Goal: Transaction & Acquisition: Purchase product/service

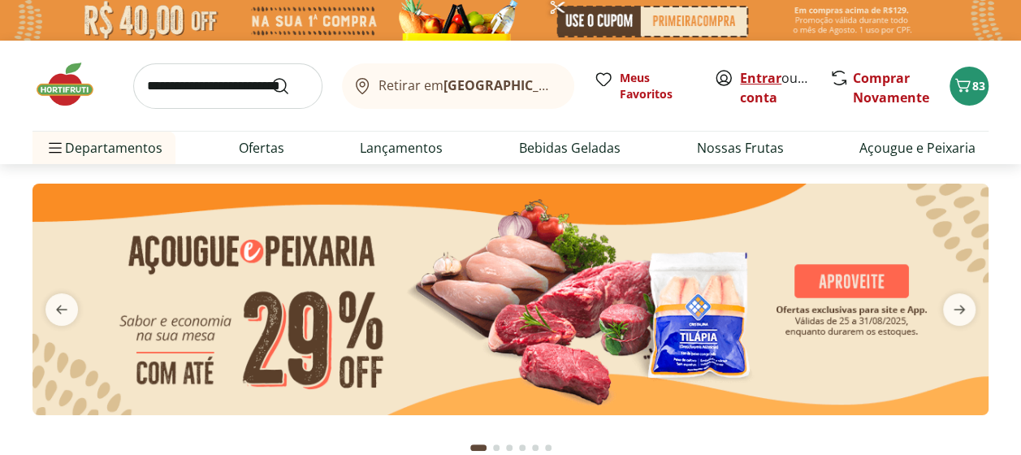
click at [753, 72] on link "Entrar" at bounding box center [760, 78] width 41 height 18
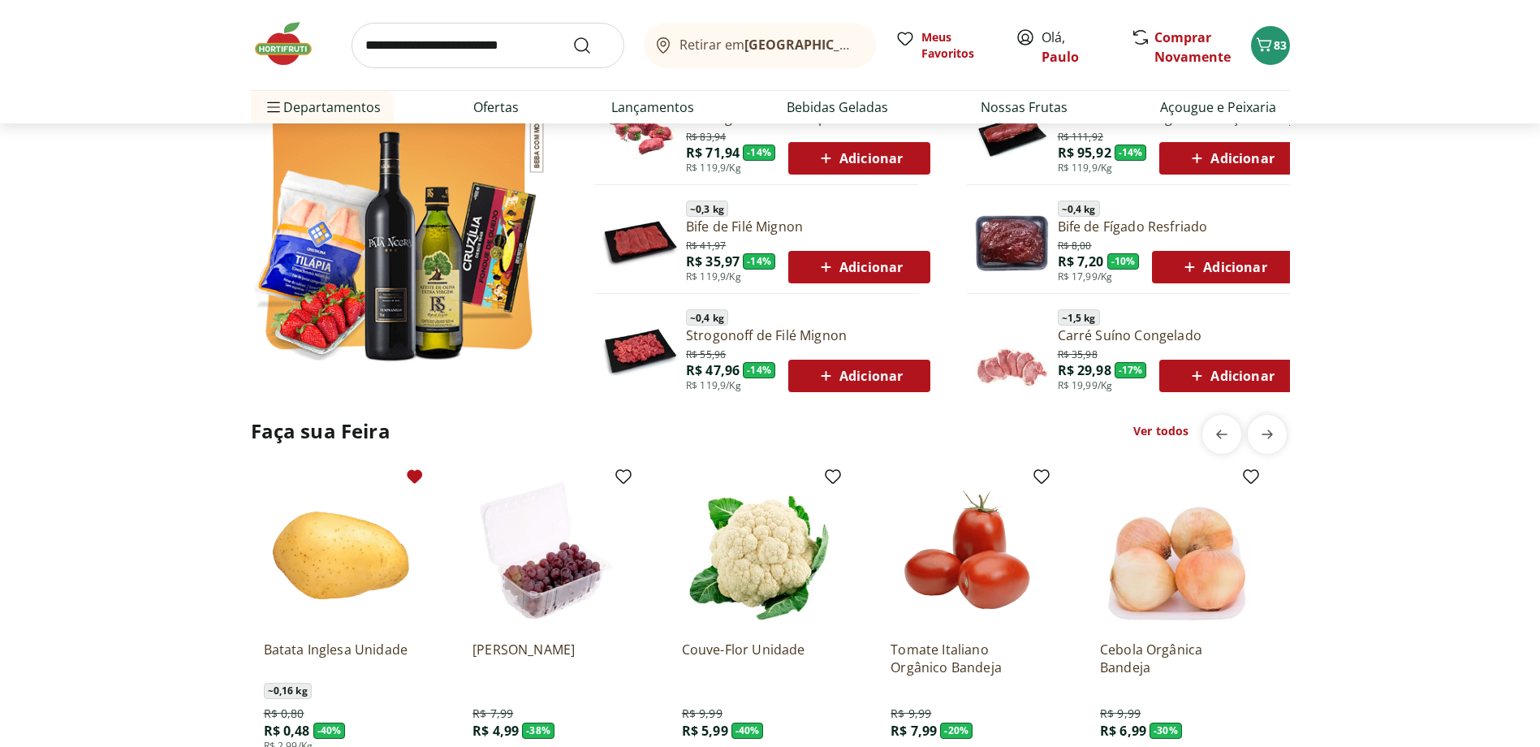
scroll to position [1218, 0]
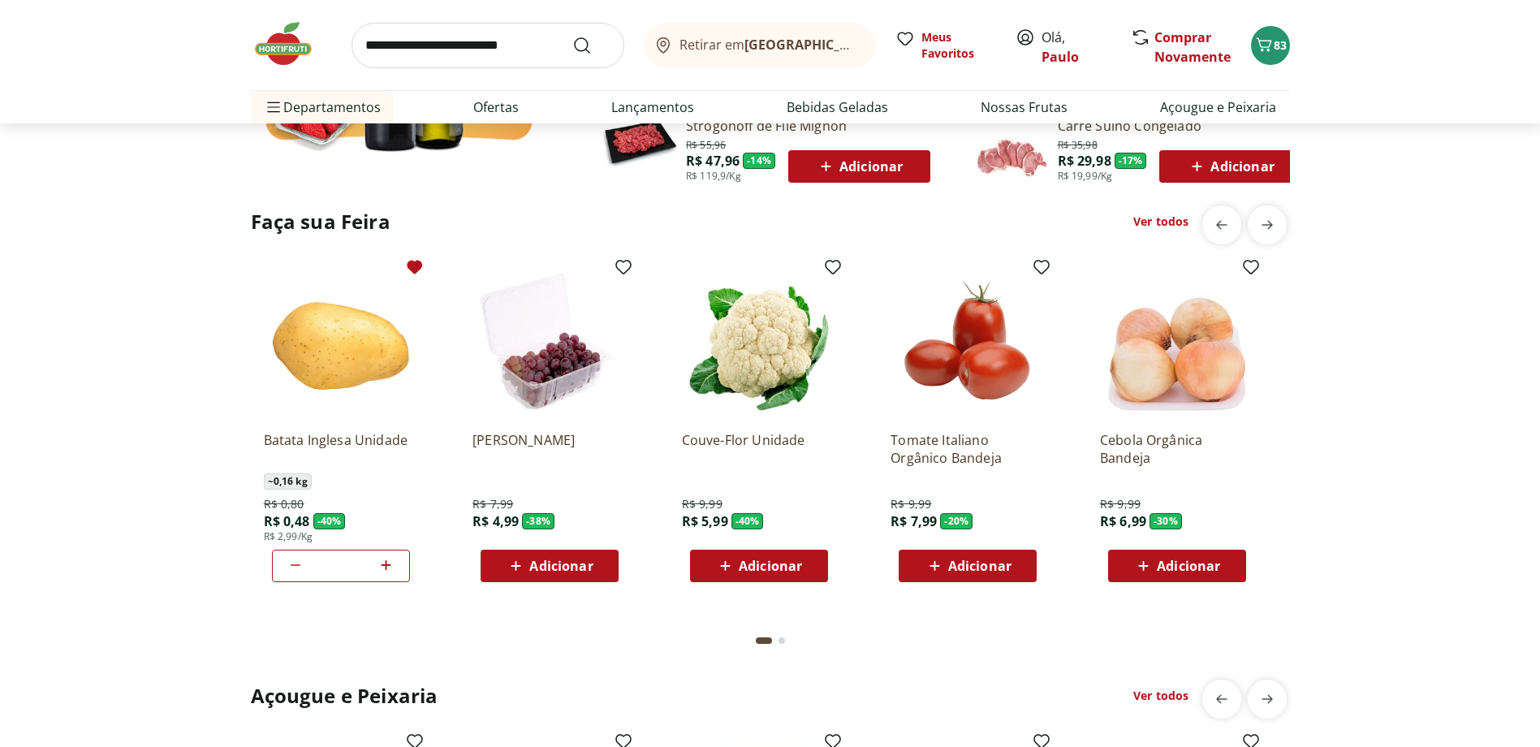
click at [765, 454] on span "Adicionar" at bounding box center [770, 565] width 63 height 13
click at [1020, 218] on icon "next" at bounding box center [1267, 224] width 19 height 19
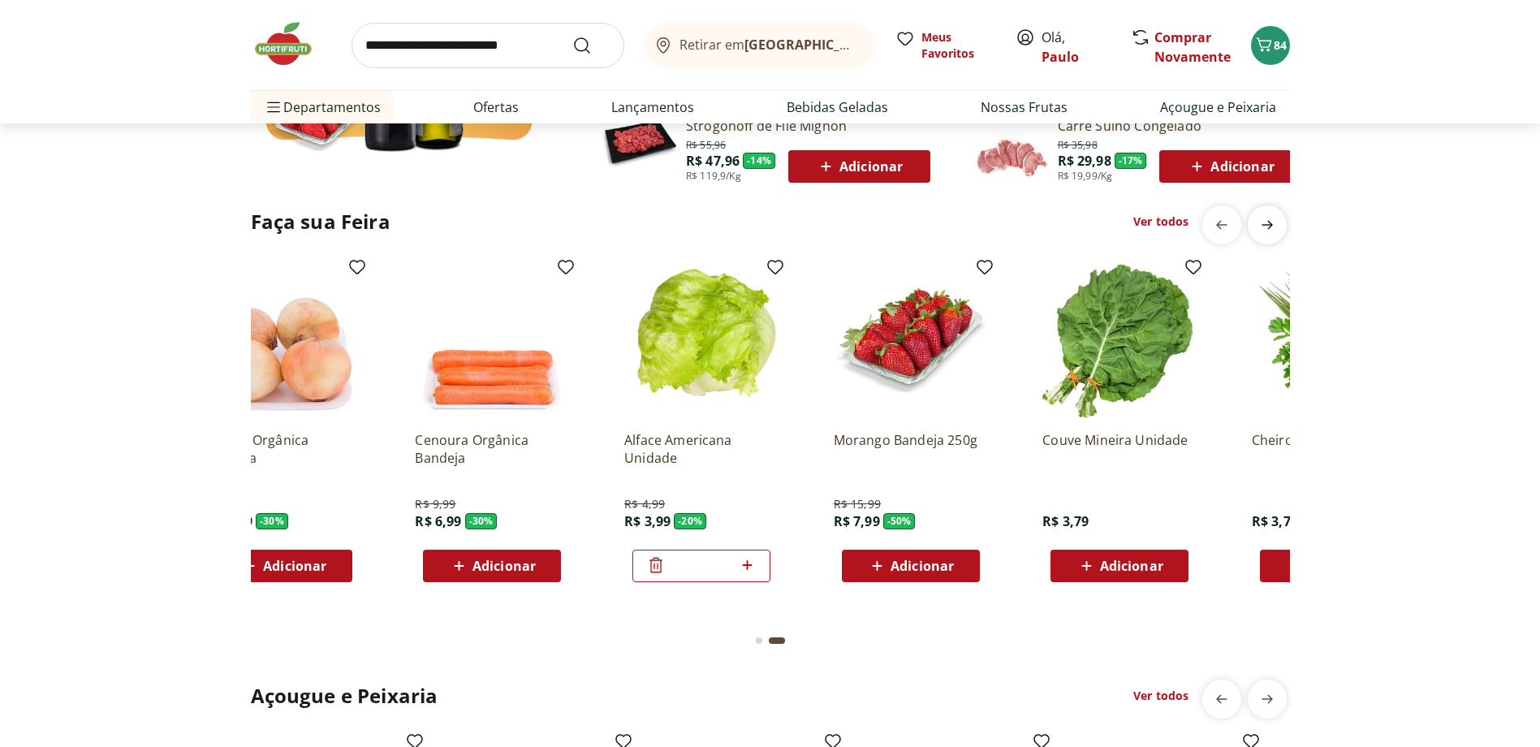
scroll to position [0, 962]
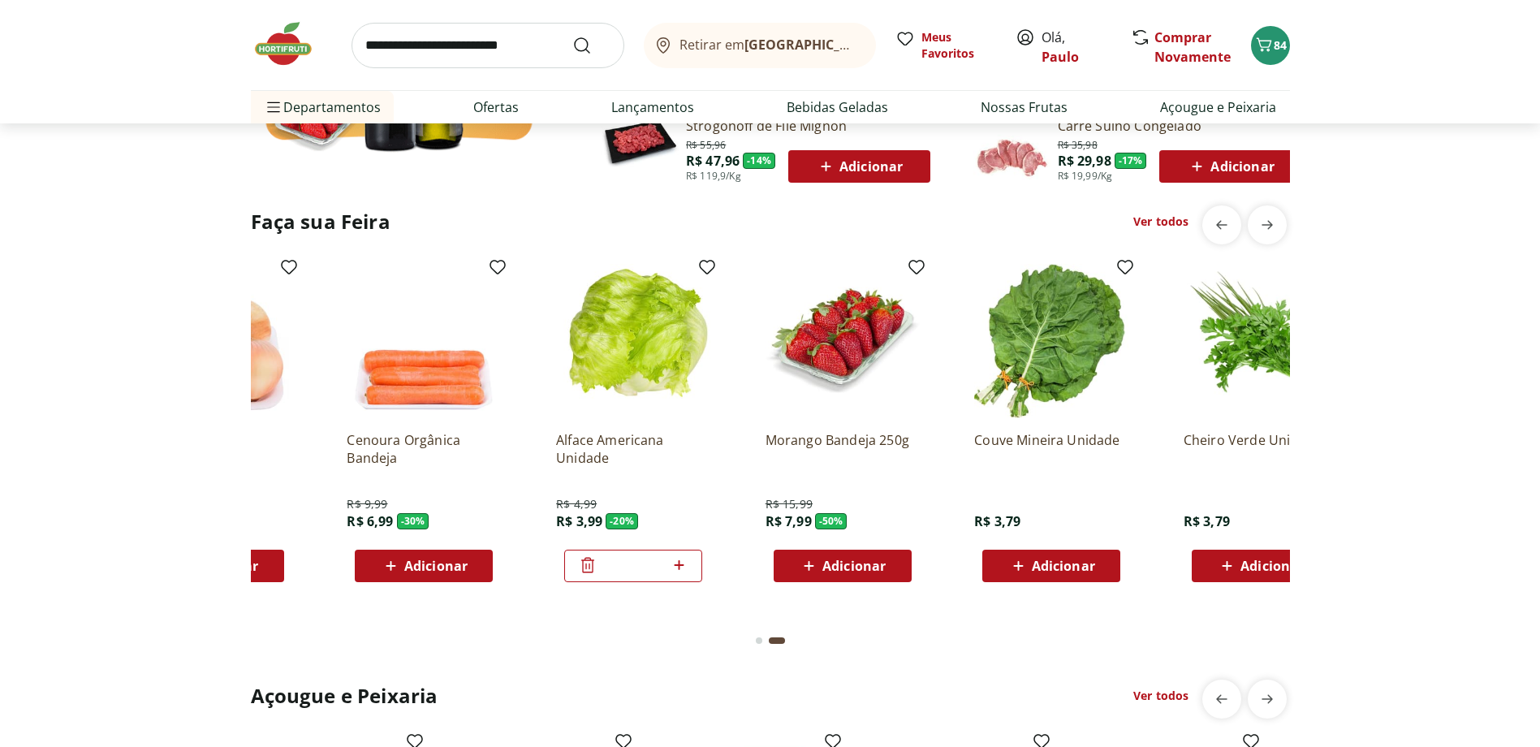
click at [827, 454] on span "Adicionar" at bounding box center [854, 565] width 63 height 13
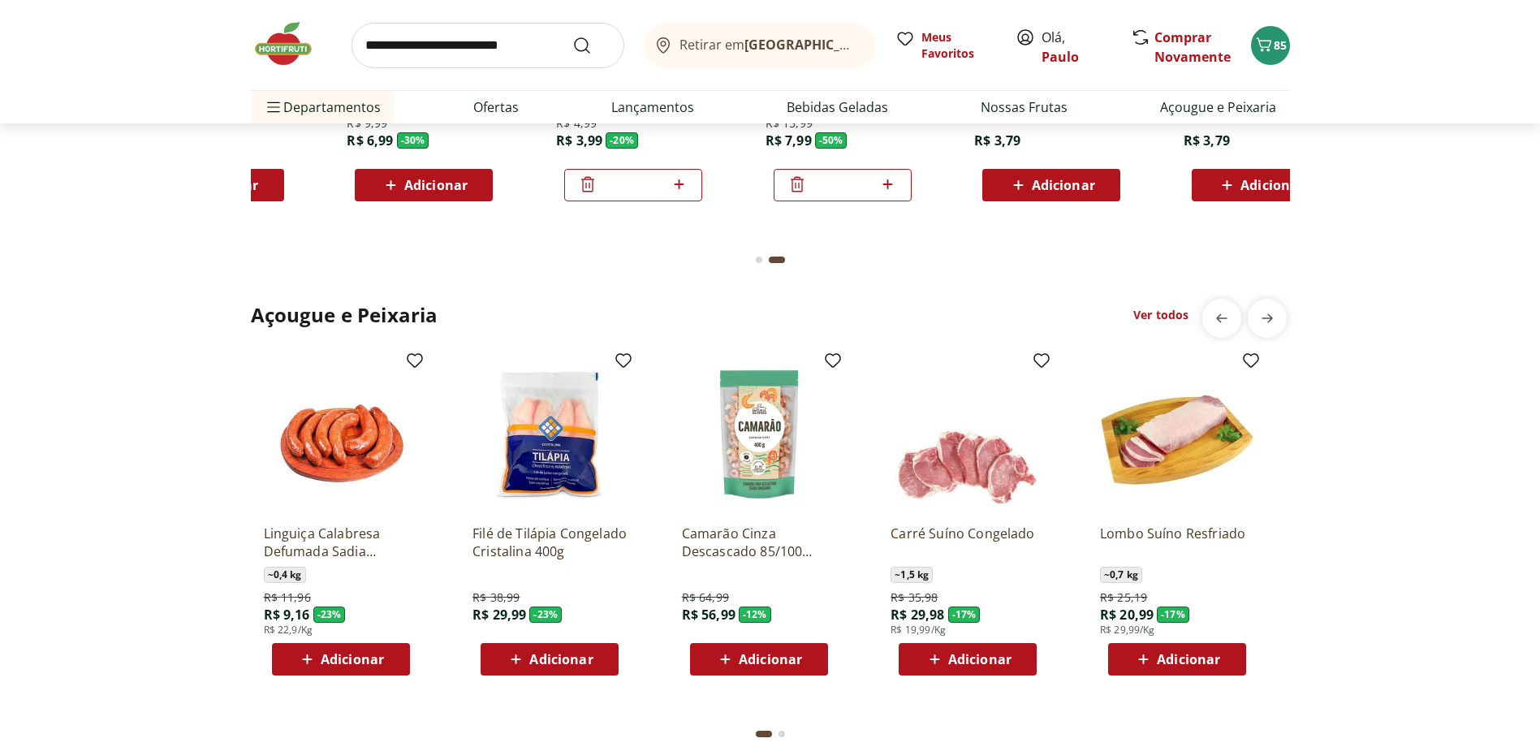
scroll to position [1624, 0]
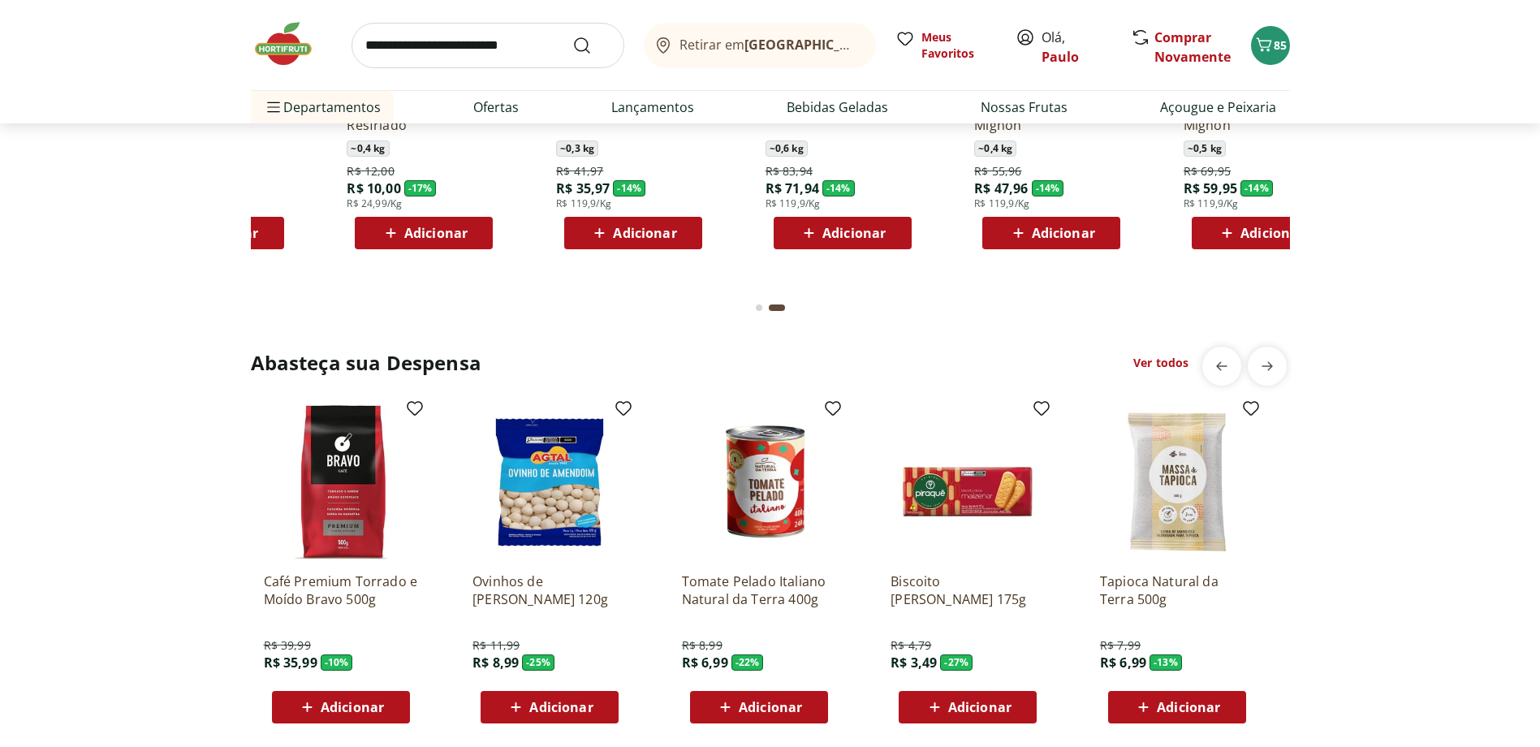
scroll to position [2030, 0]
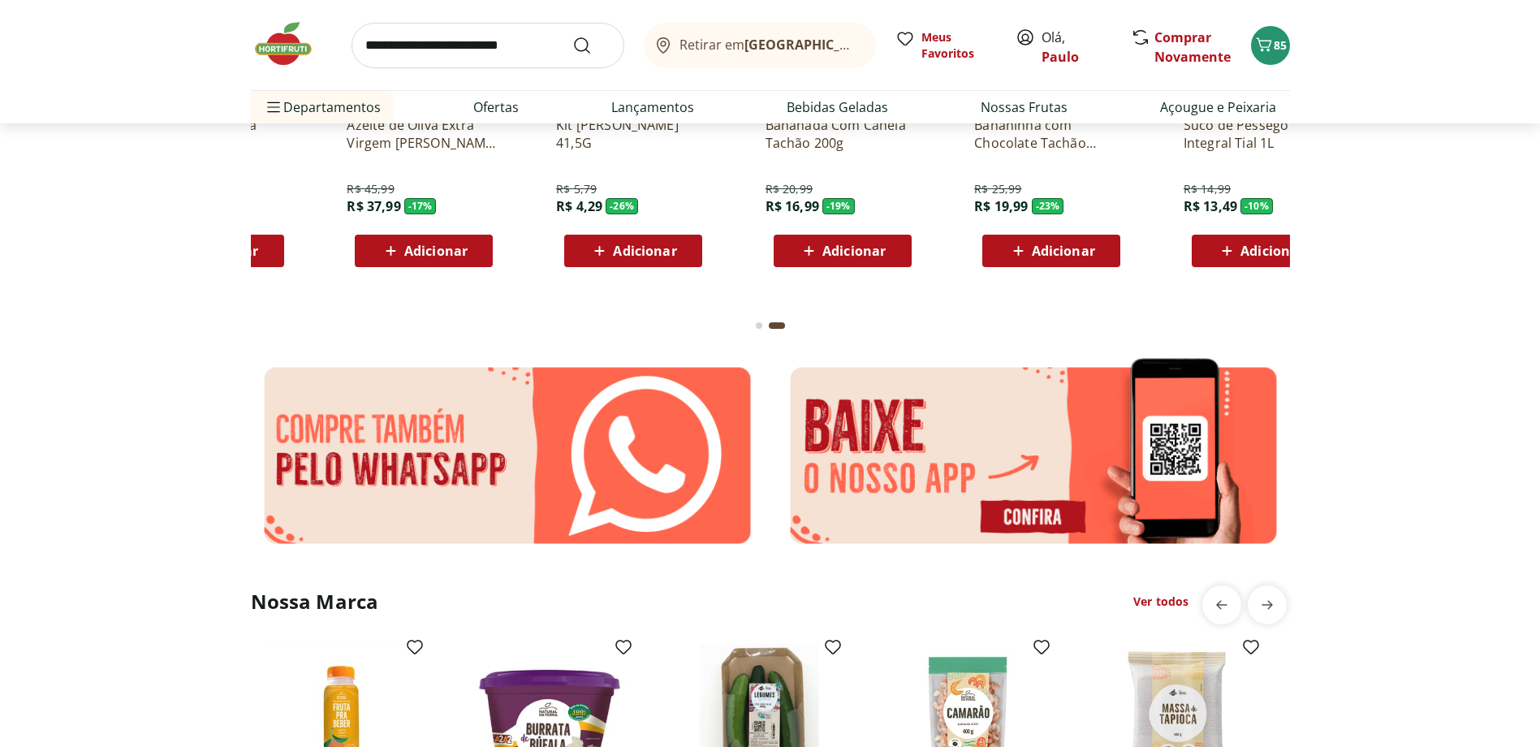
scroll to position [2679, 0]
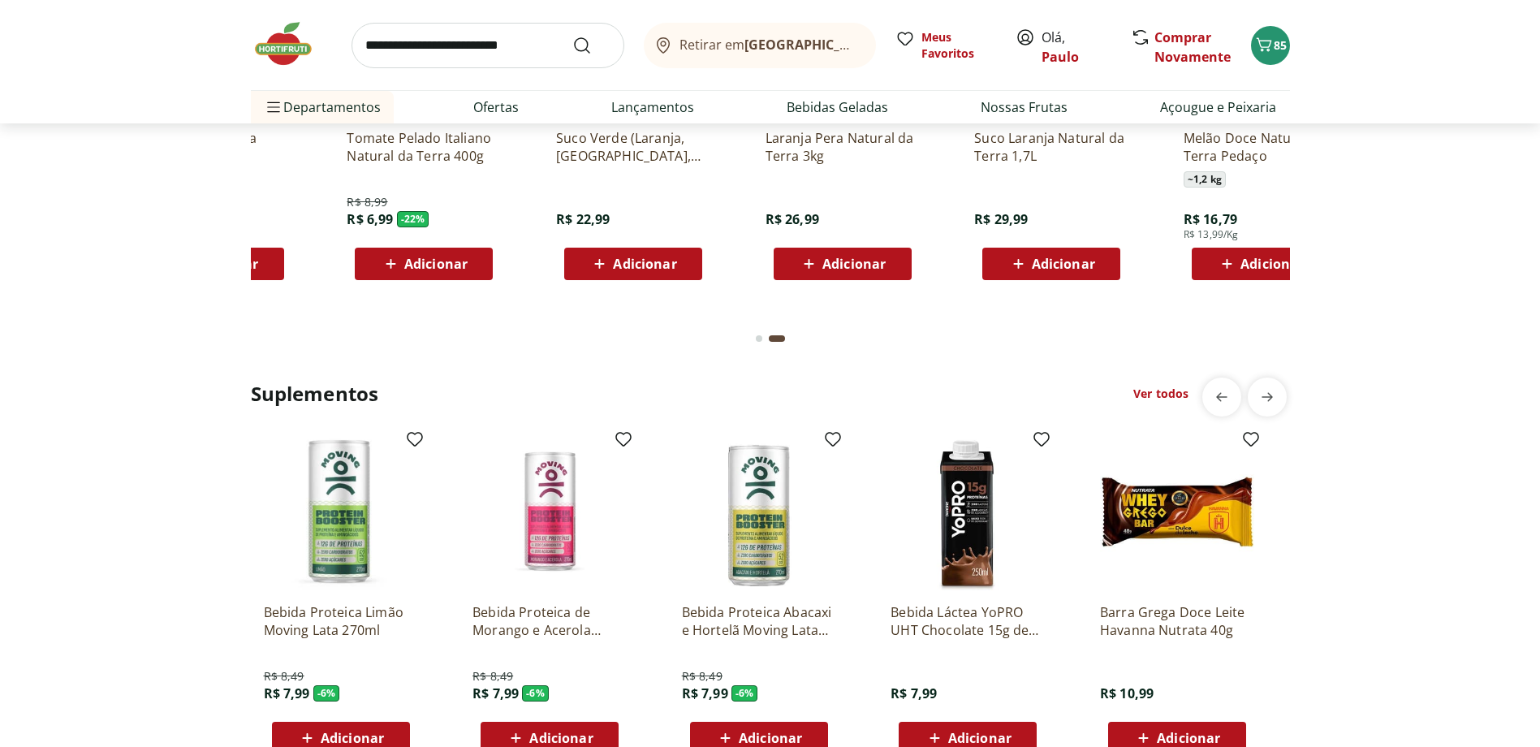
scroll to position [3167, 0]
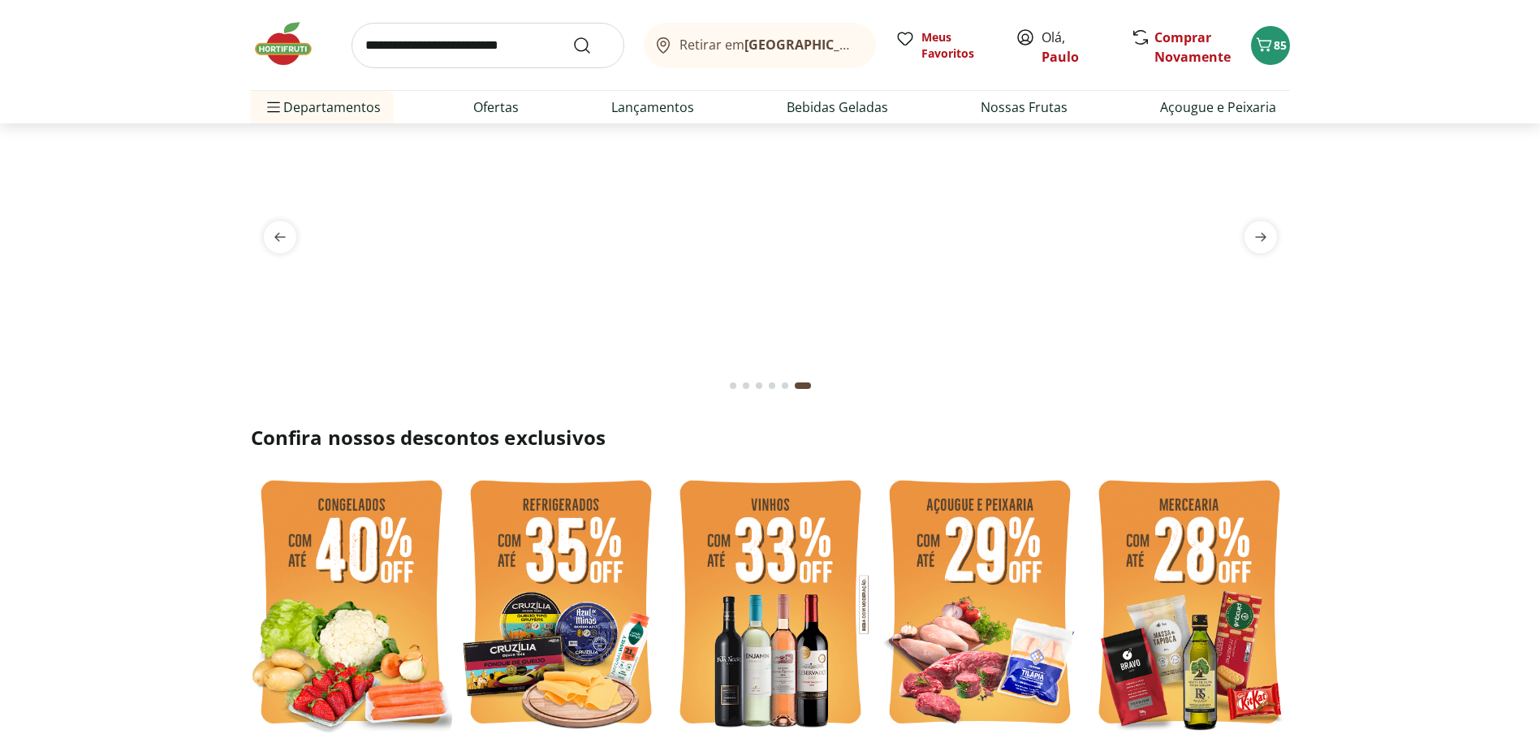
scroll to position [0, 0]
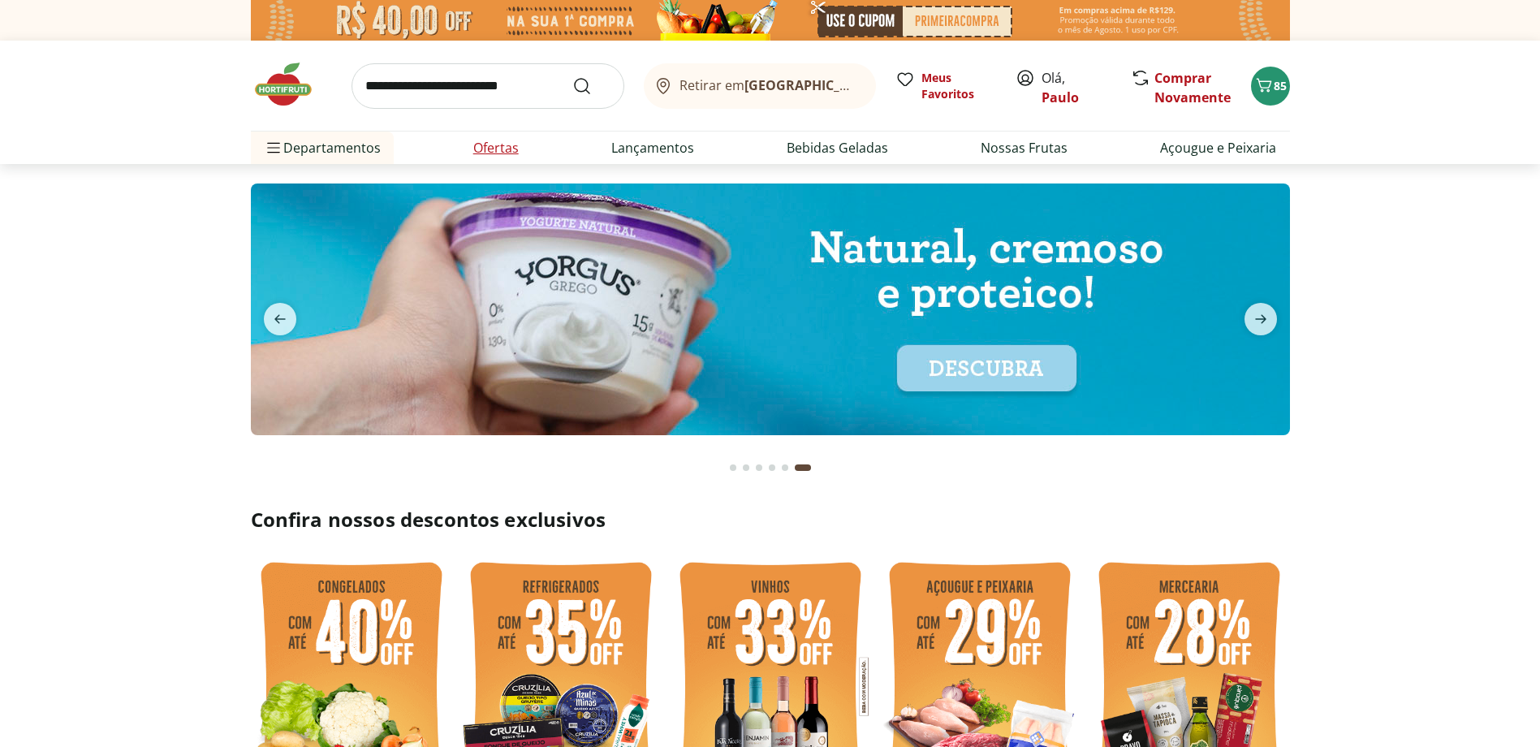
click at [494, 144] on link "Ofertas" at bounding box center [495, 147] width 45 height 19
select select "**********"
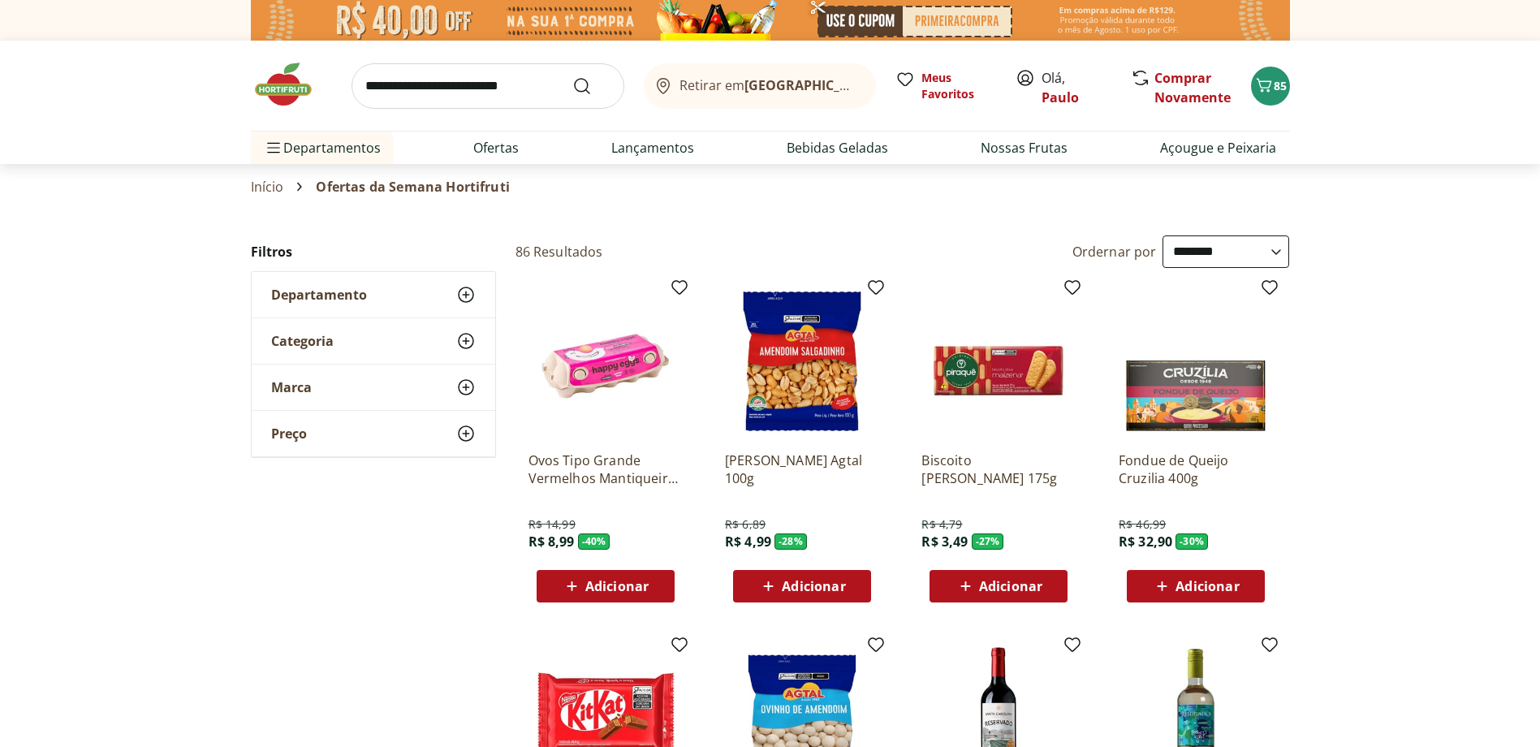
click at [586, 454] on span "Adicionar" at bounding box center [616, 586] width 63 height 13
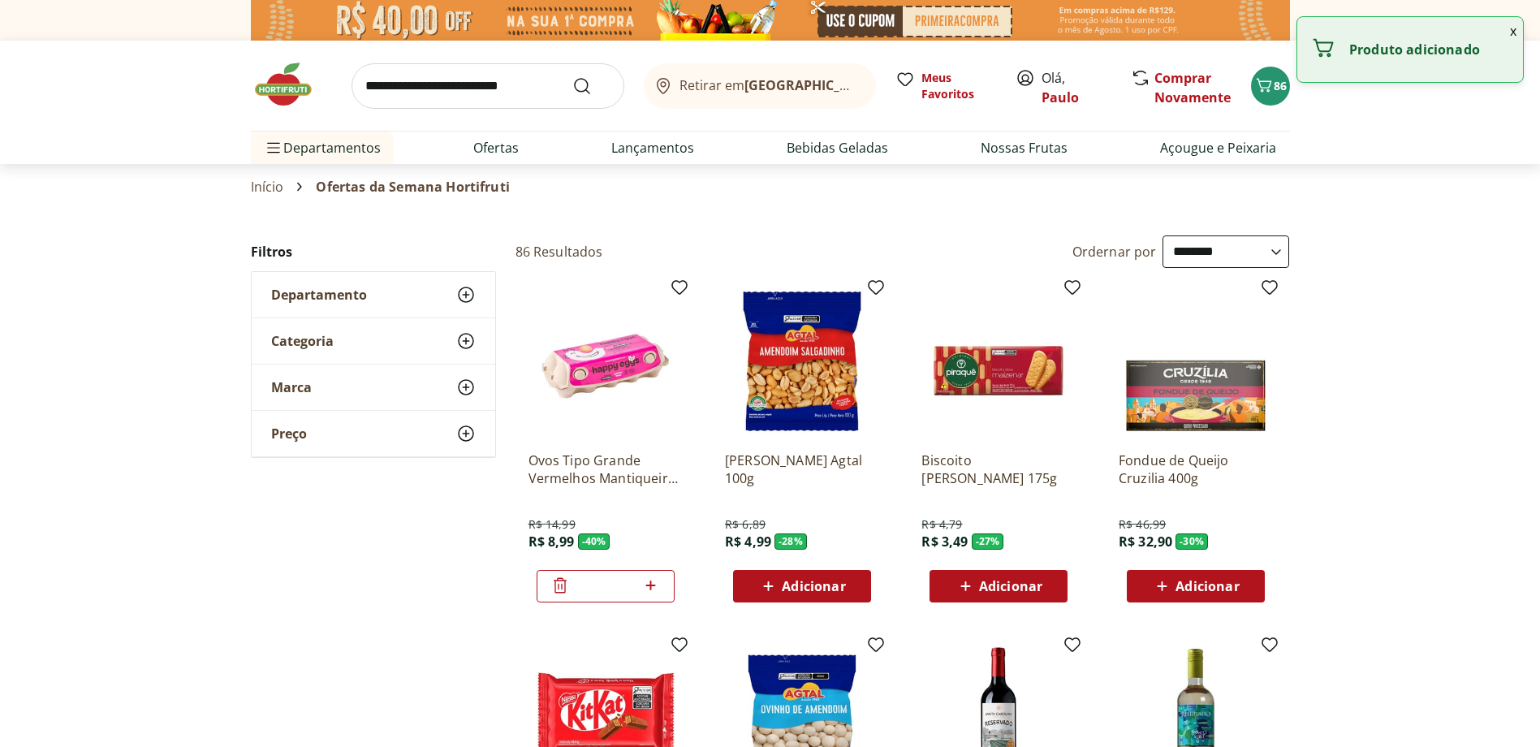
click at [643, 454] on icon at bounding box center [651, 585] width 20 height 19
click at [654, 454] on icon at bounding box center [651, 585] width 20 height 19
type input "*"
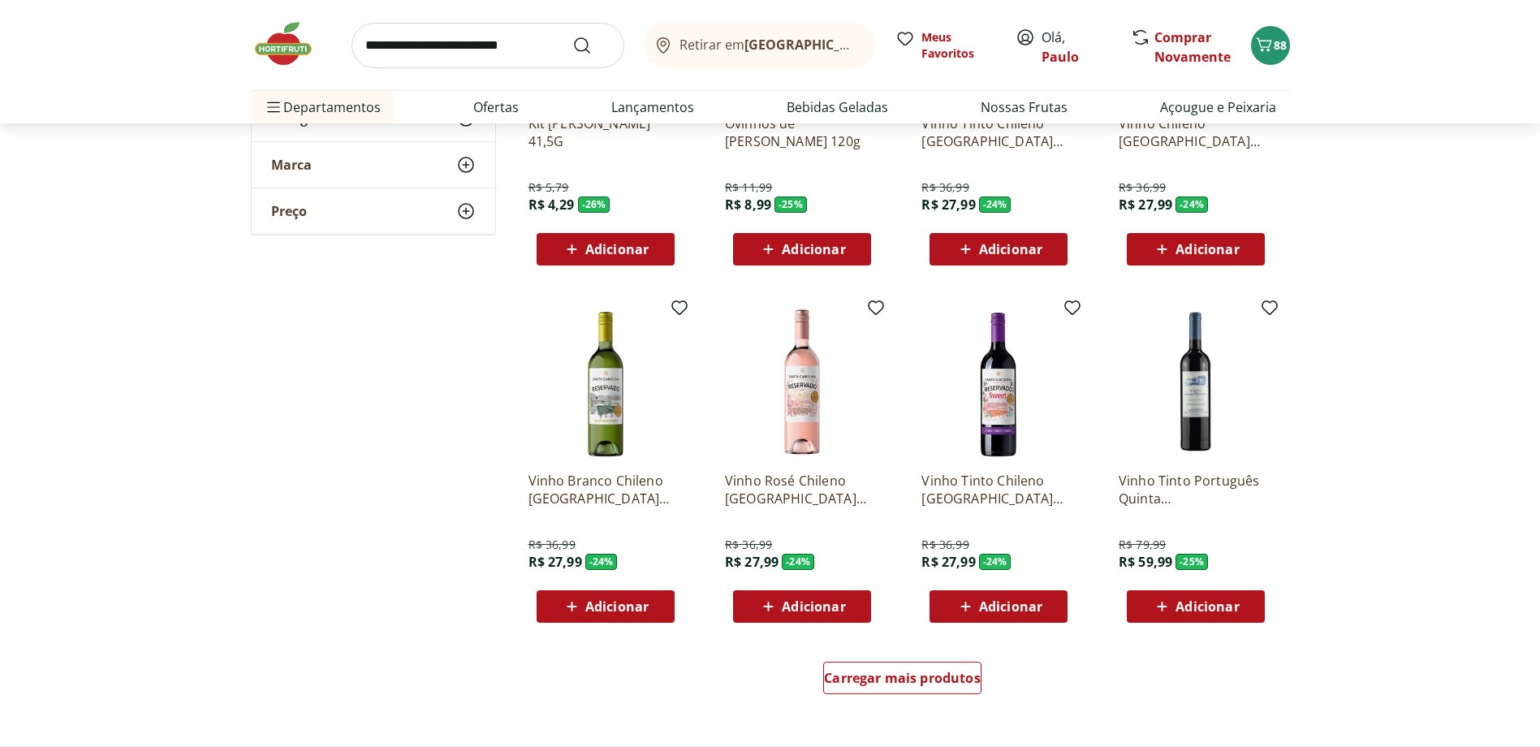
scroll to position [893, 0]
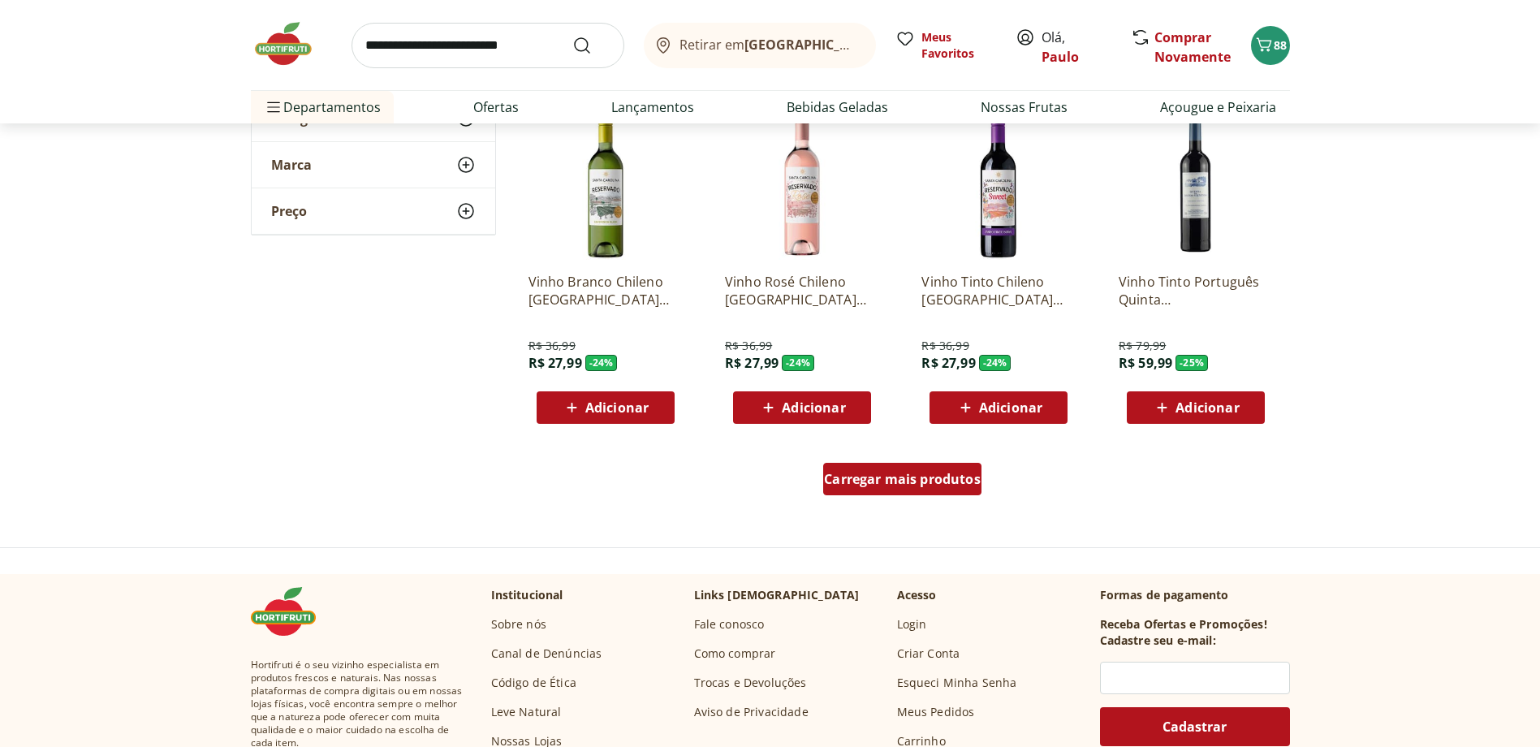
click at [903, 454] on span "Carregar mais produtos" at bounding box center [902, 479] width 157 height 13
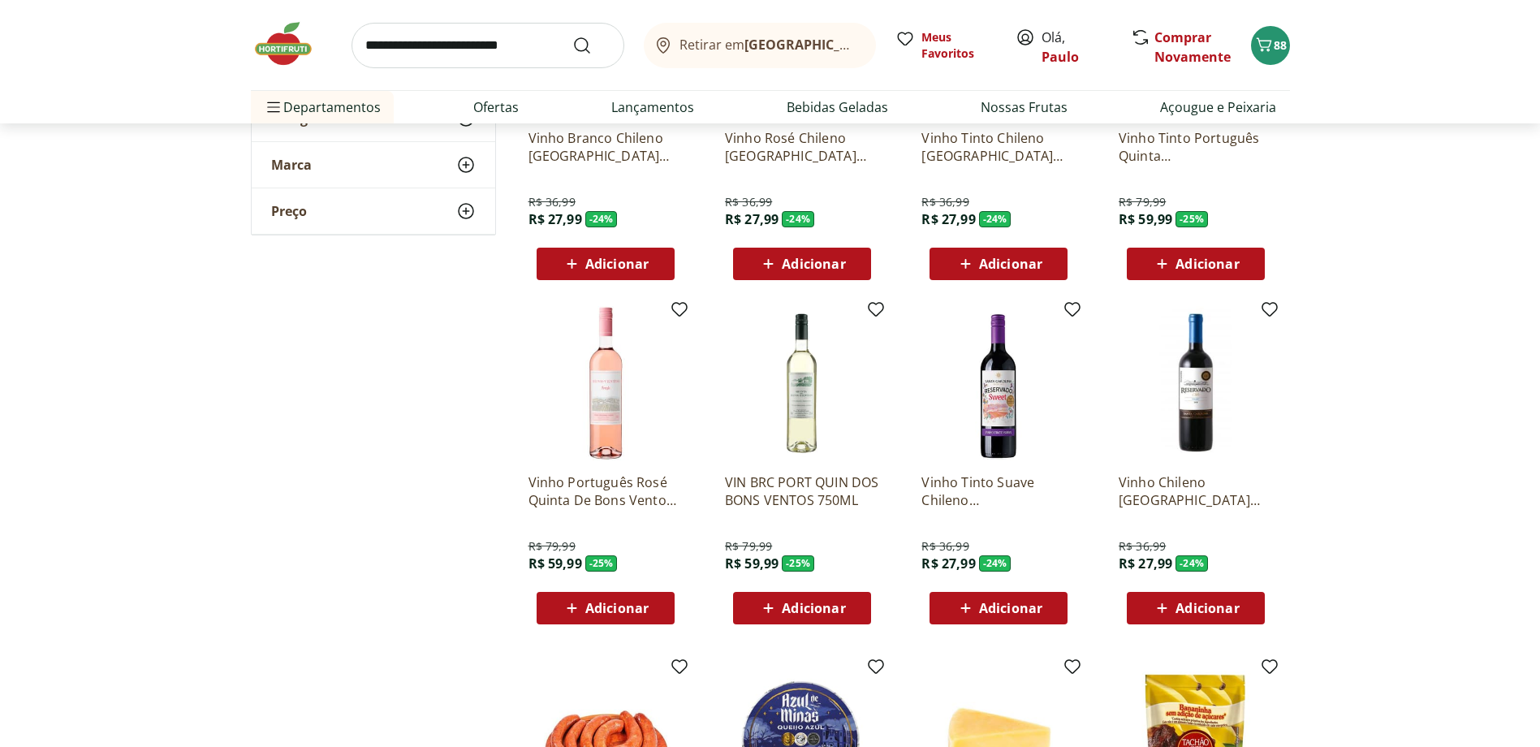
scroll to position [1056, 0]
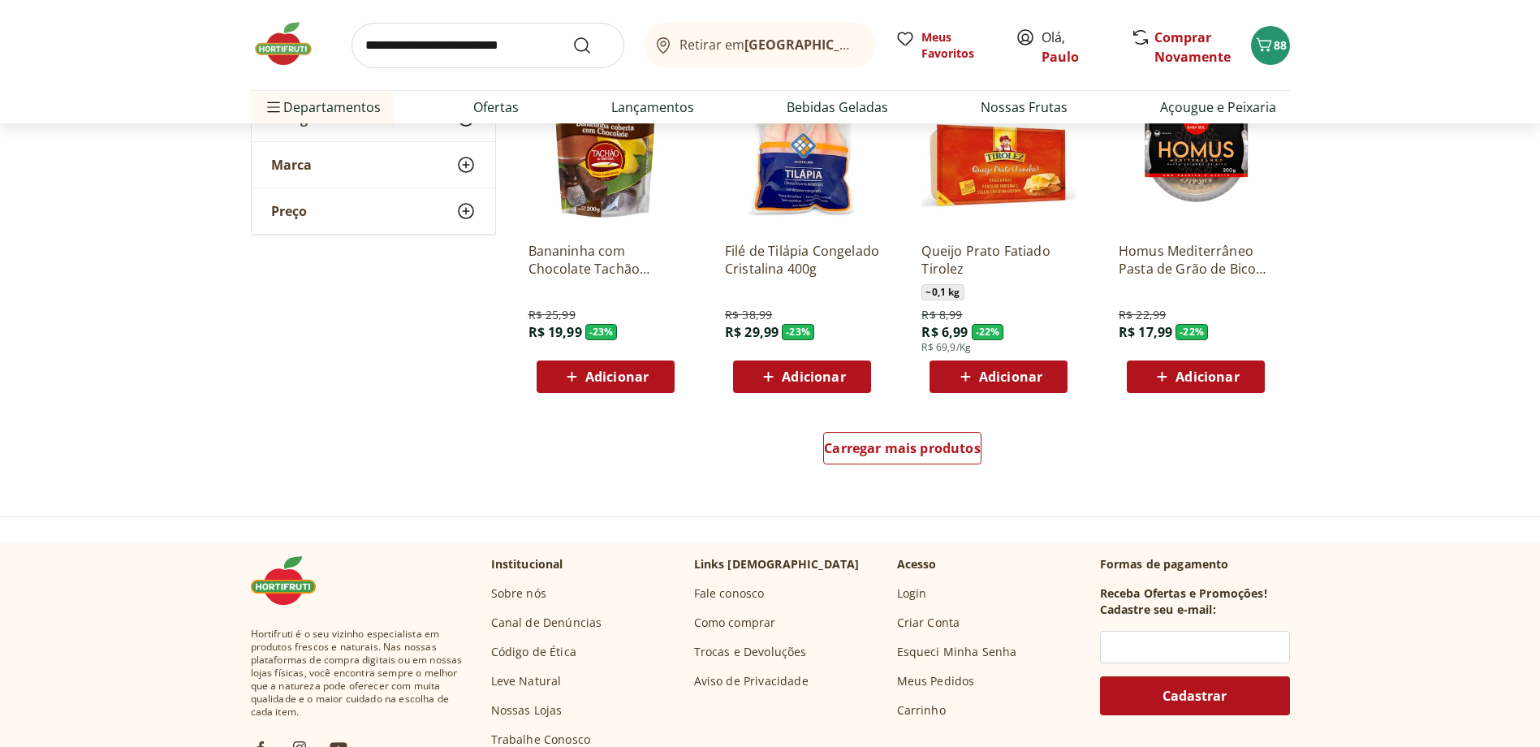
scroll to position [2030, 0]
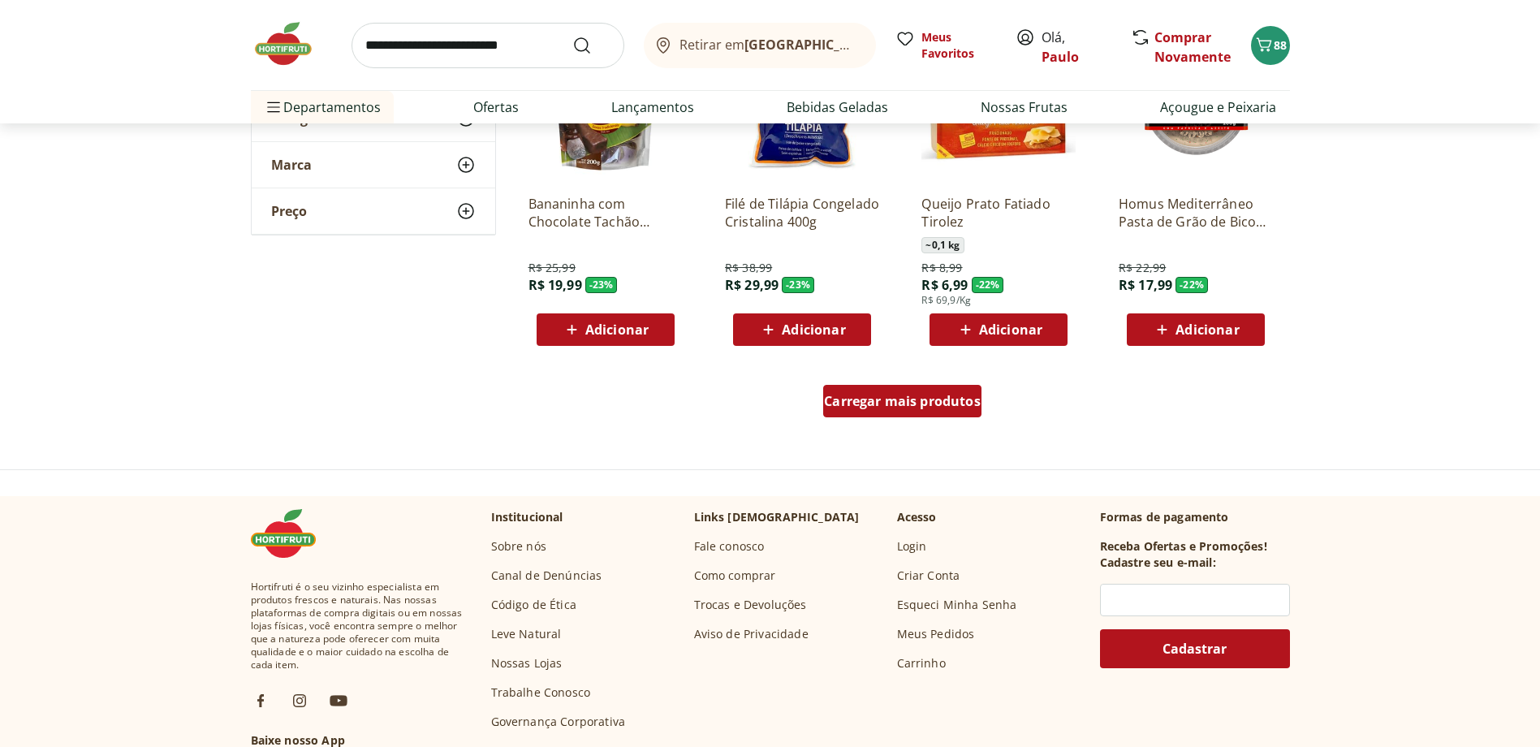
click at [934, 402] on span "Carregar mais produtos" at bounding box center [902, 401] width 157 height 13
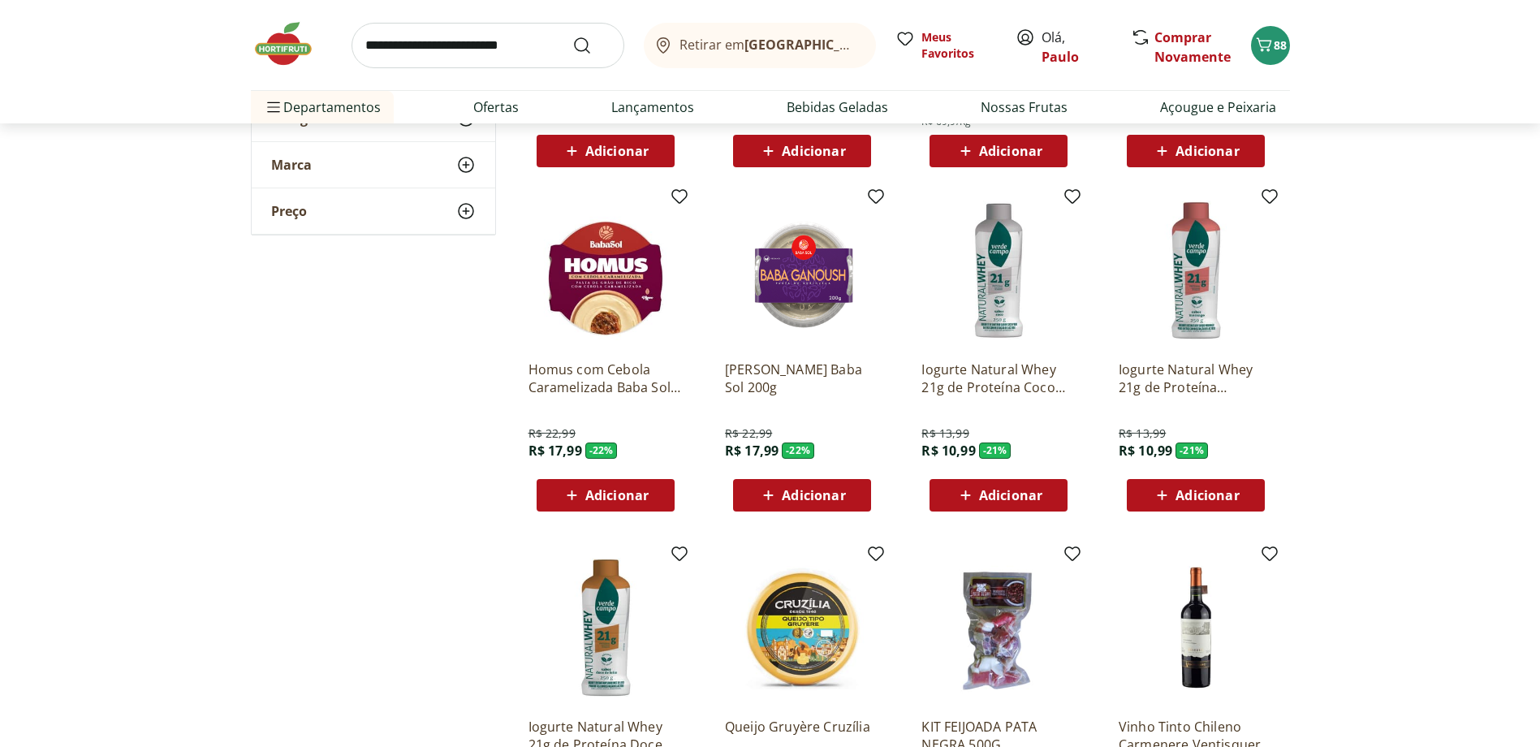
scroll to position [2436, 0]
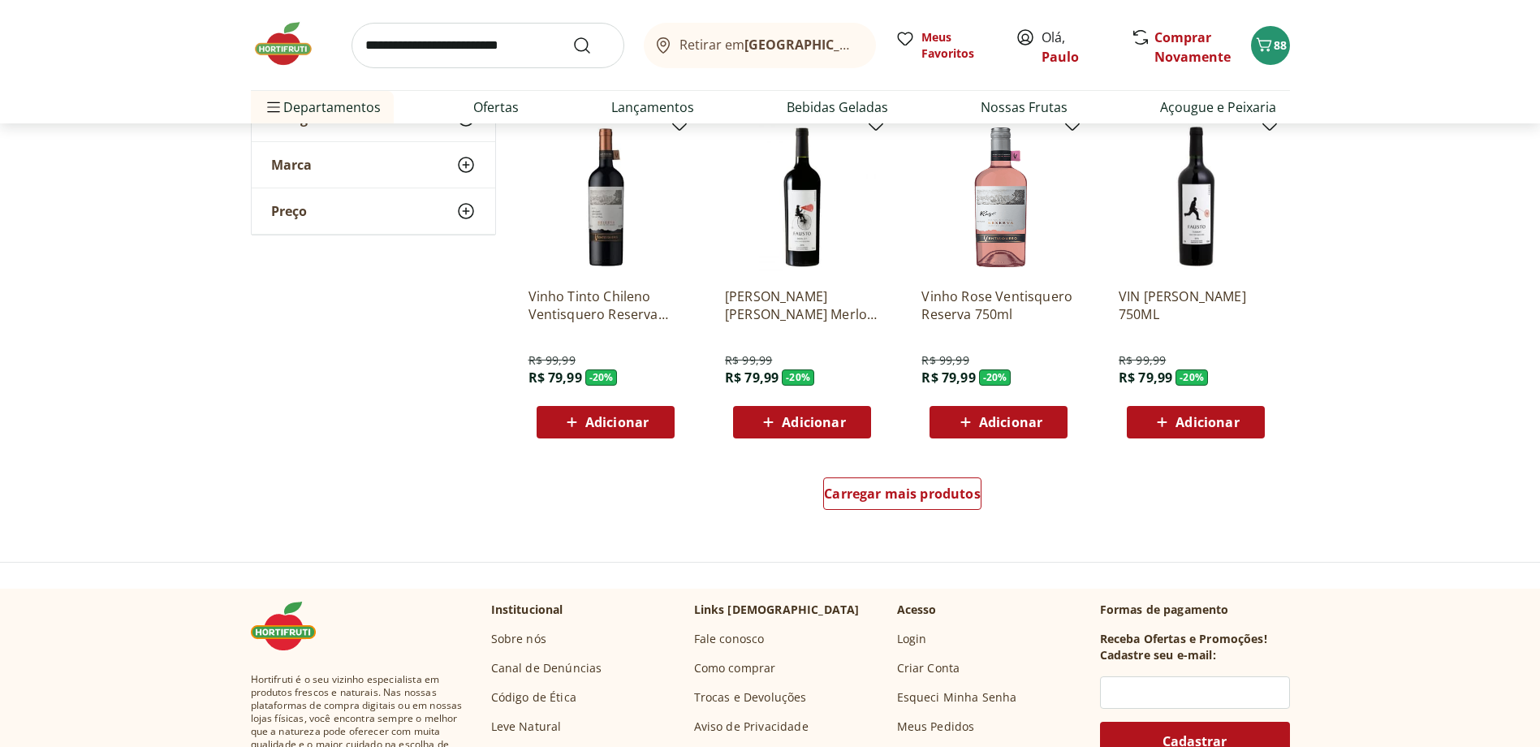
scroll to position [3004, 0]
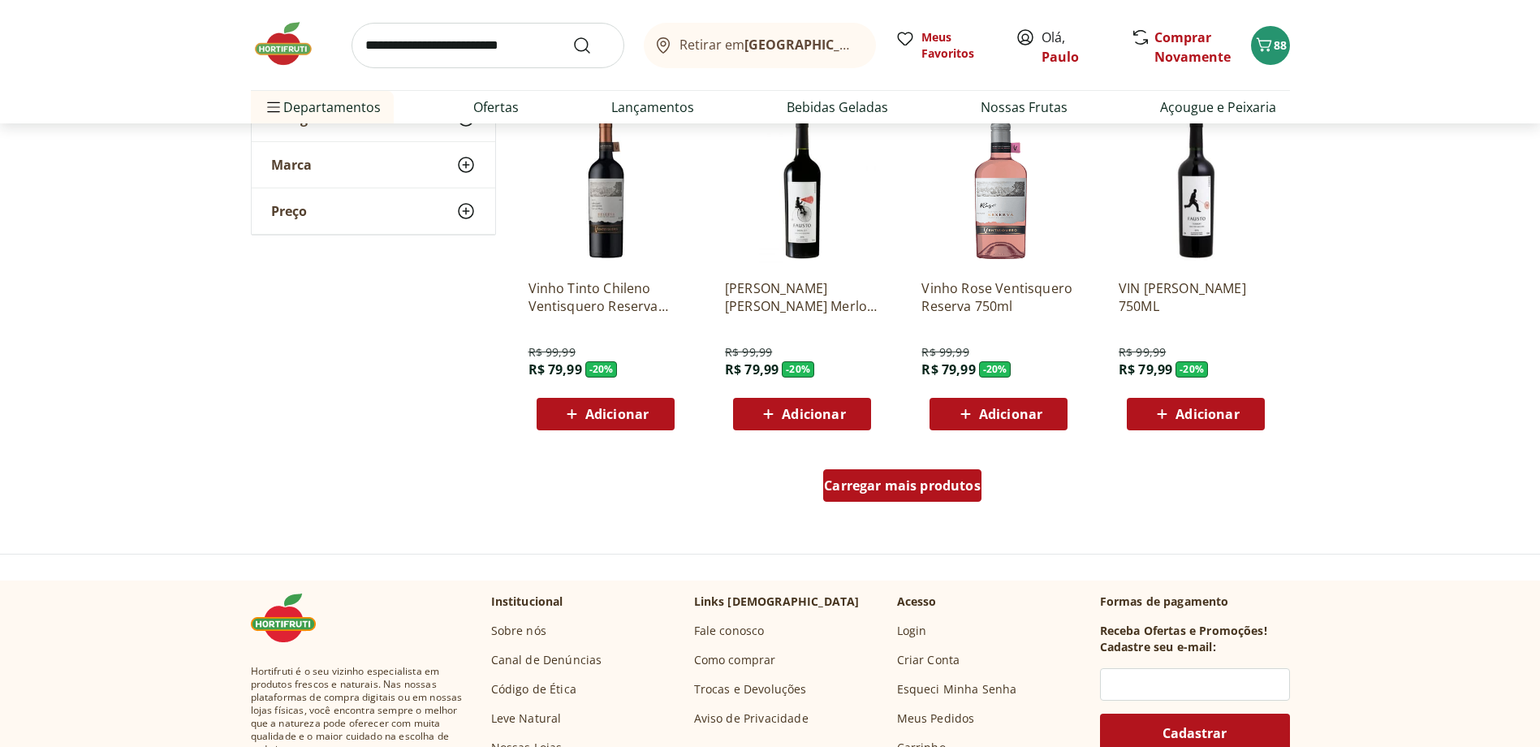
click at [874, 454] on span "Carregar mais produtos" at bounding box center [902, 485] width 157 height 13
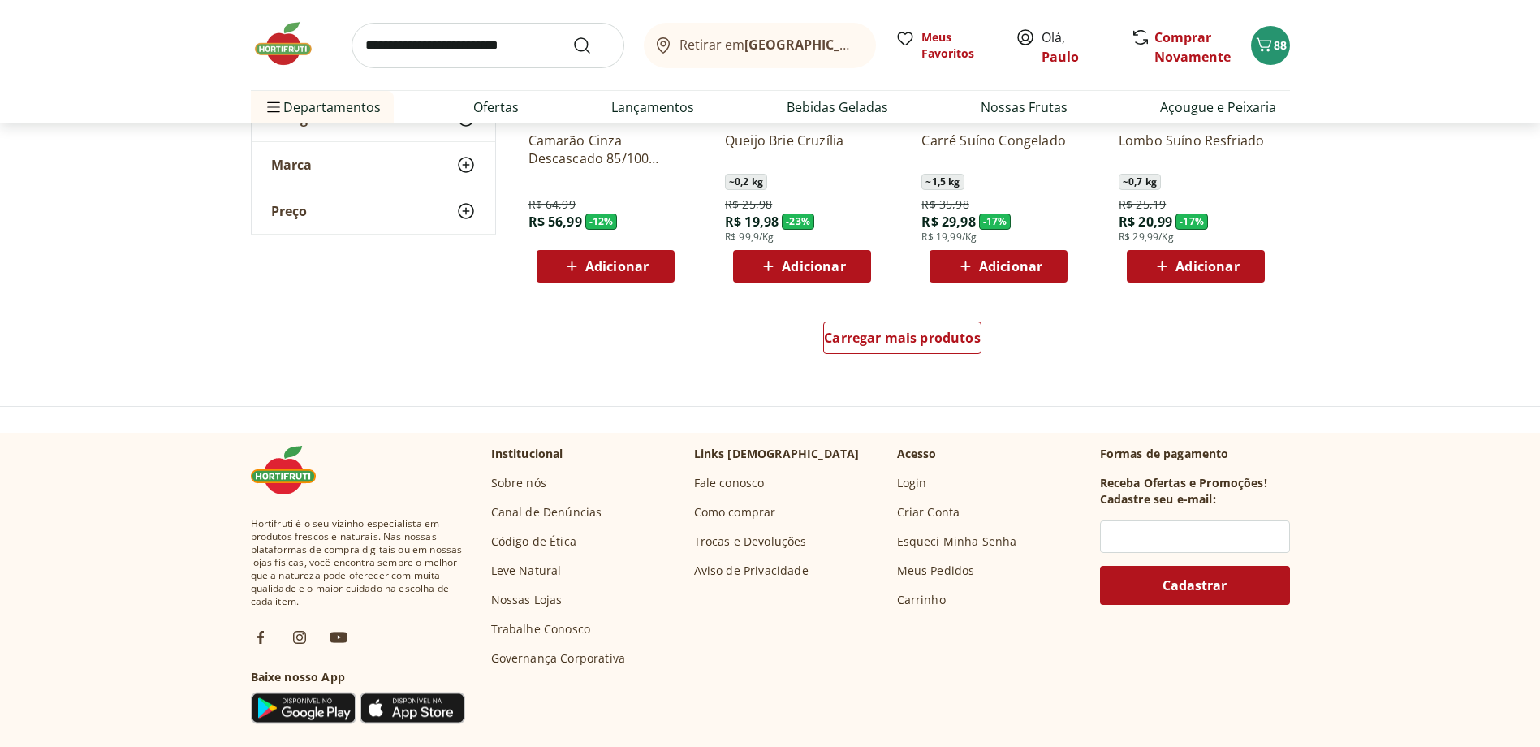
scroll to position [4222, 0]
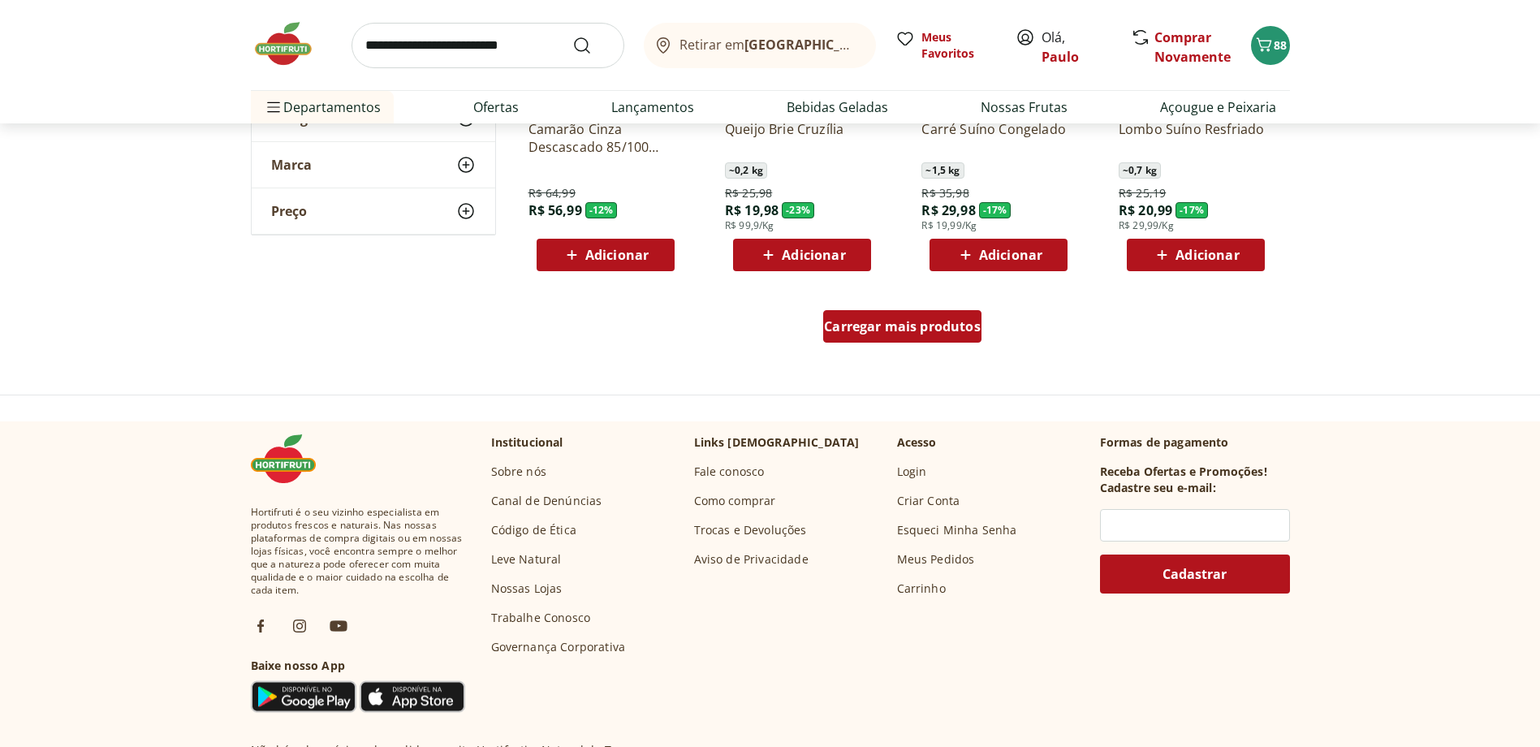
click at [879, 321] on span "Carregar mais produtos" at bounding box center [902, 326] width 157 height 13
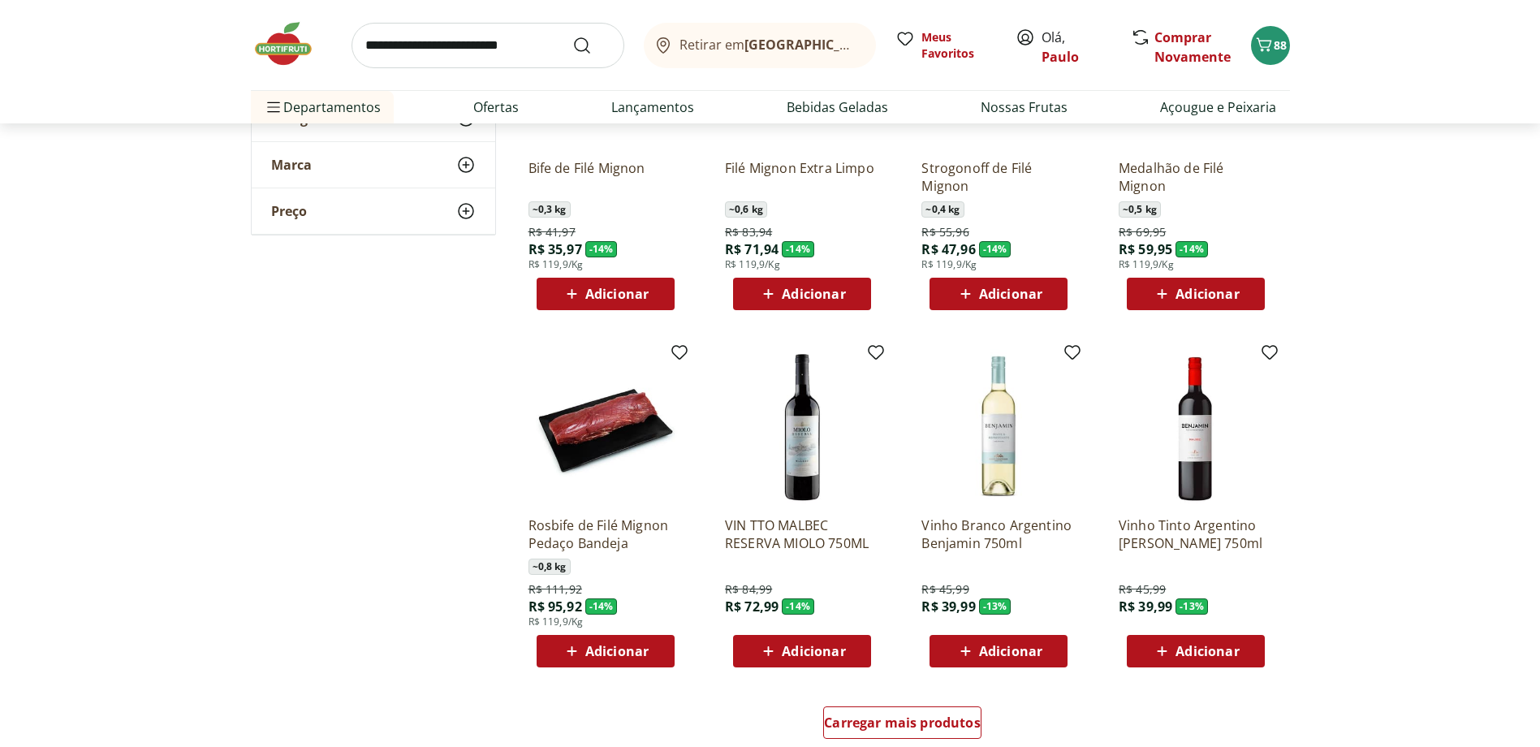
scroll to position [5115, 0]
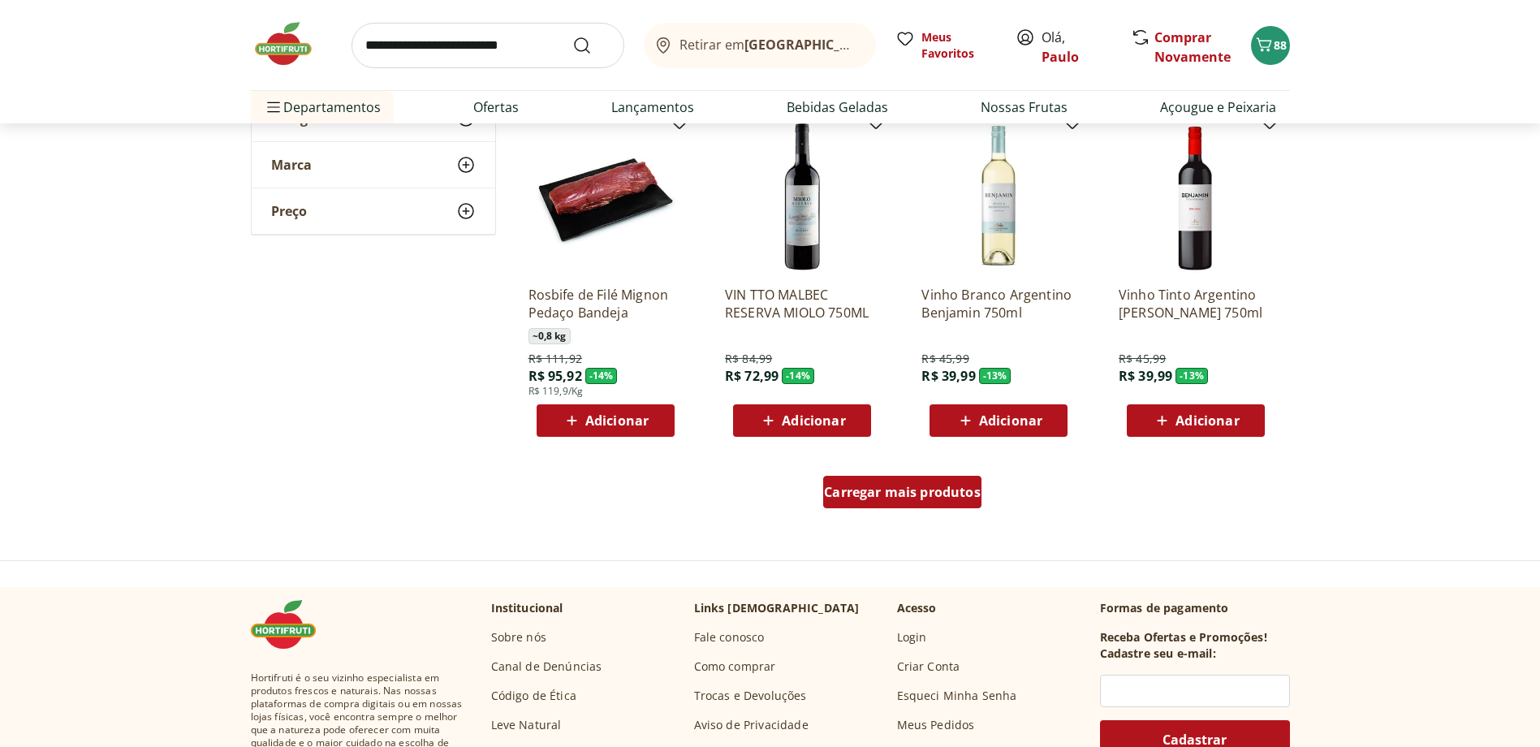
click at [882, 454] on span "Carregar mais produtos" at bounding box center [902, 492] width 157 height 13
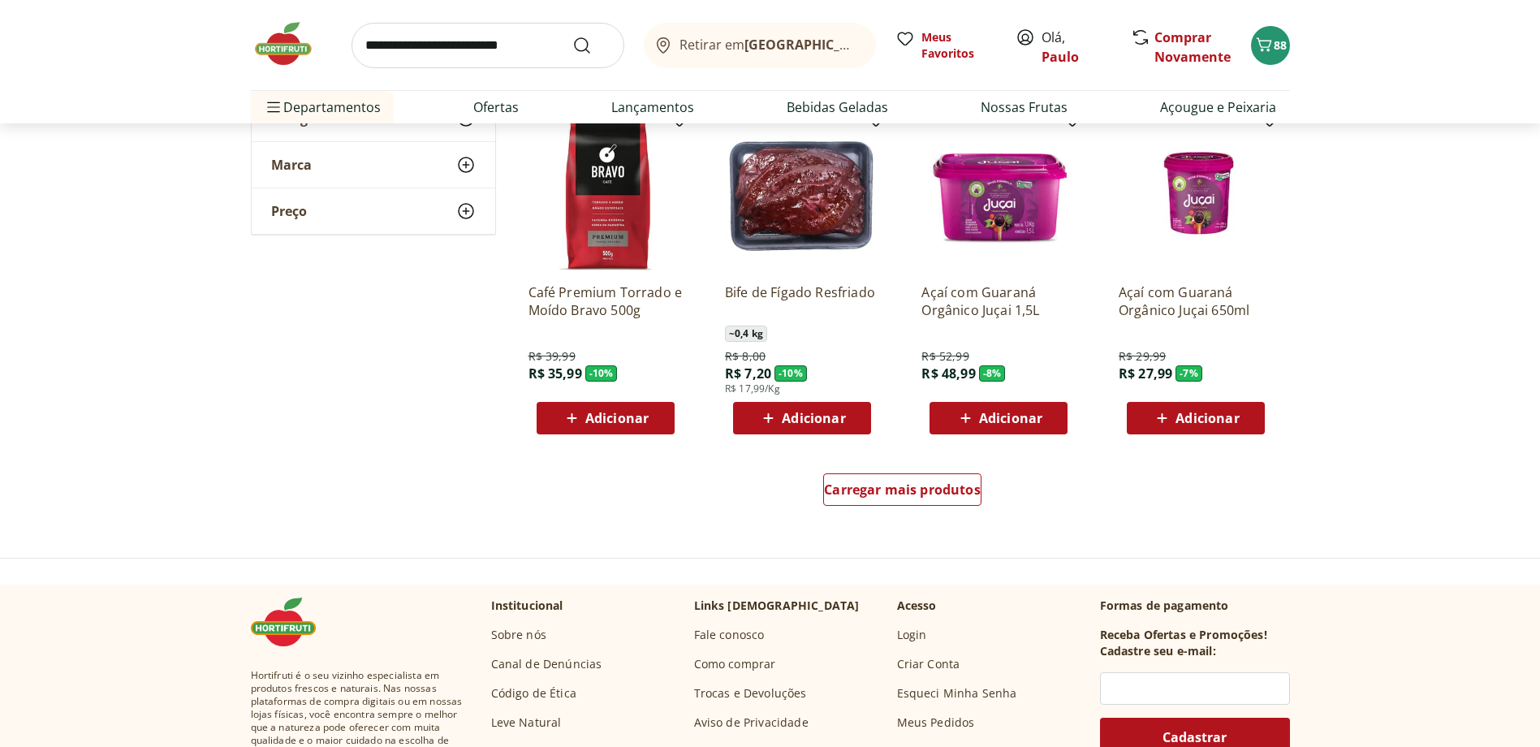
scroll to position [6171, 0]
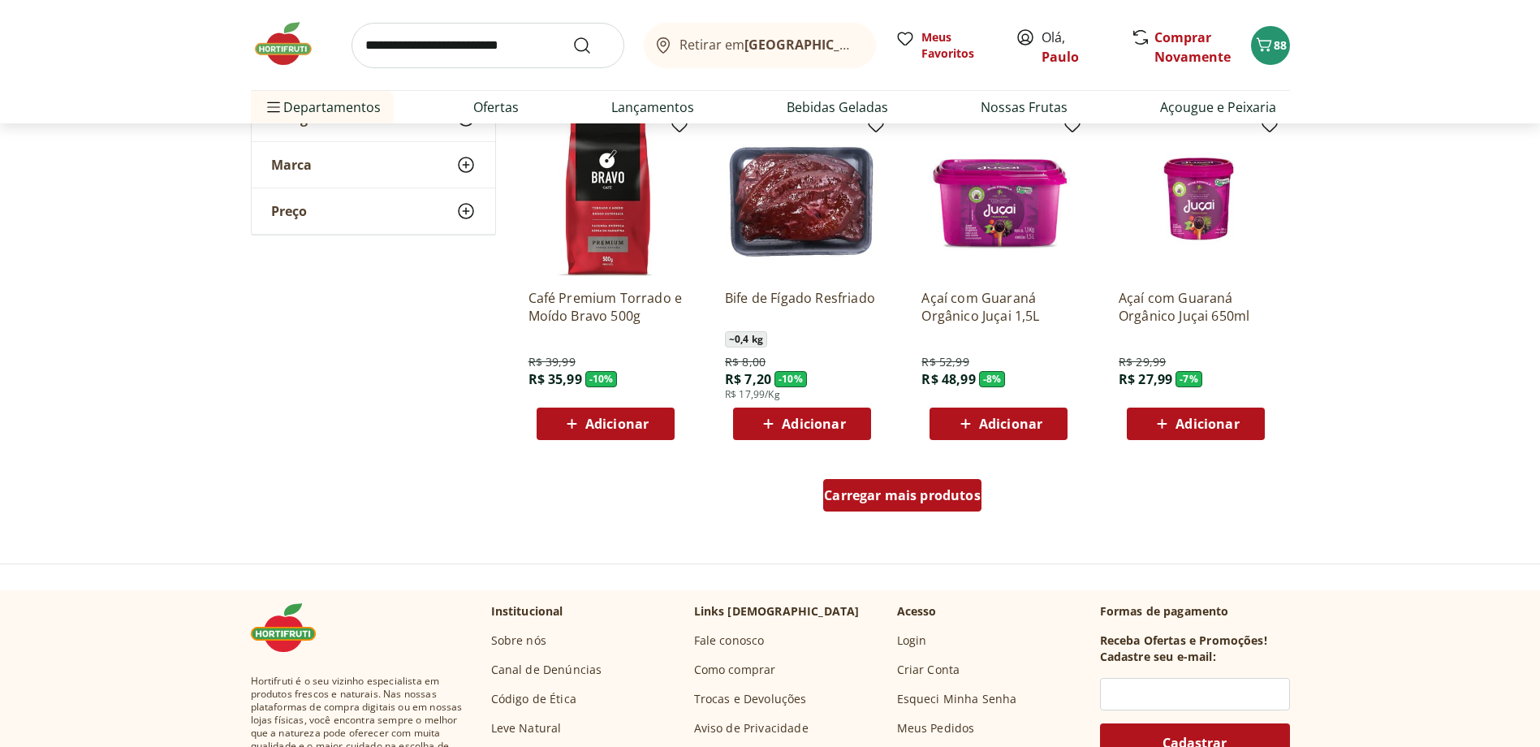
click at [885, 454] on span "Carregar mais produtos" at bounding box center [902, 495] width 157 height 13
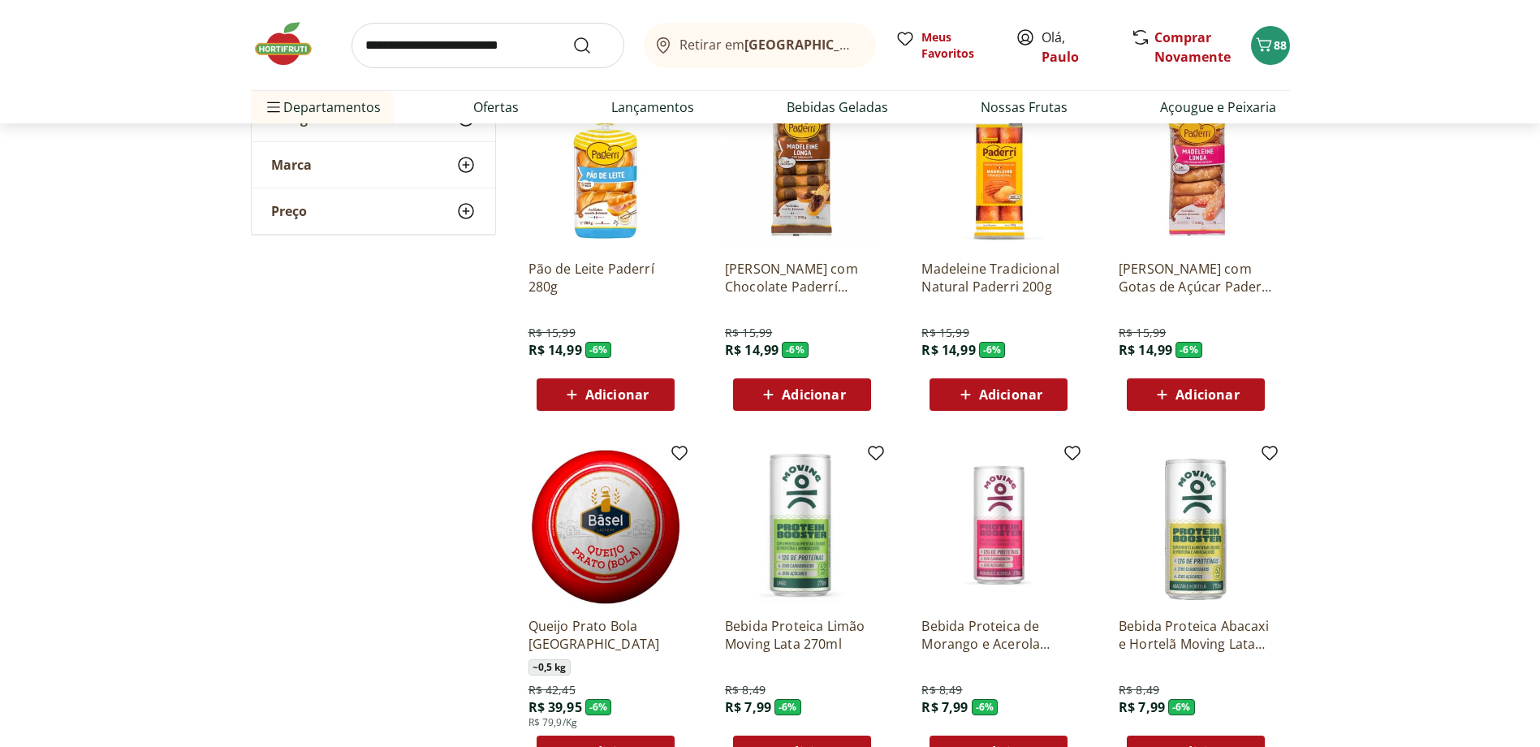
scroll to position [6577, 0]
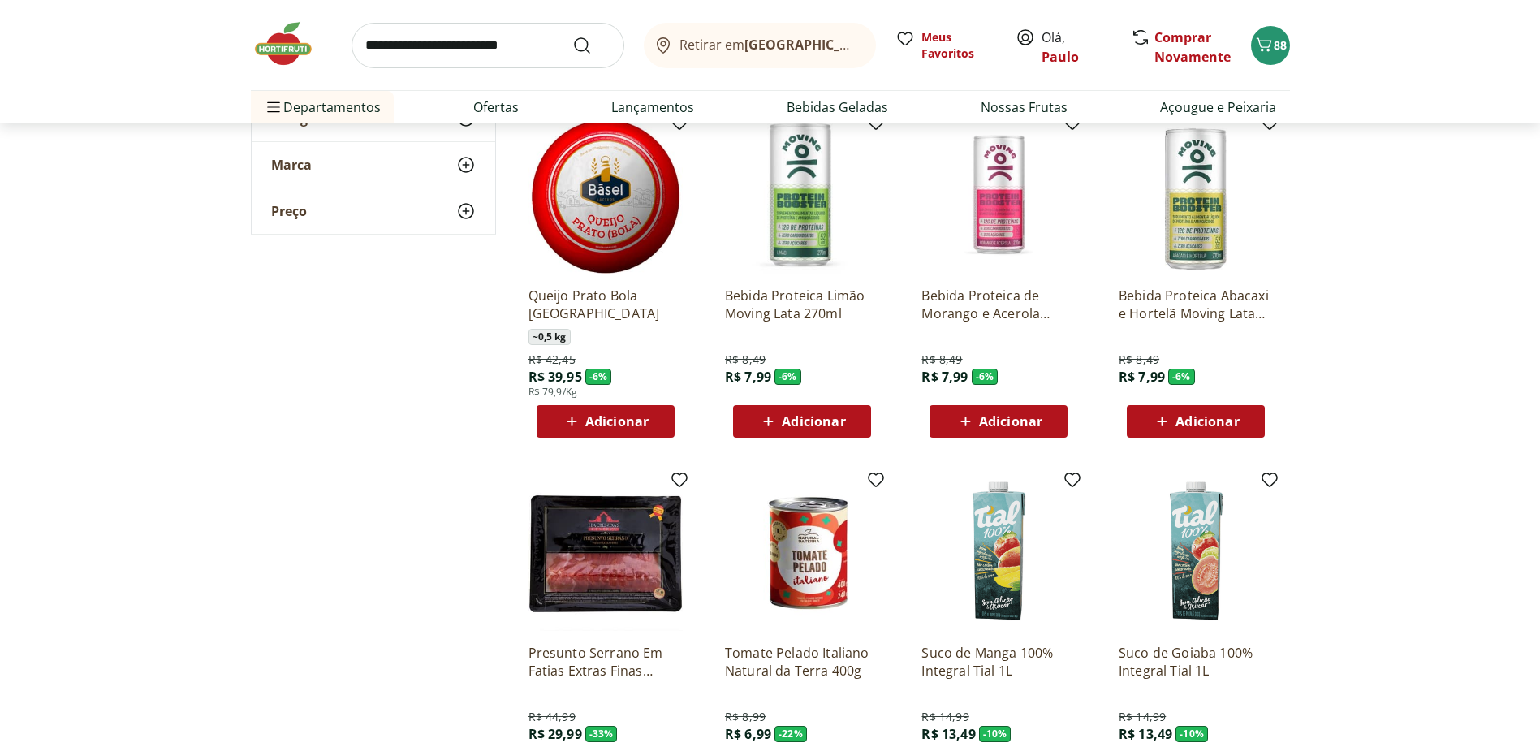
scroll to position [7226, 0]
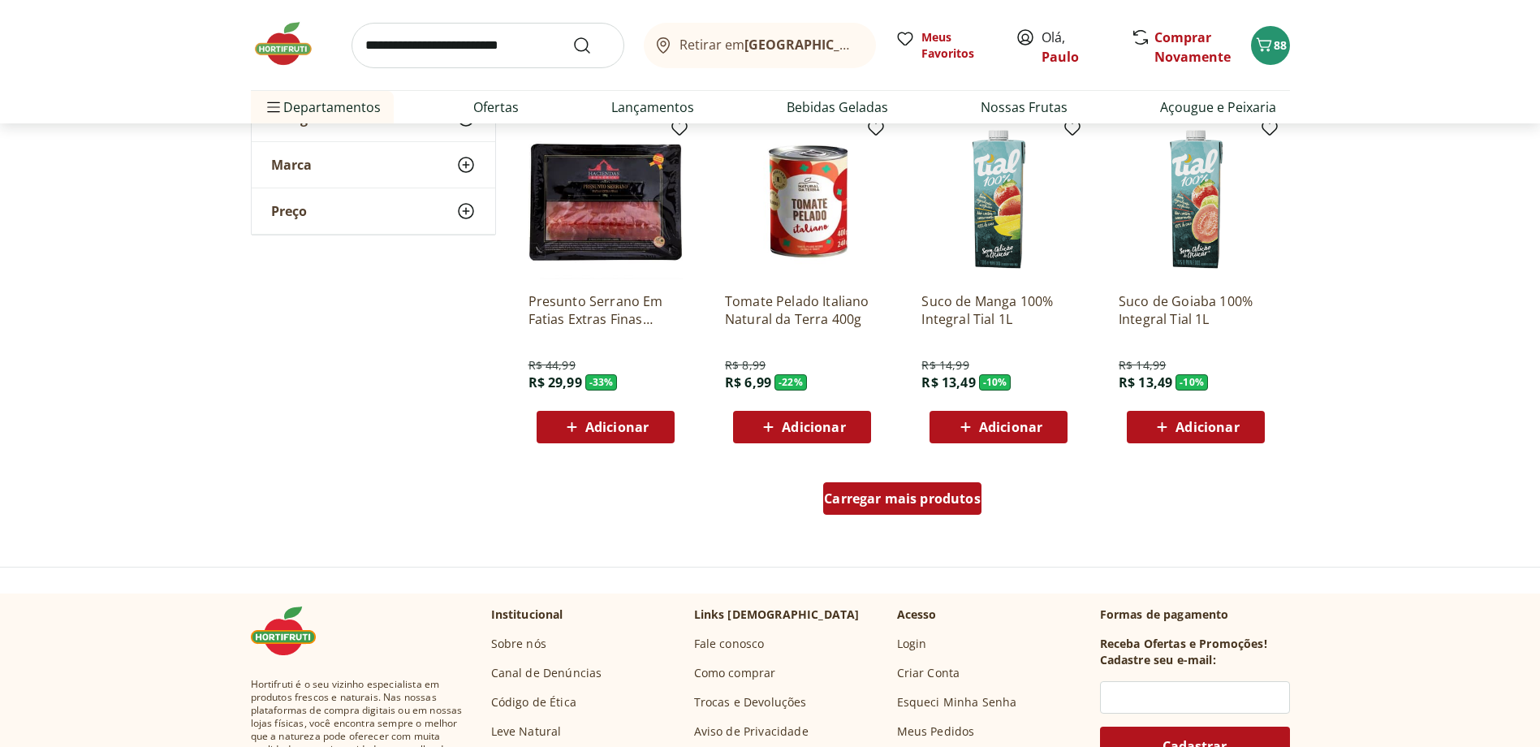
click at [875, 454] on div "Carregar mais produtos" at bounding box center [902, 498] width 158 height 32
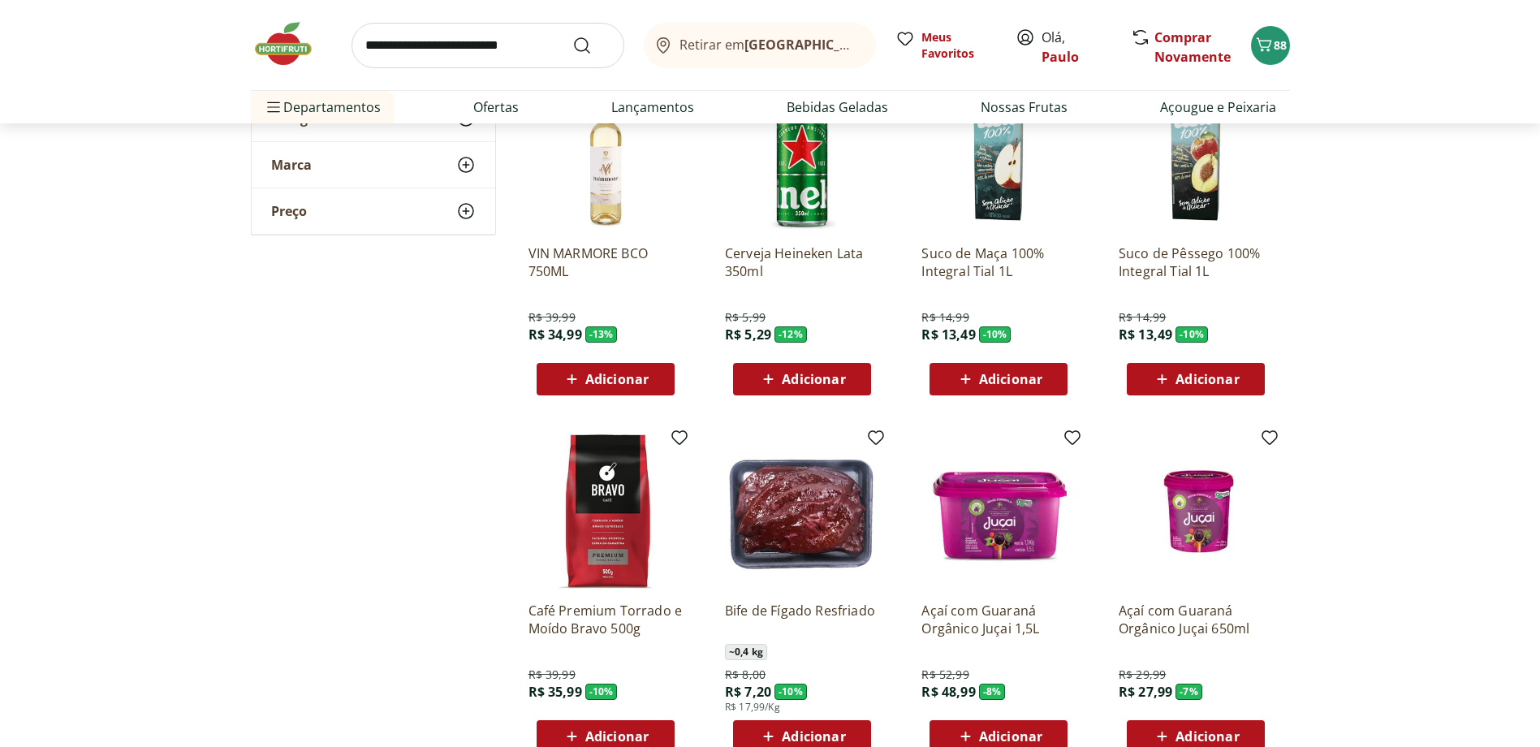
scroll to position [5684, 0]
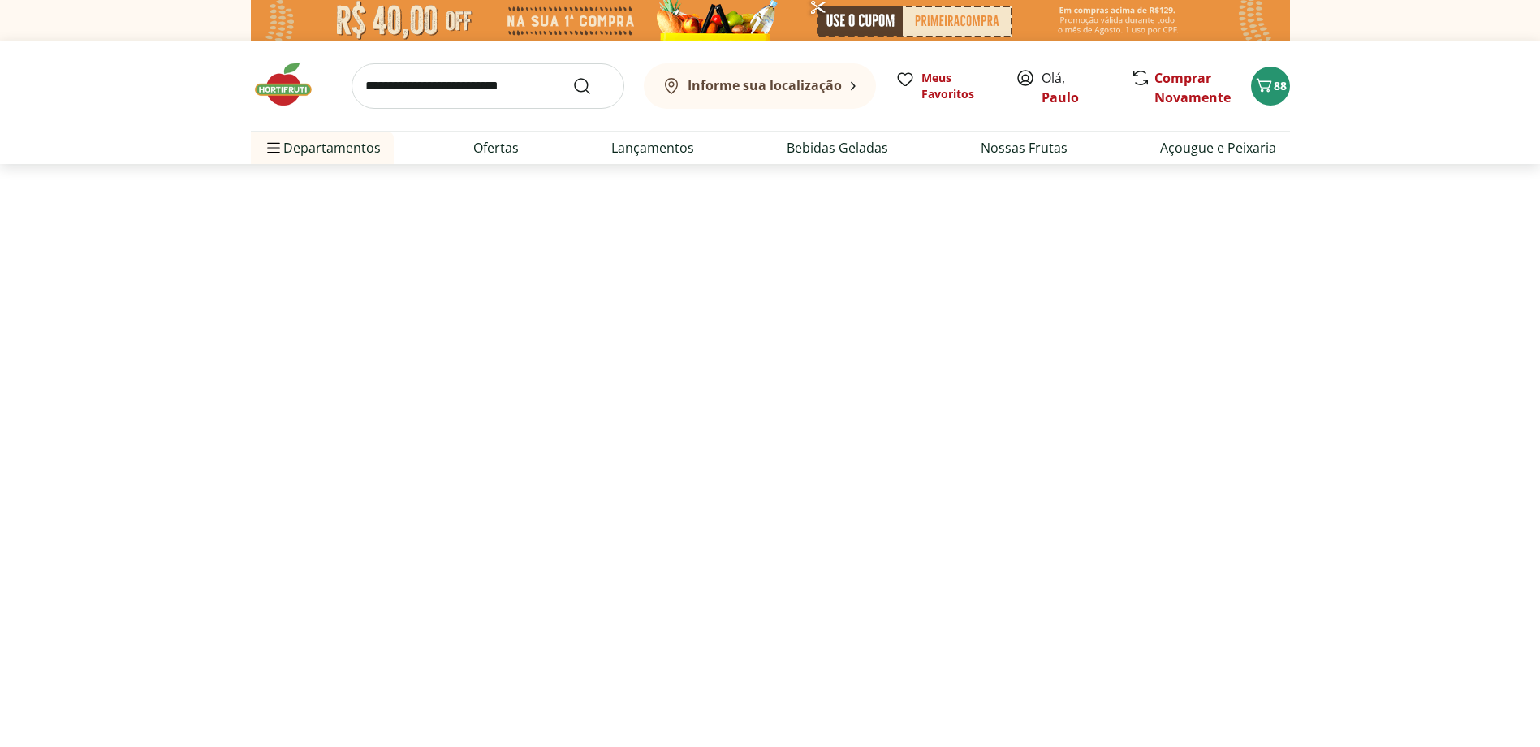
select select "**********"
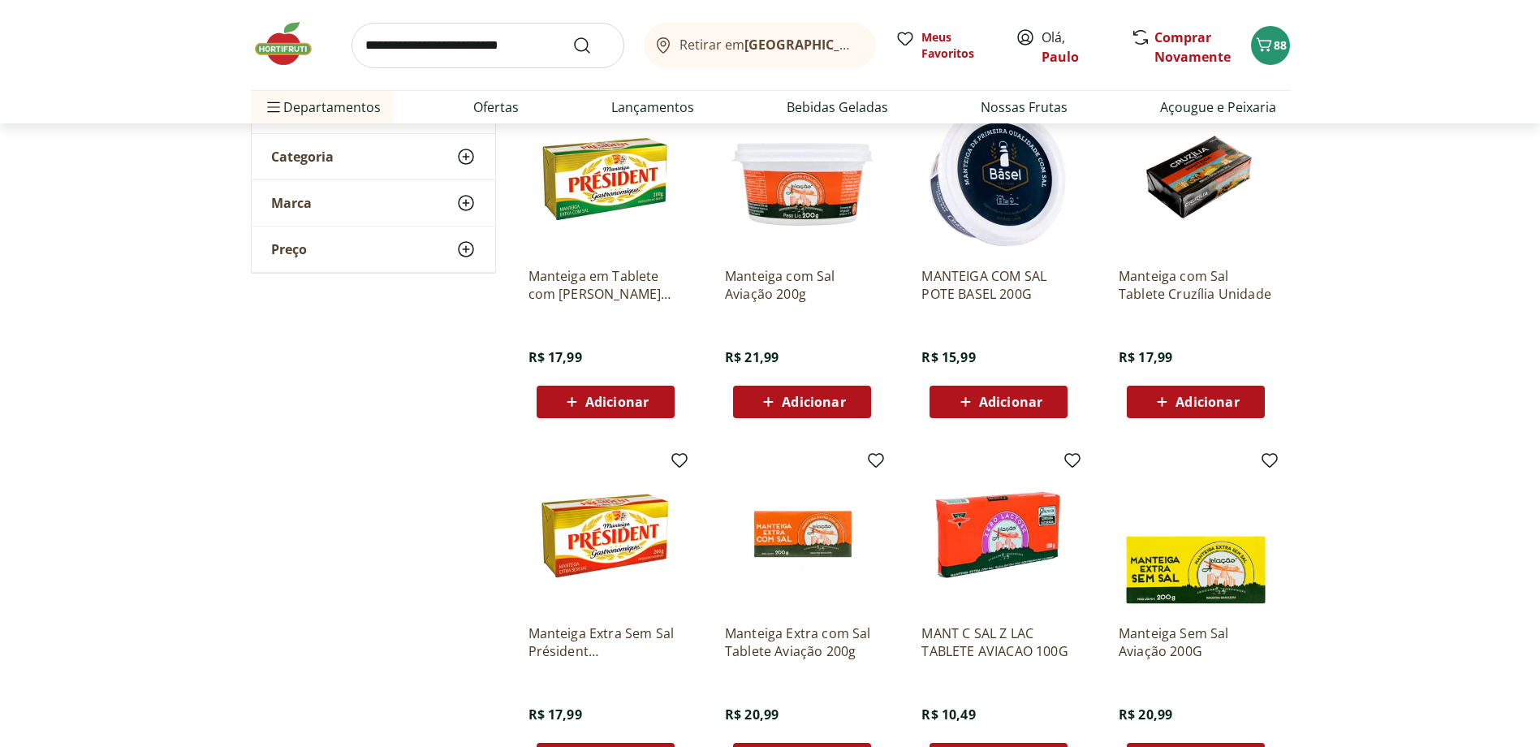
scroll to position [162, 0]
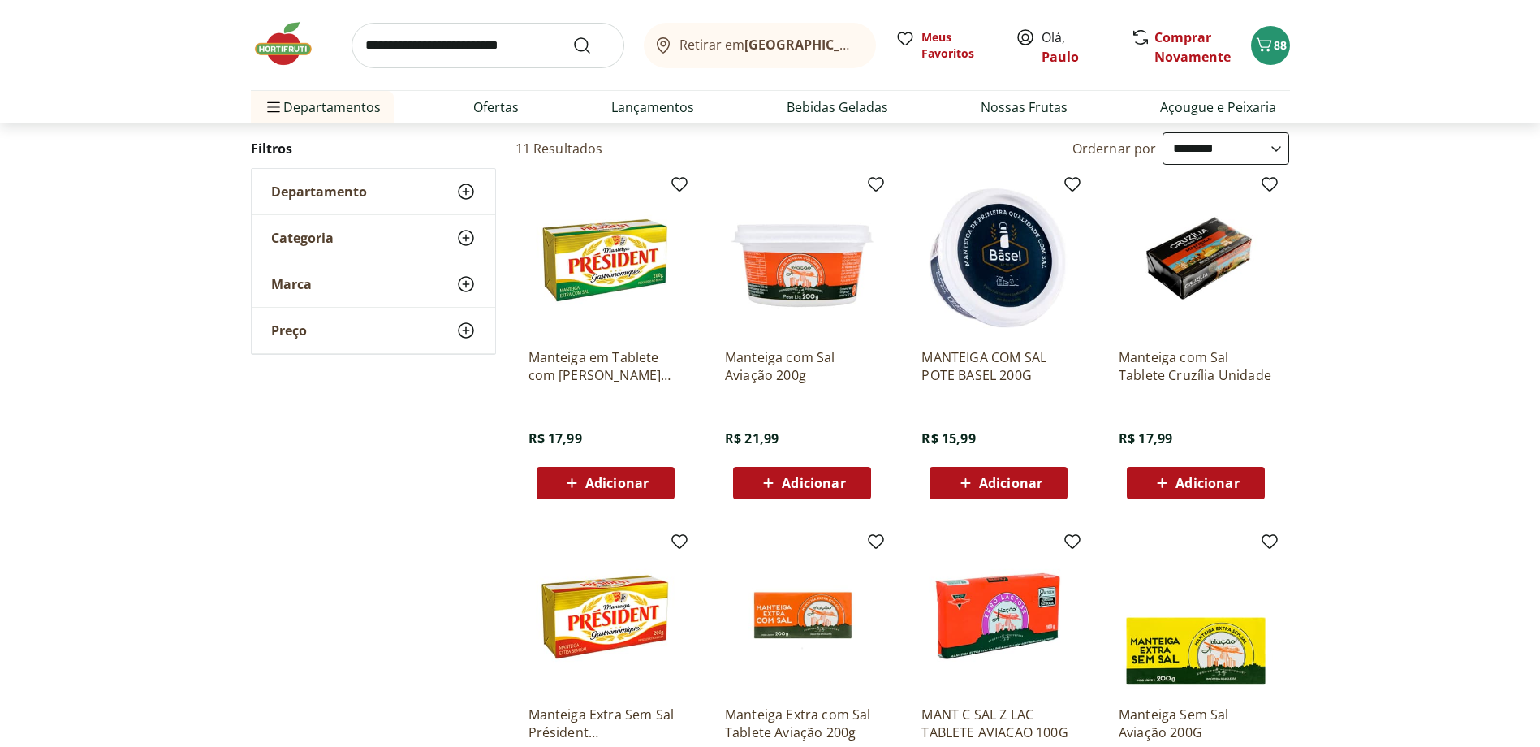
click at [1003, 482] on span "Adicionar" at bounding box center [1010, 483] width 63 height 13
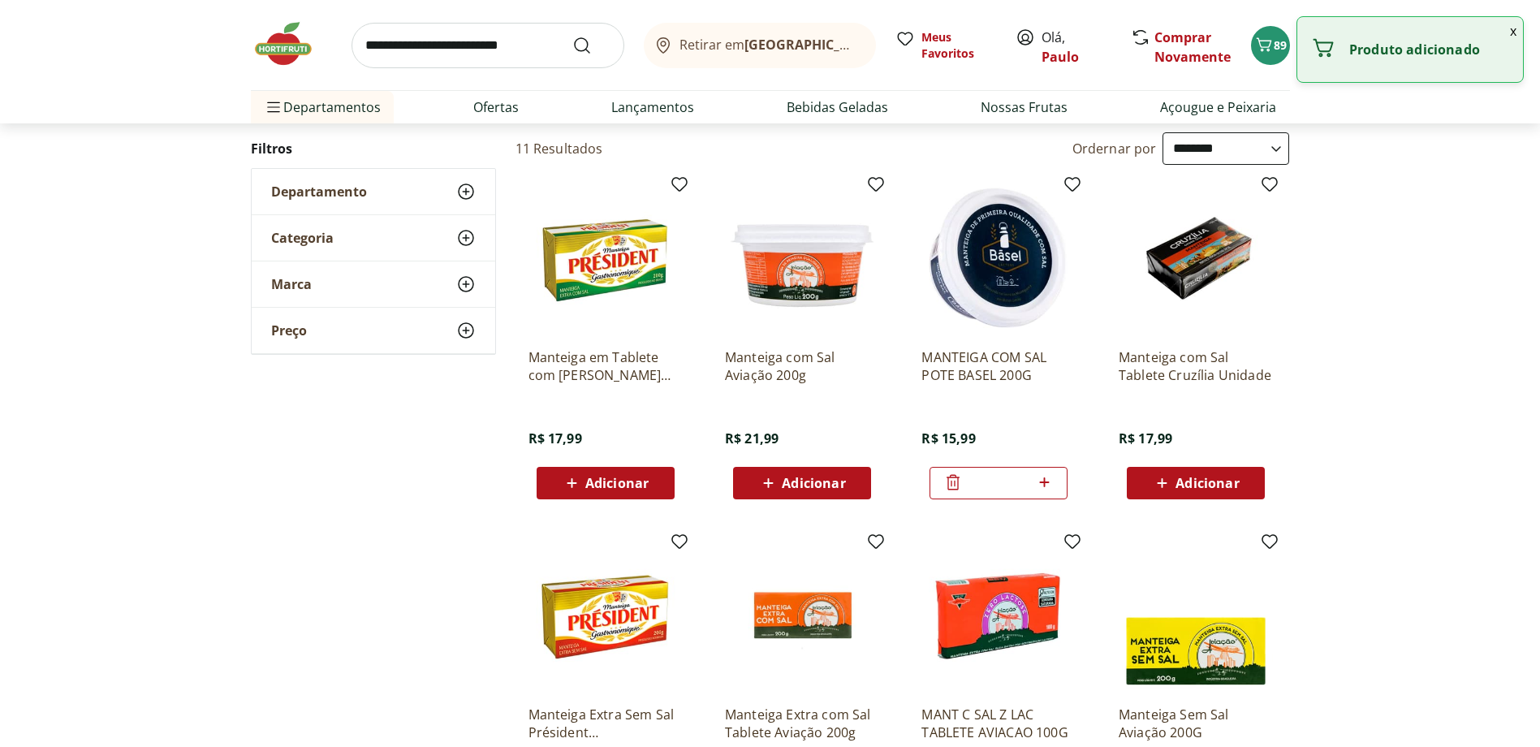
click at [1046, 478] on icon at bounding box center [1044, 482] width 20 height 19
type input "*"
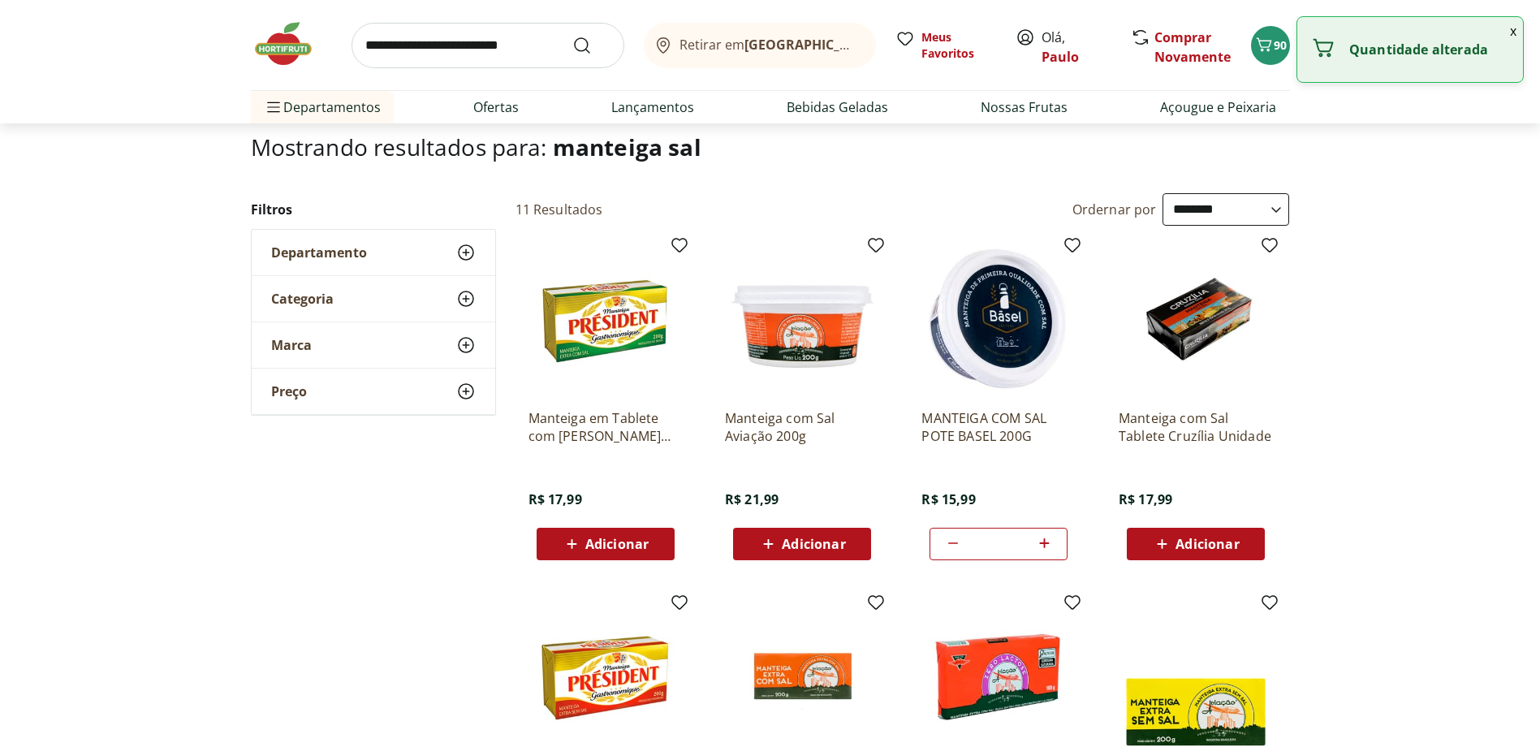
scroll to position [0, 0]
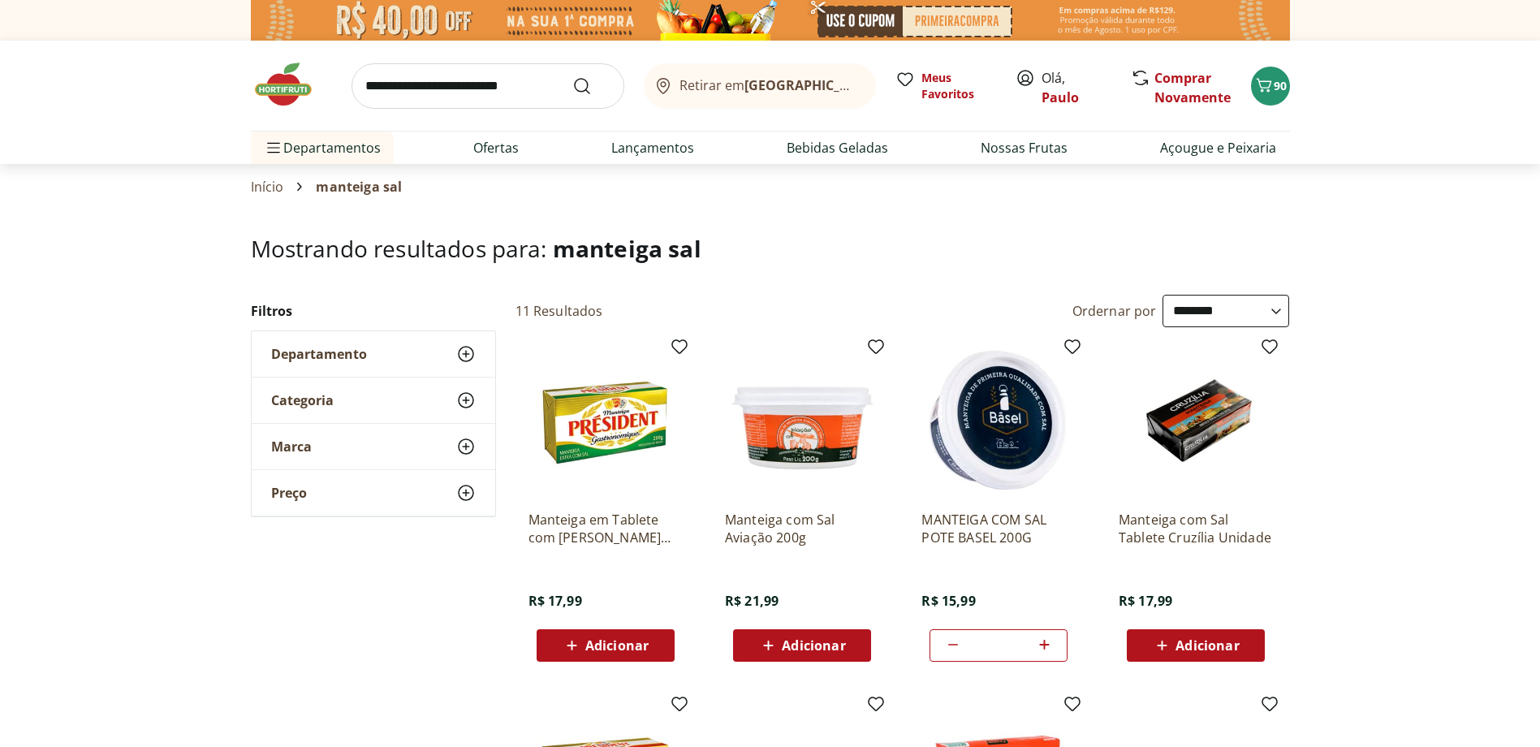
click at [283, 88] on img at bounding box center [291, 84] width 81 height 49
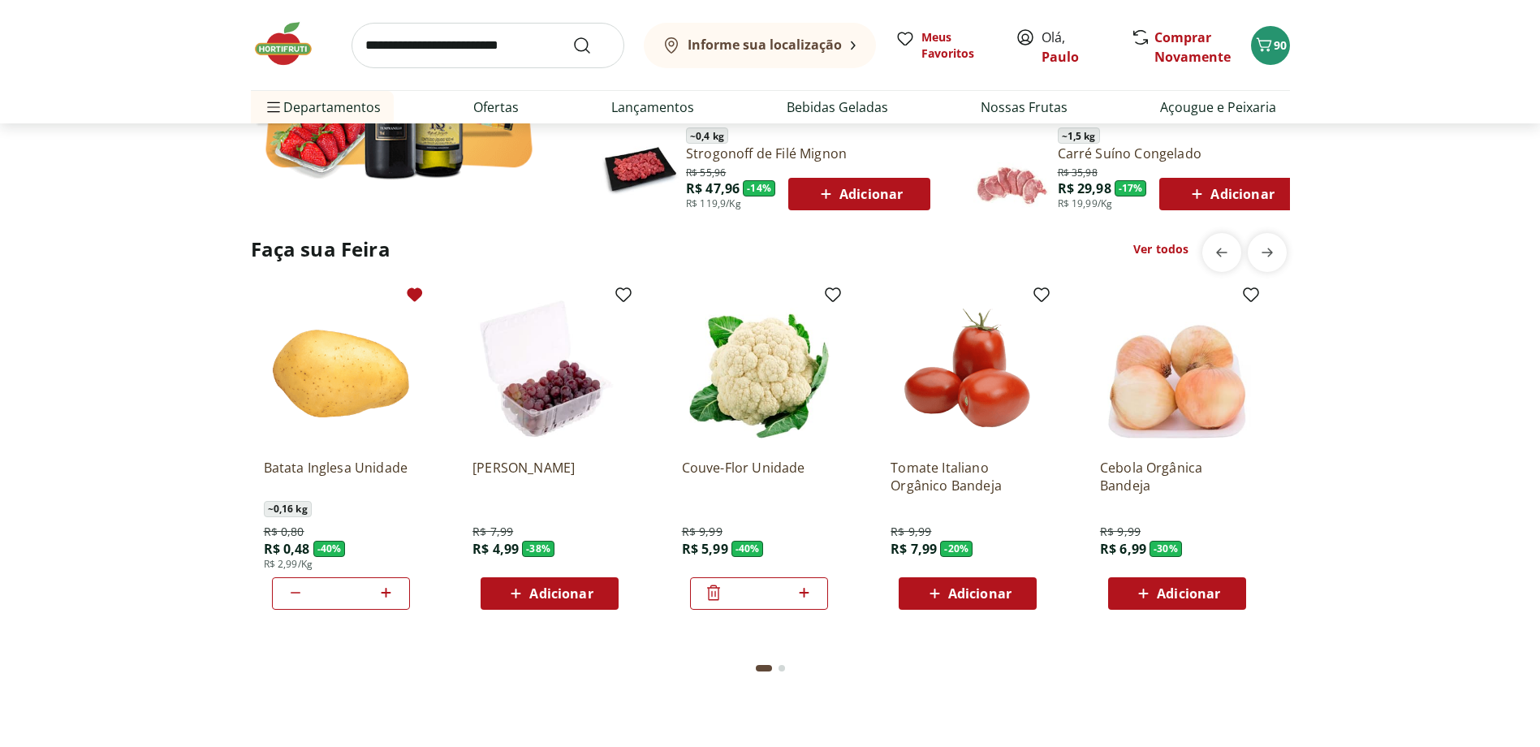
scroll to position [1218, 0]
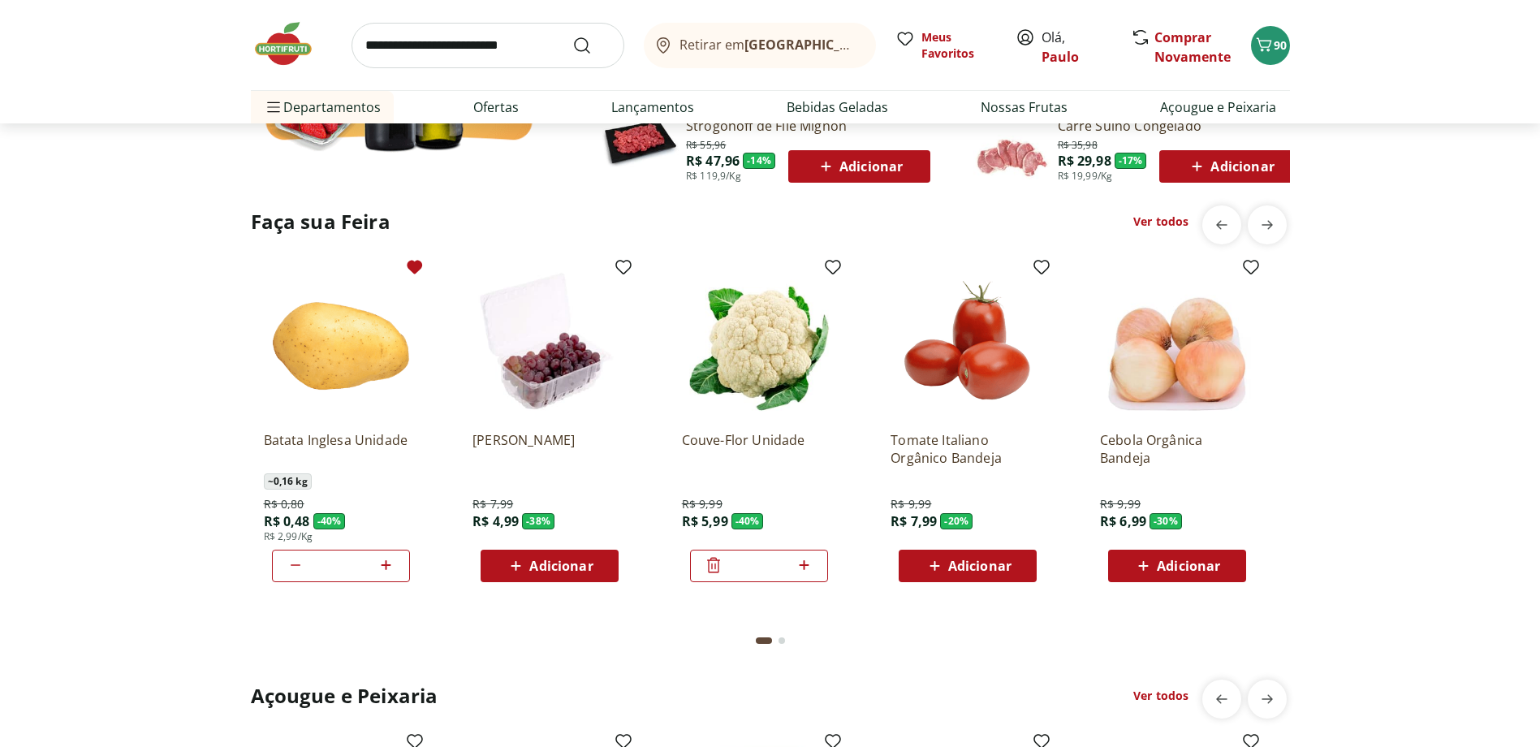
click at [983, 379] on img at bounding box center [968, 341] width 154 height 154
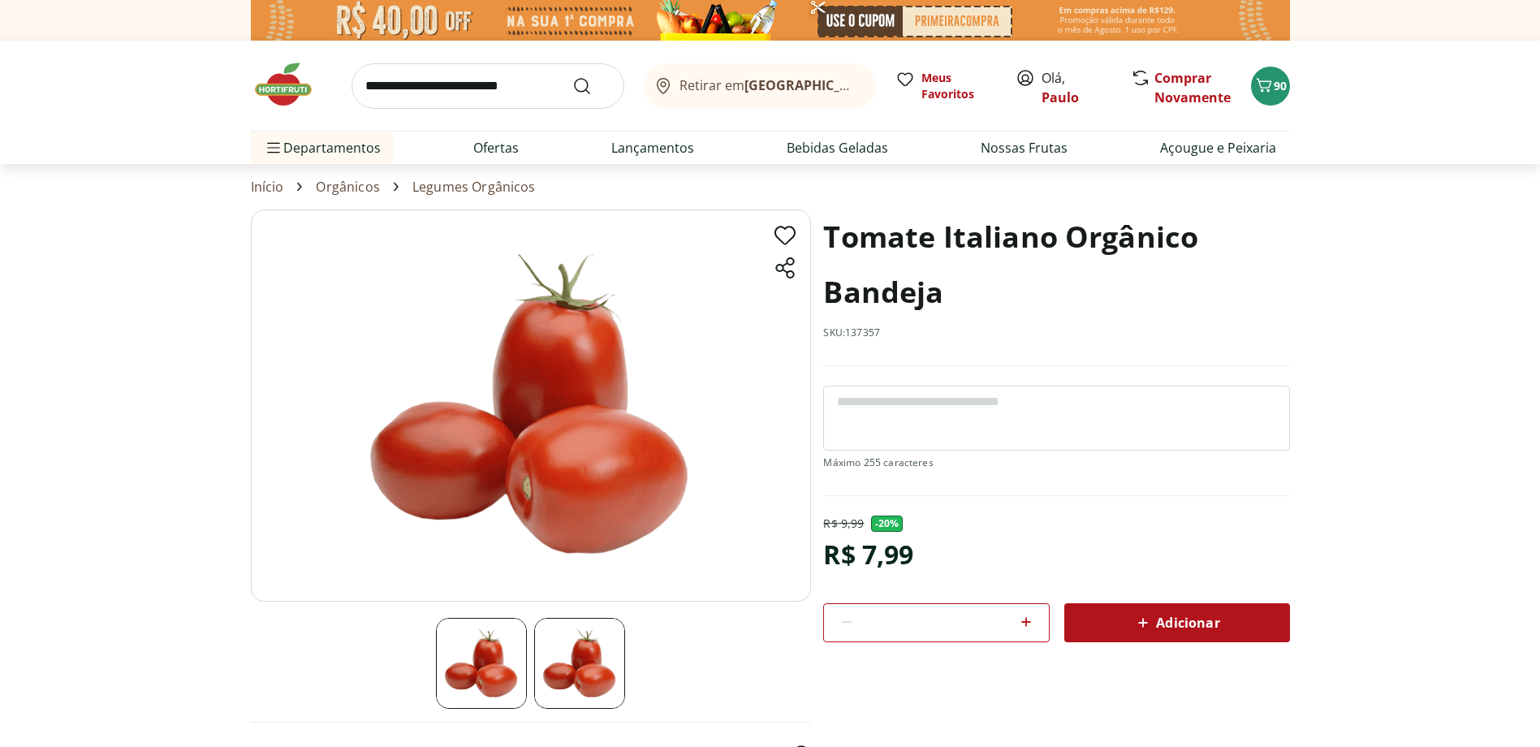
click at [280, 88] on img at bounding box center [291, 84] width 81 height 49
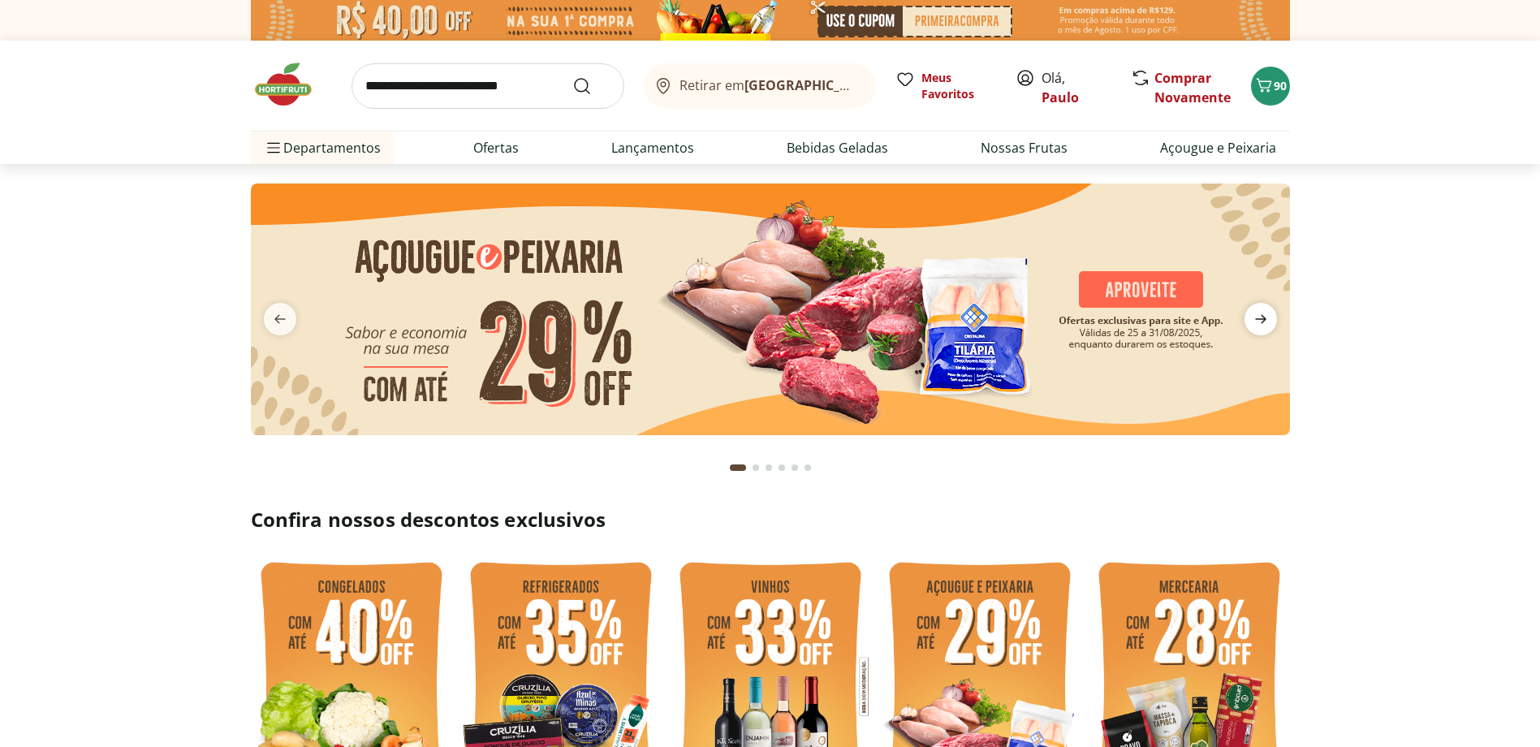
click at [1259, 312] on icon "next" at bounding box center [1260, 318] width 19 height 19
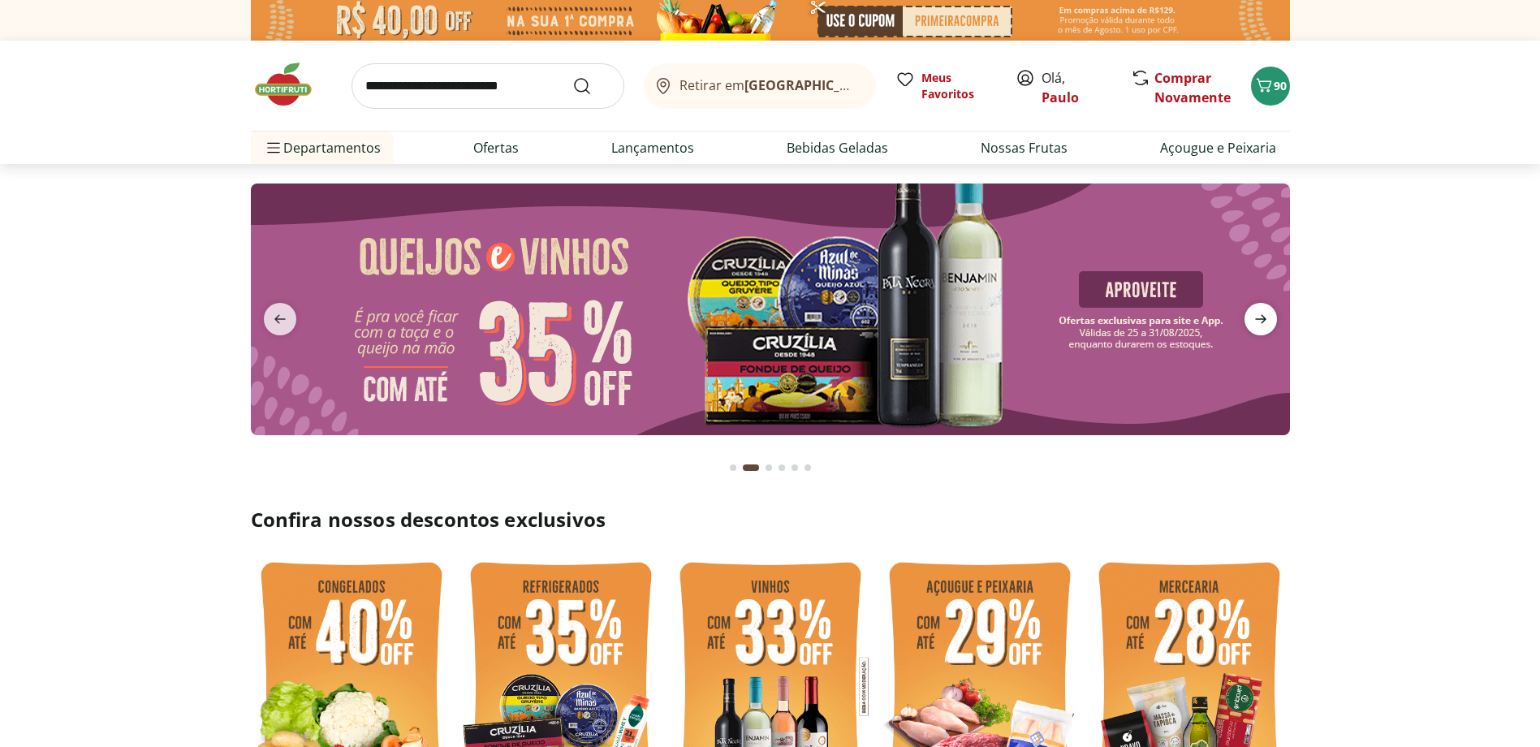
click at [1259, 312] on icon "next" at bounding box center [1260, 318] width 19 height 19
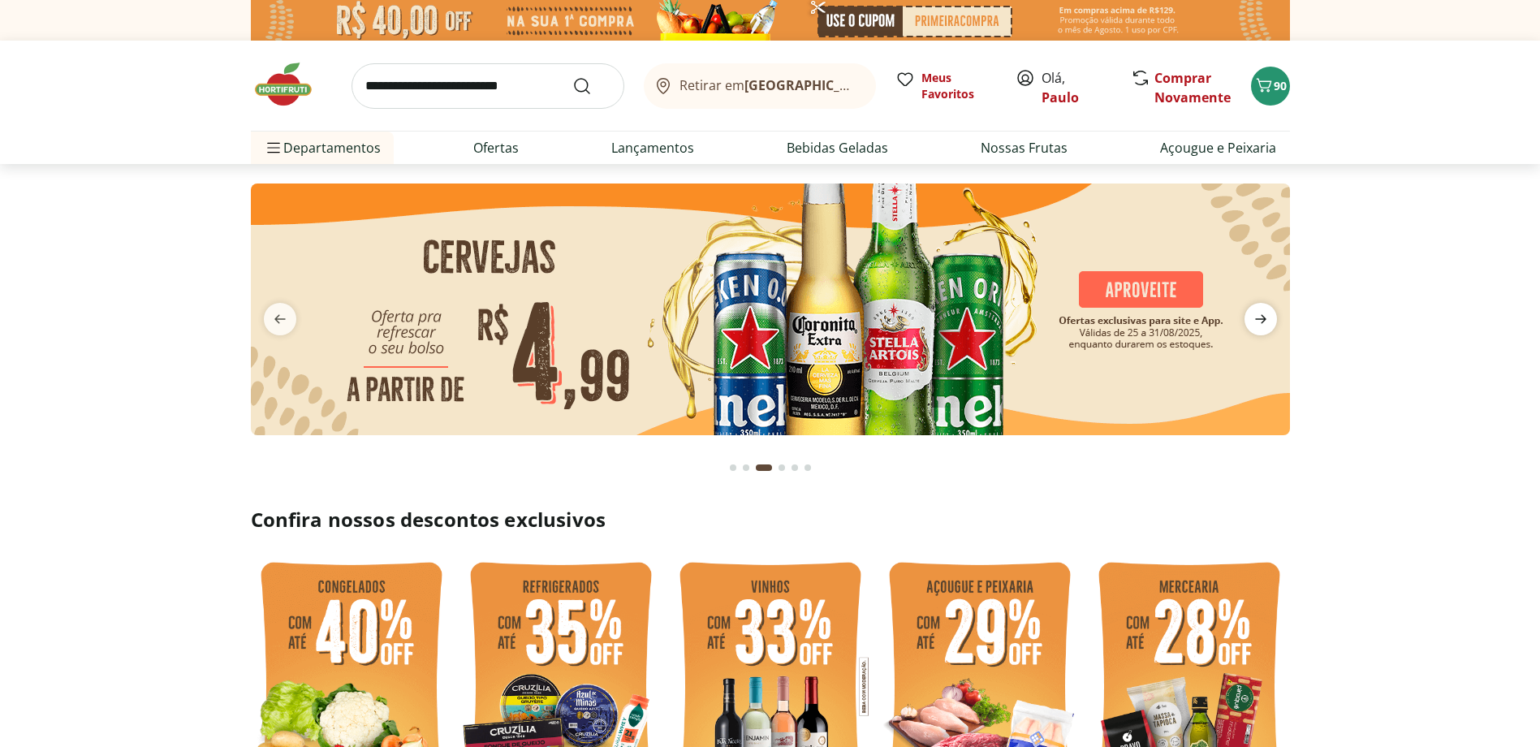
click at [1259, 312] on icon "next" at bounding box center [1260, 318] width 19 height 19
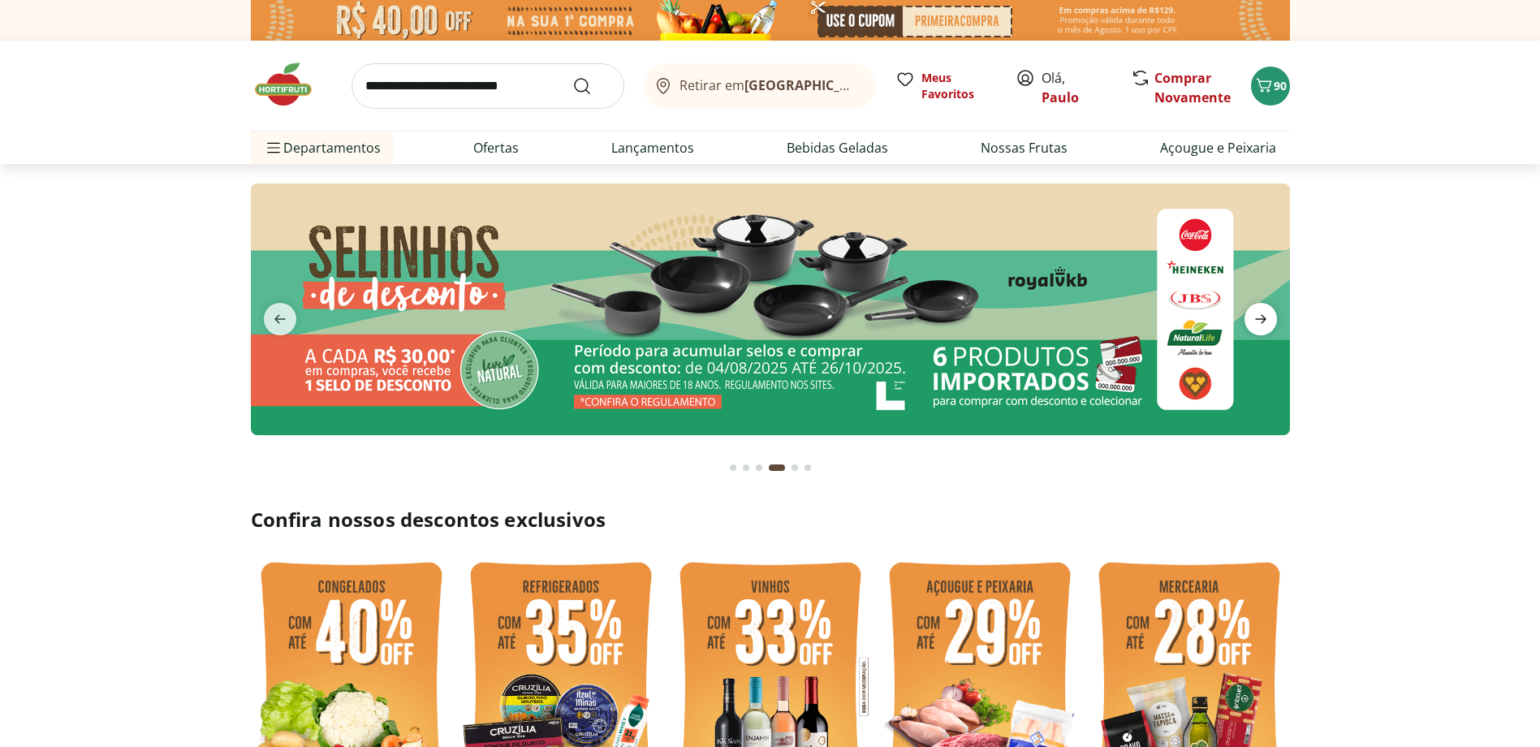
click at [1259, 312] on icon "next" at bounding box center [1260, 318] width 19 height 19
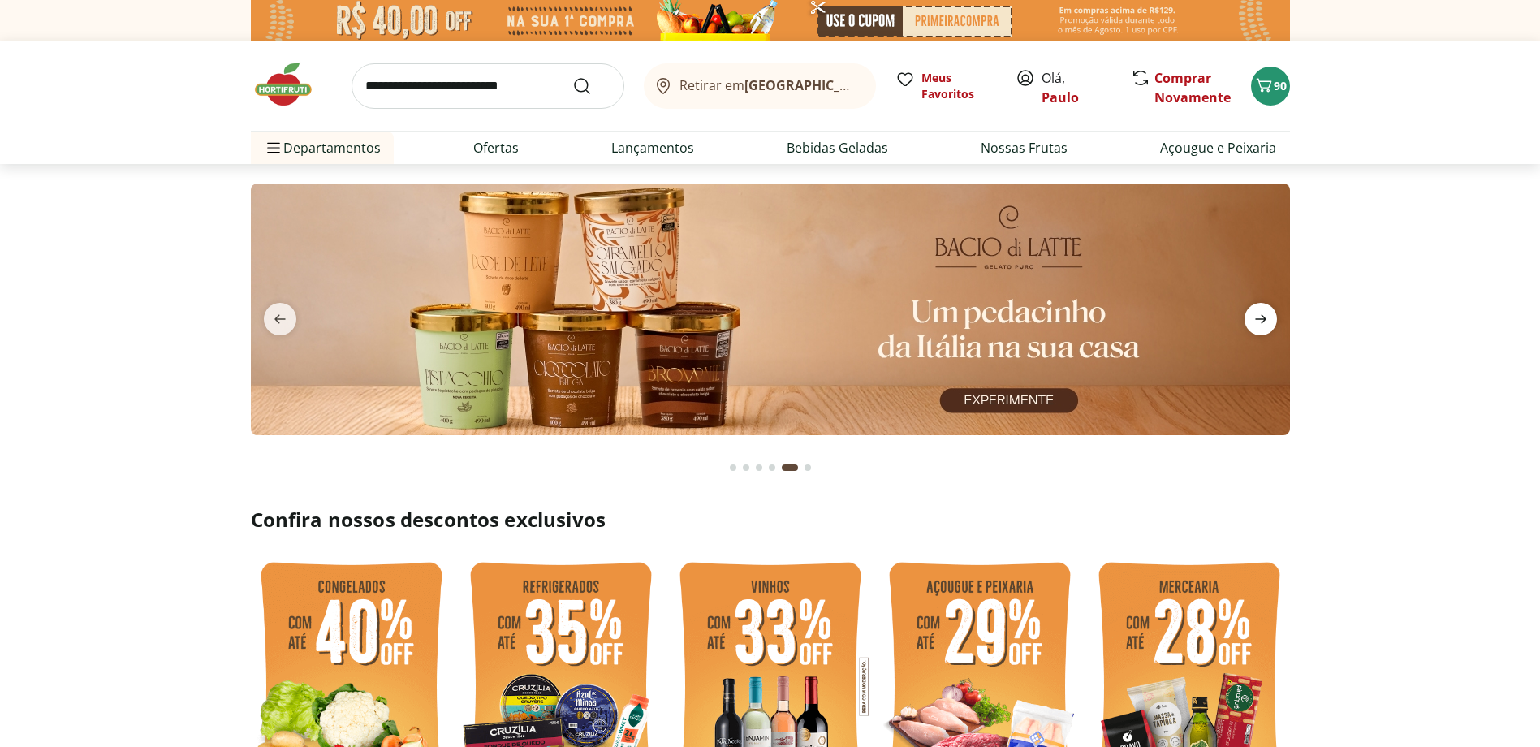
click at [1259, 312] on icon "next" at bounding box center [1260, 318] width 19 height 19
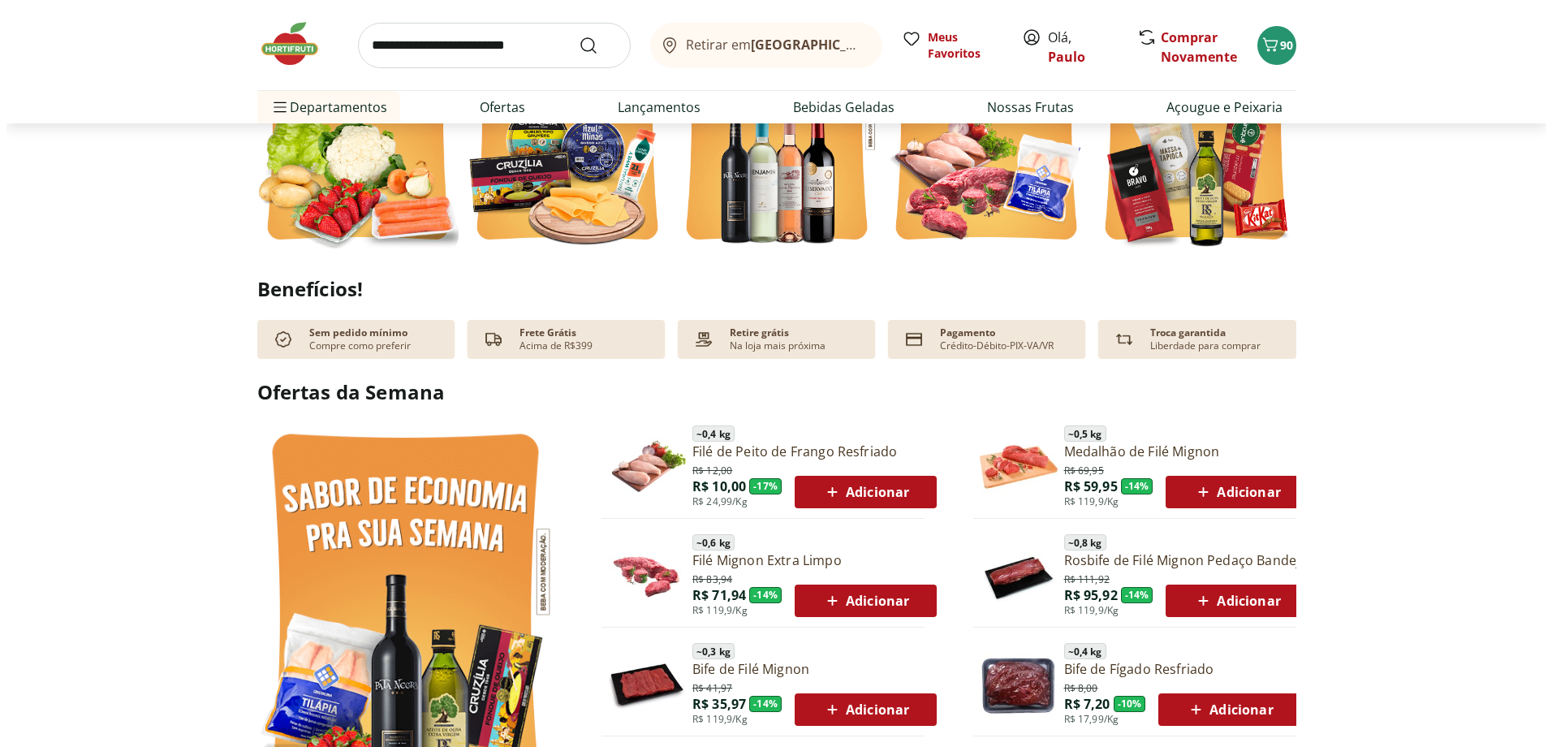
scroll to position [487, 0]
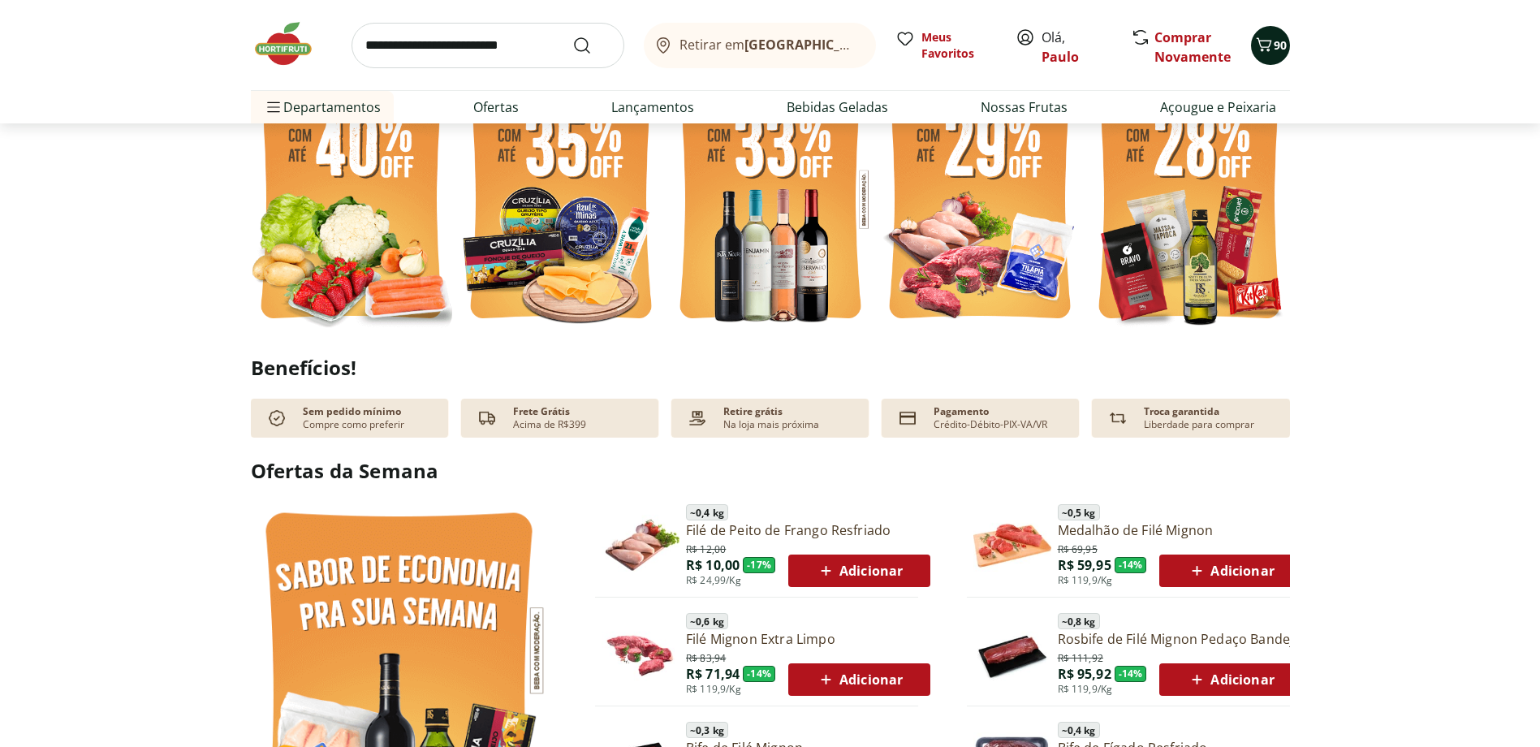
click at [1269, 46] on icon "Carrinho" at bounding box center [1263, 44] width 15 height 14
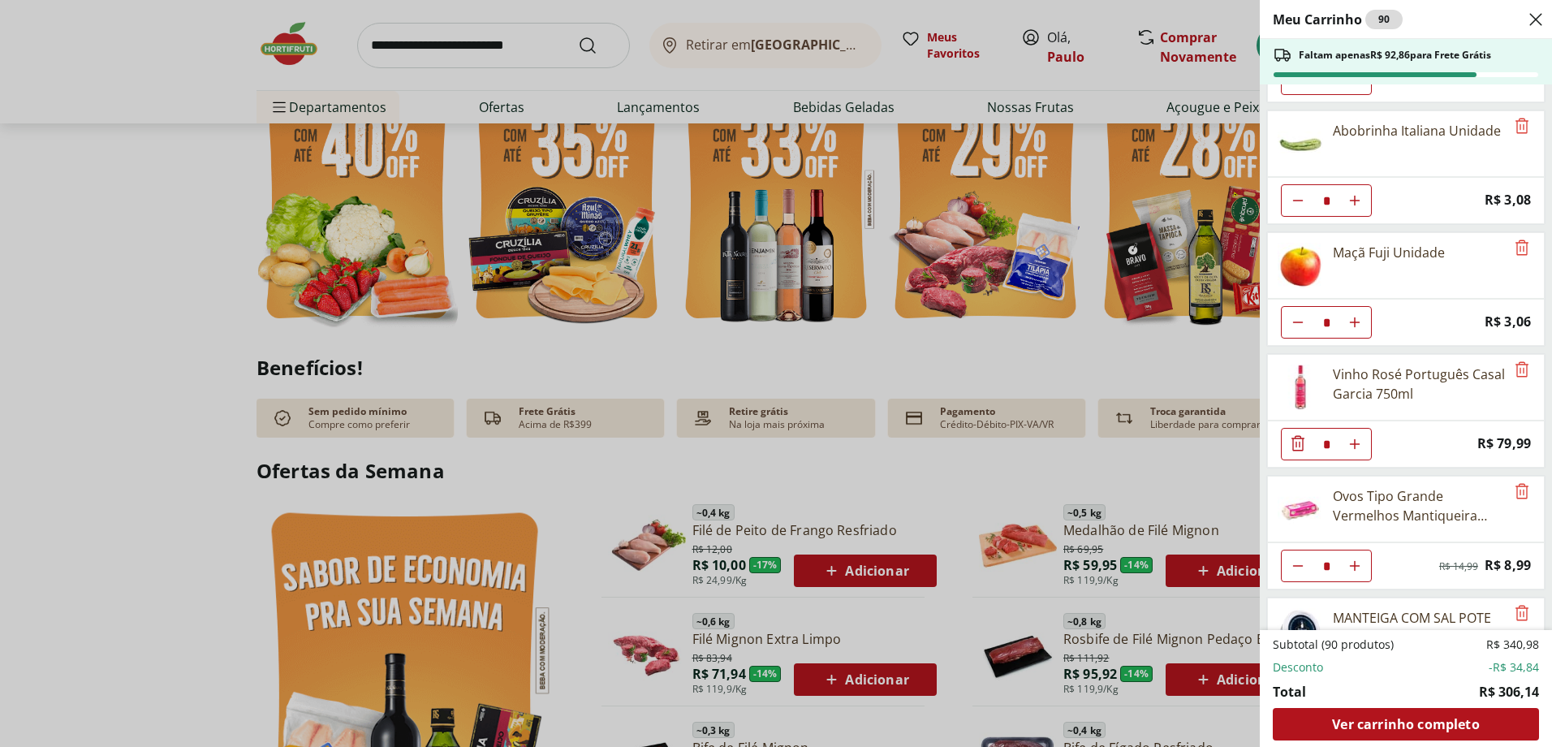
scroll to position [2749, 0]
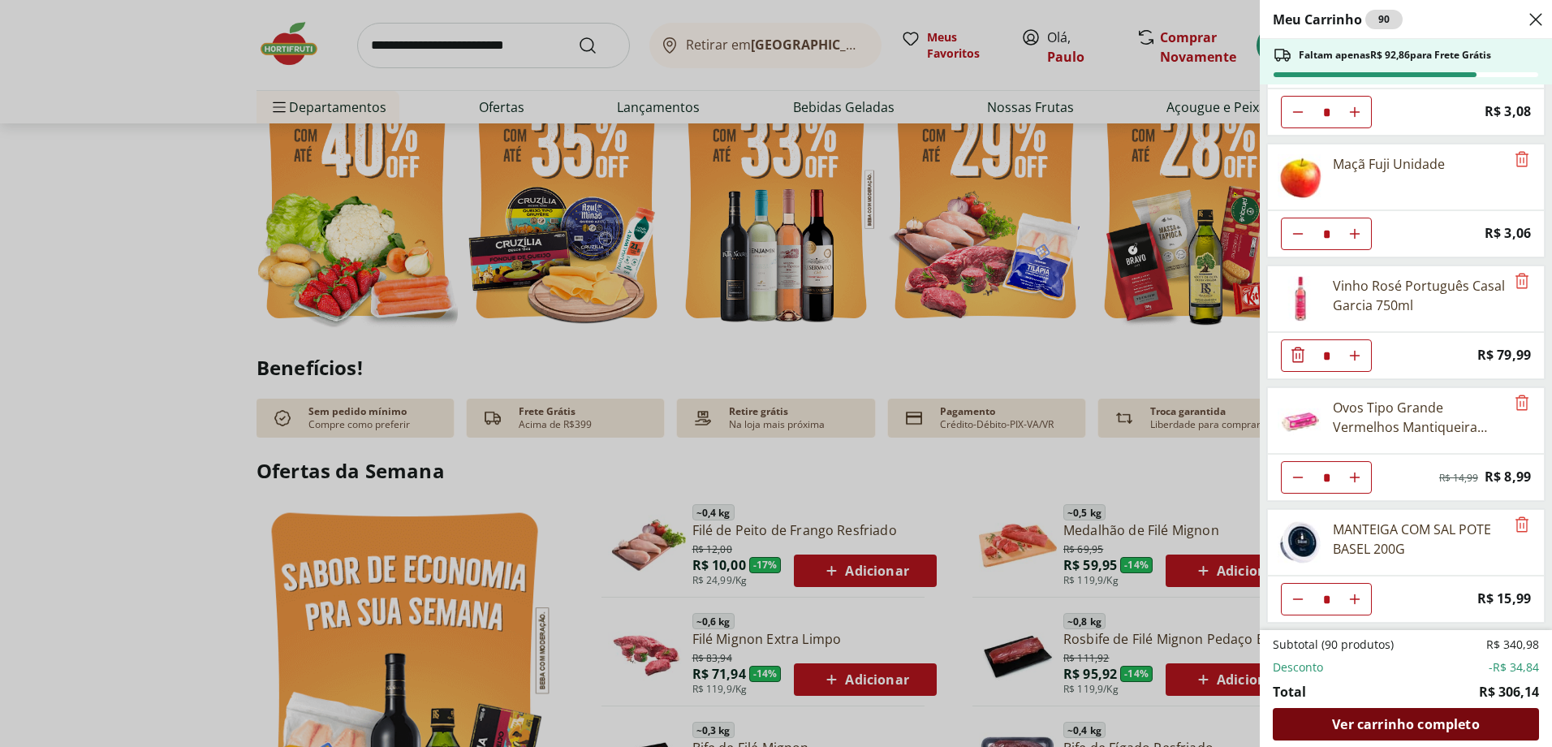
click at [1419, 720] on span "Ver carrinho completo" at bounding box center [1405, 724] width 147 height 13
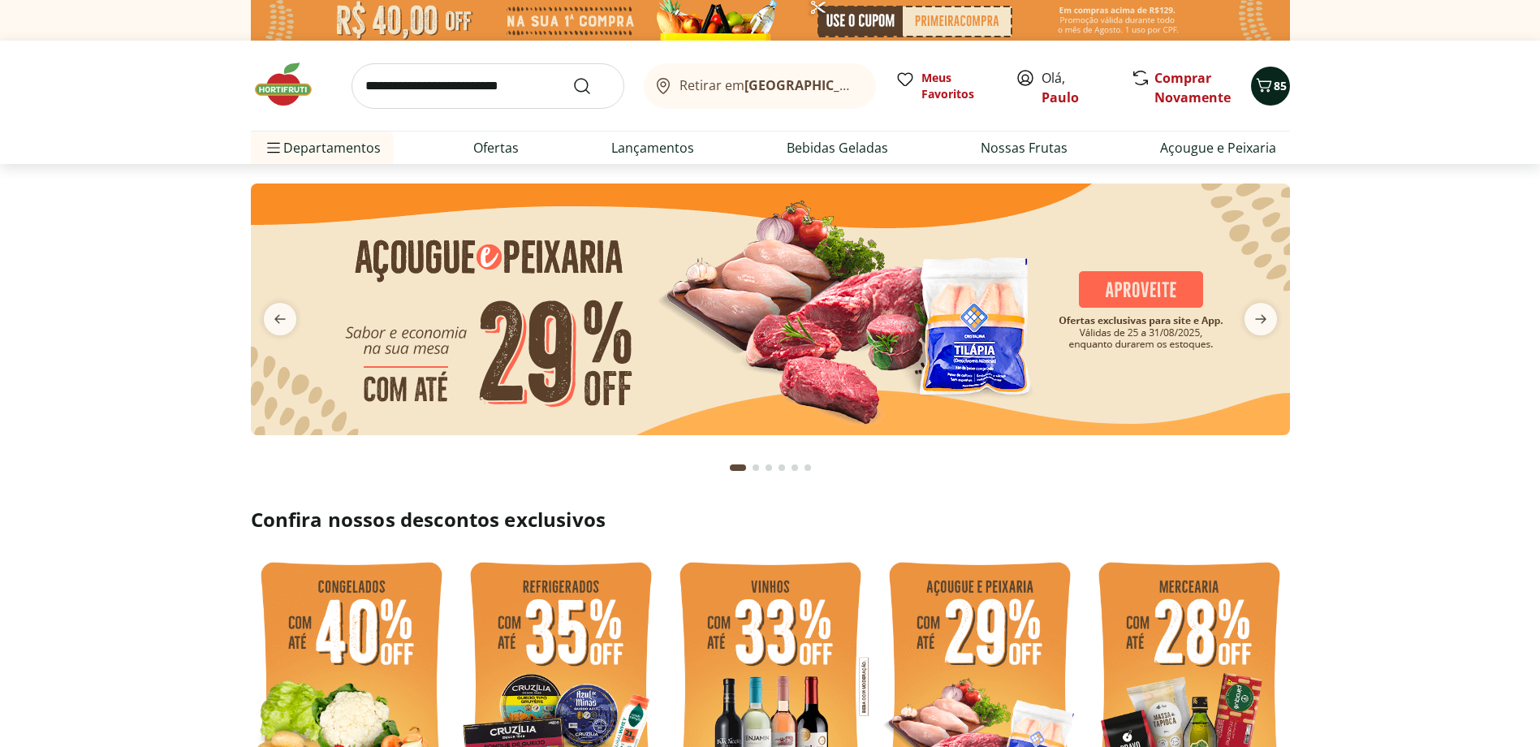
click at [1278, 90] on span "85" at bounding box center [1280, 85] width 13 height 15
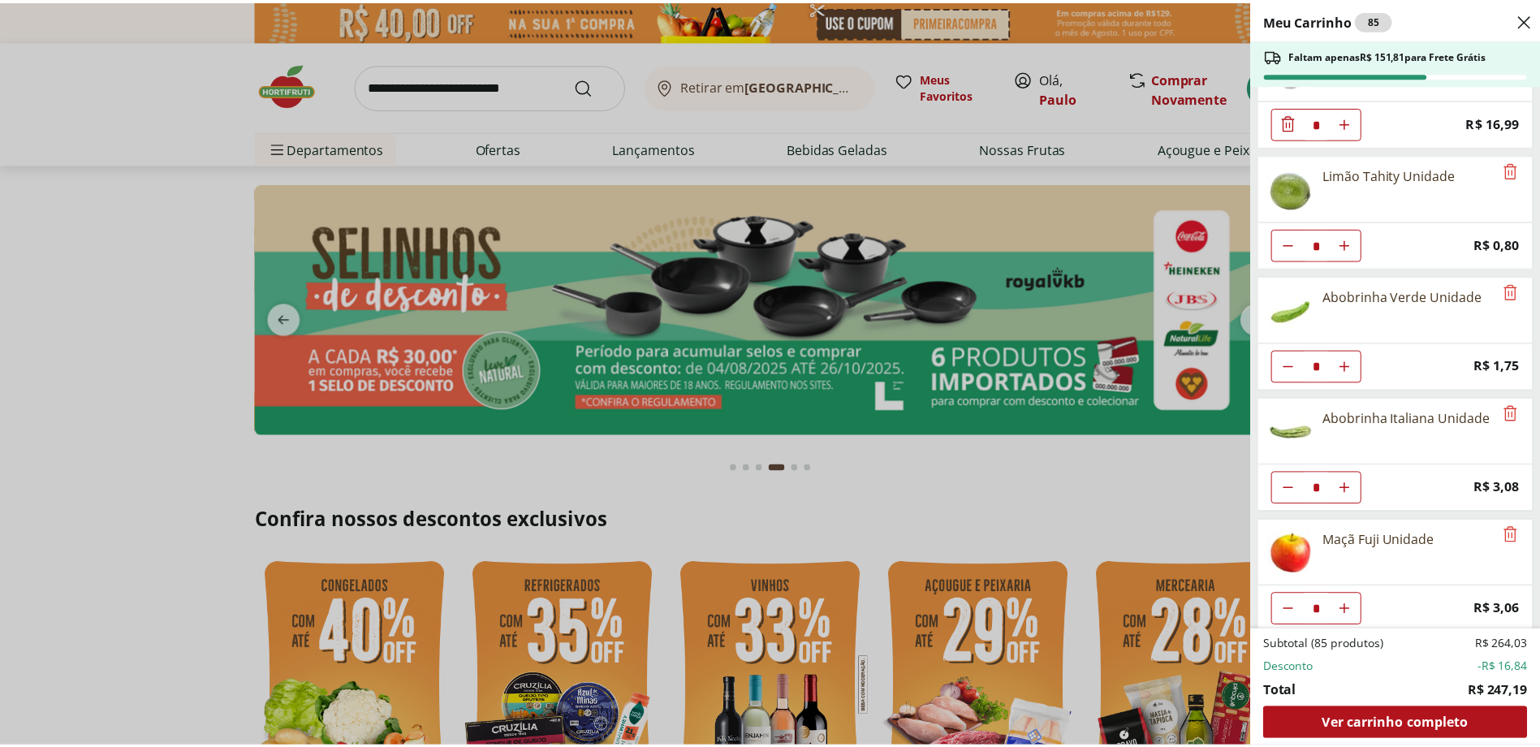
scroll to position [2262, 0]
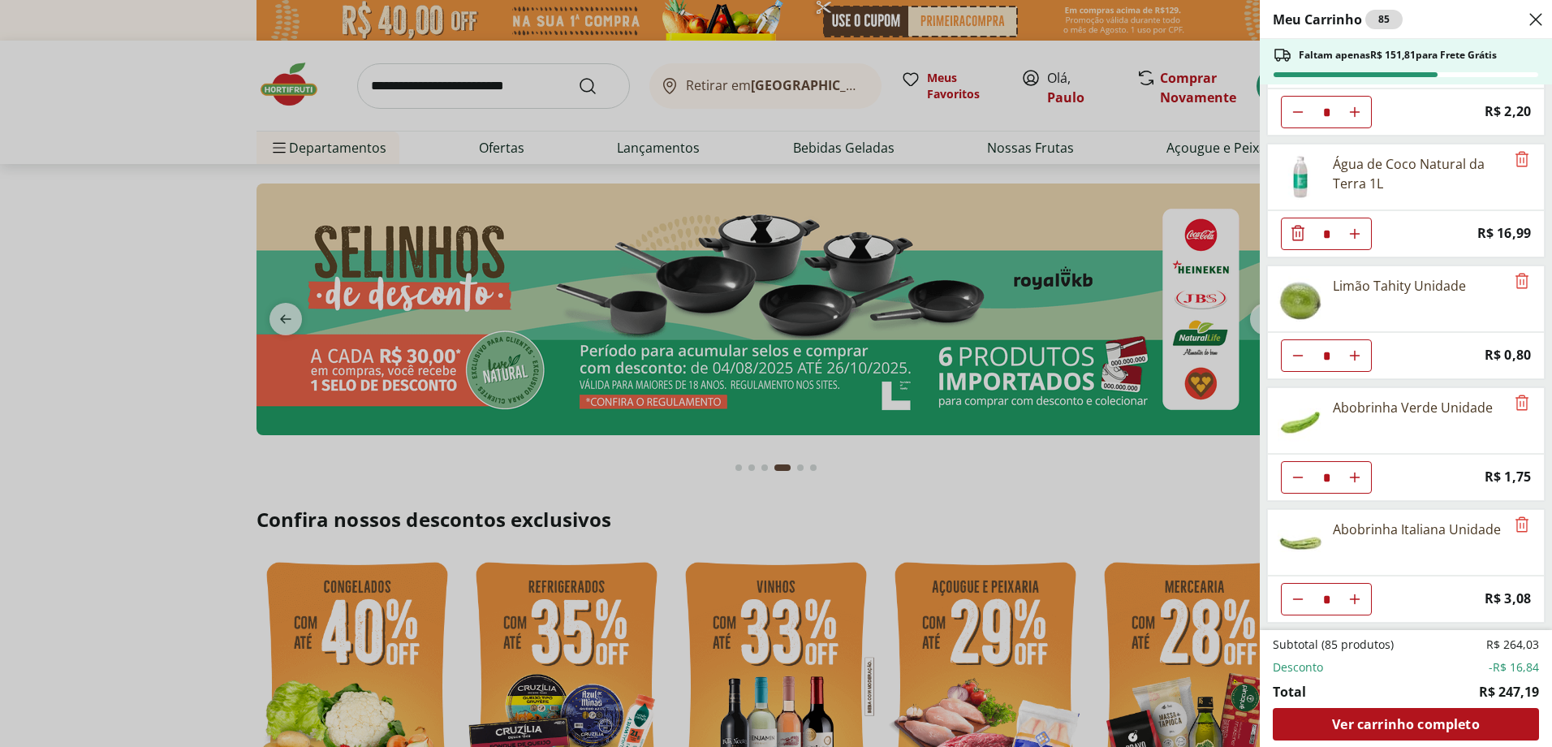
click at [1535, 17] on use "Close" at bounding box center [1535, 19] width 19 height 19
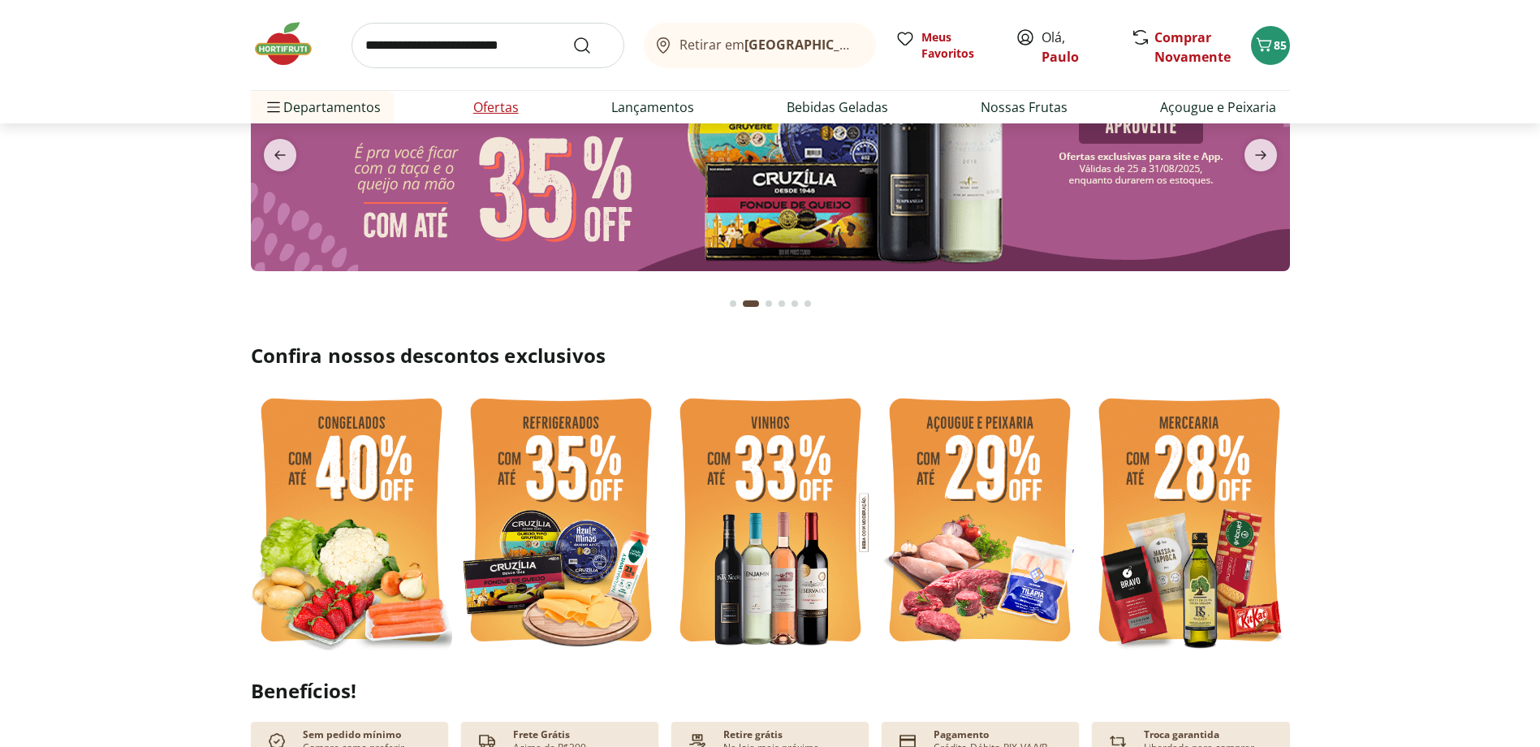
scroll to position [162, 0]
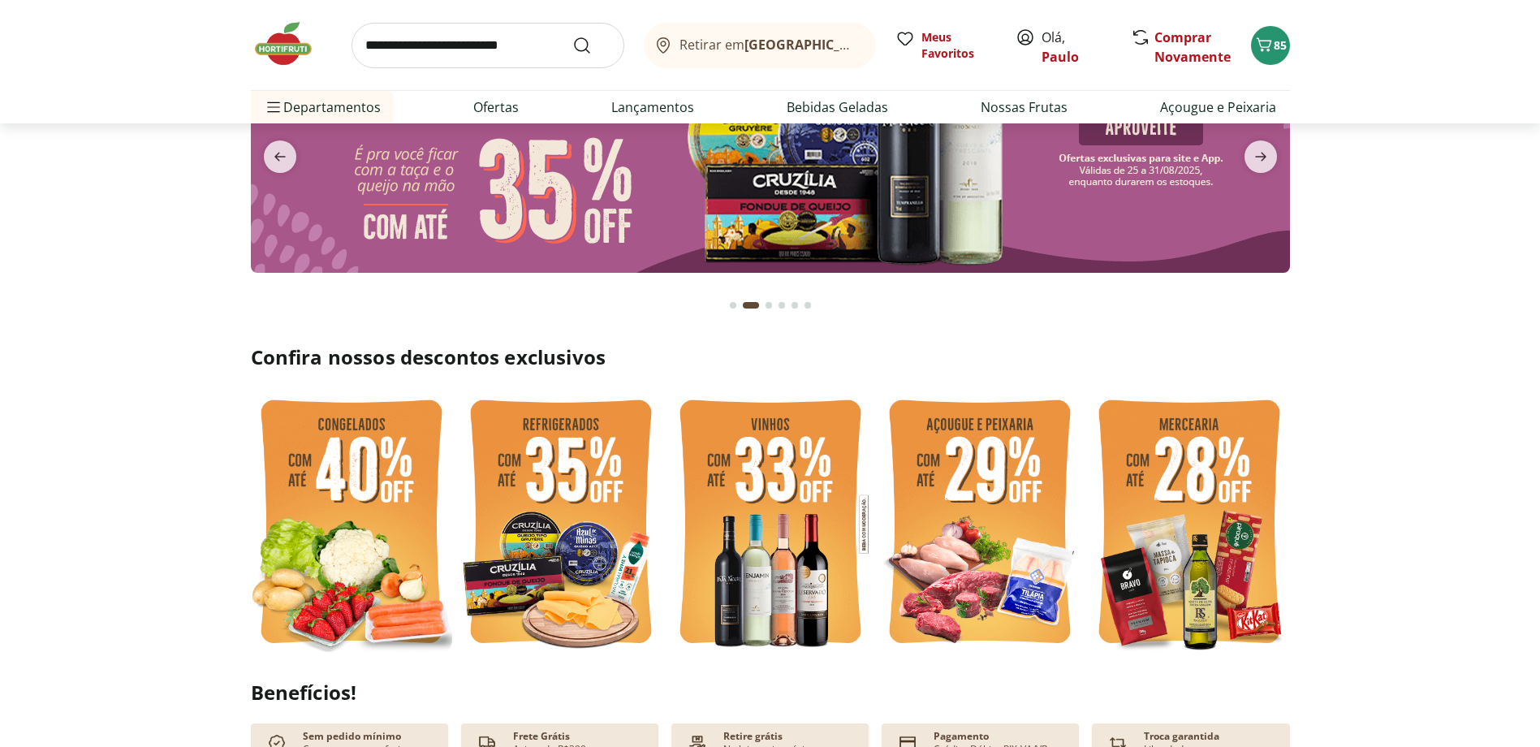
click at [467, 50] on input "search" at bounding box center [488, 45] width 273 height 45
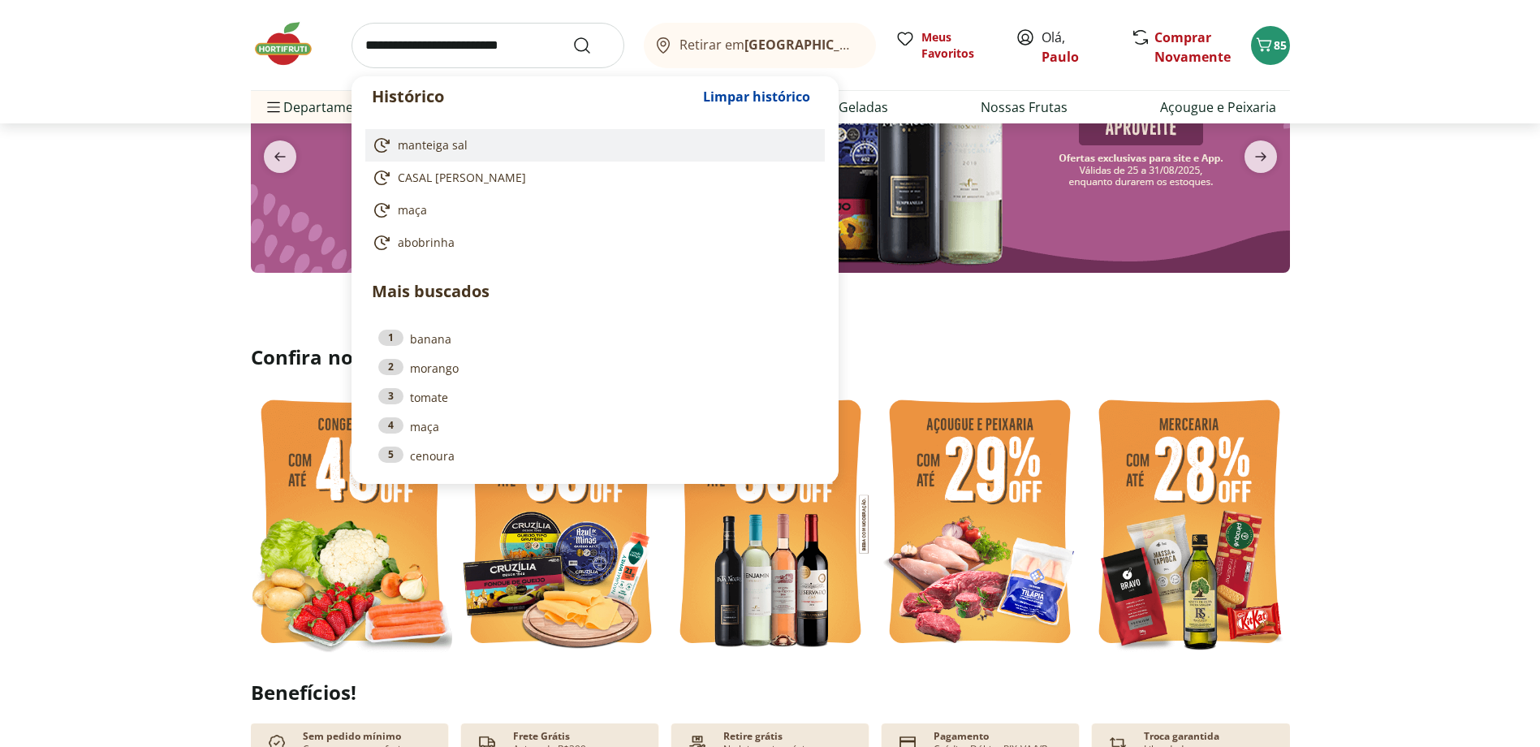
click at [452, 145] on span "manteiga sal" at bounding box center [433, 145] width 70 height 16
type input "**********"
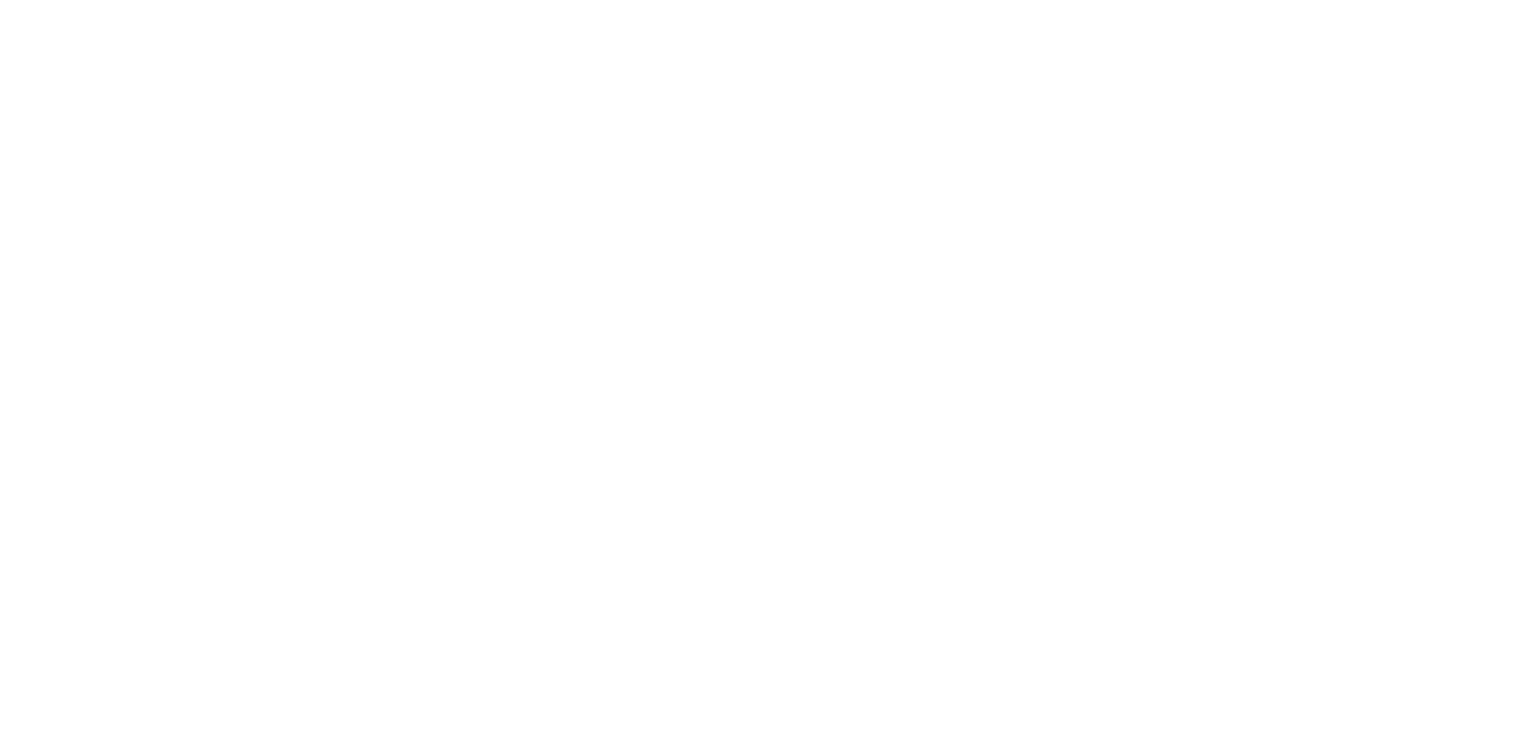
select select "**********"
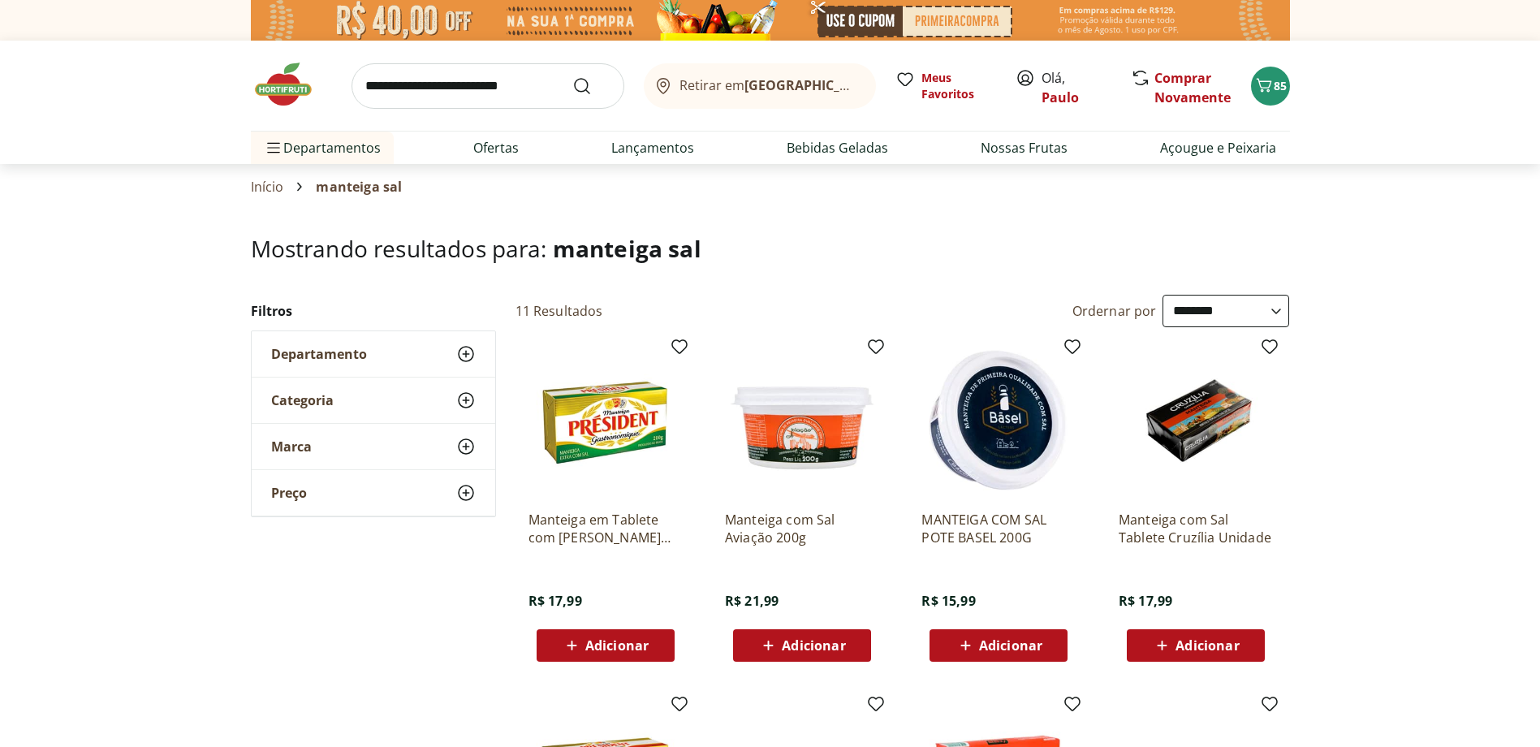
click at [988, 643] on span "Adicionar" at bounding box center [1010, 645] width 63 height 13
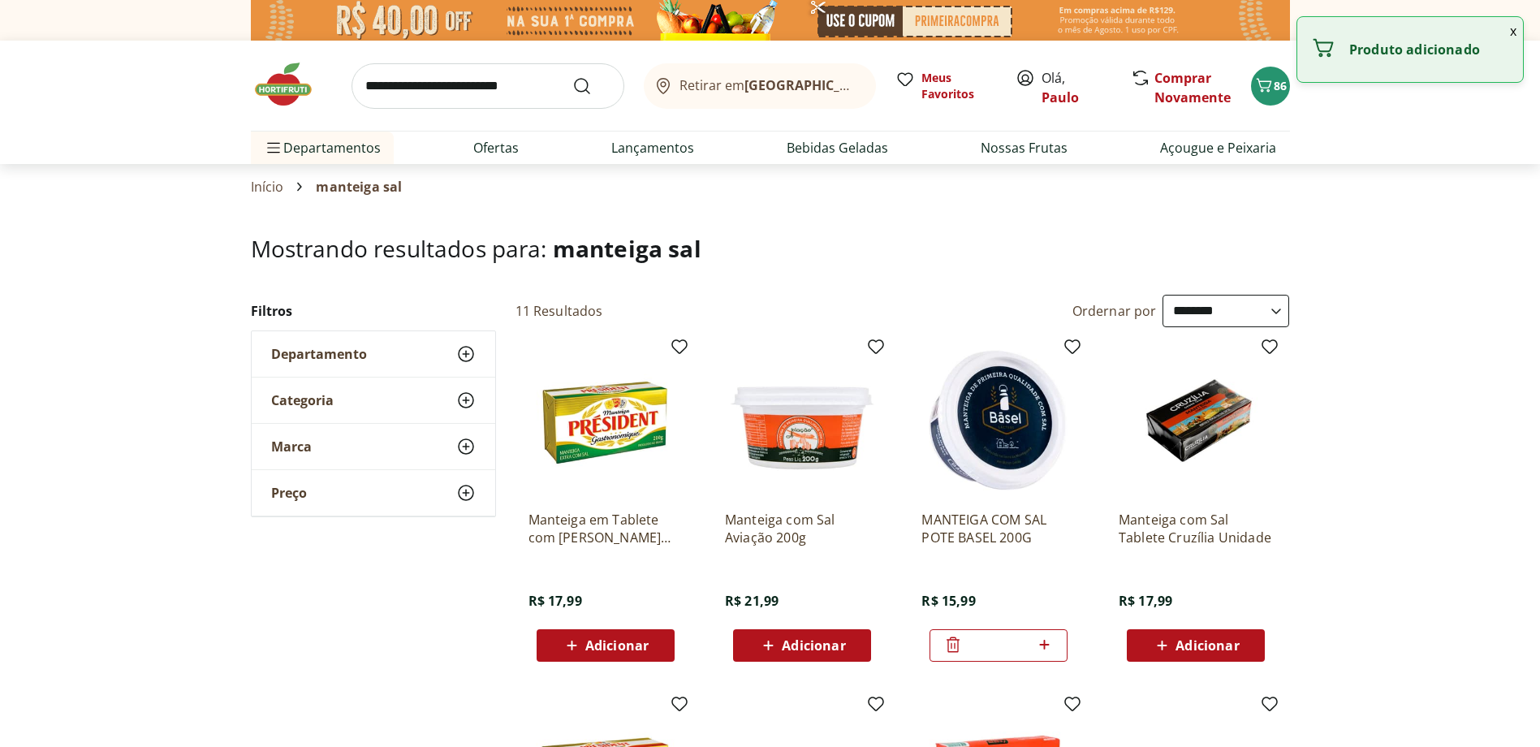
click at [1043, 646] on icon at bounding box center [1044, 644] width 20 height 19
type input "*"
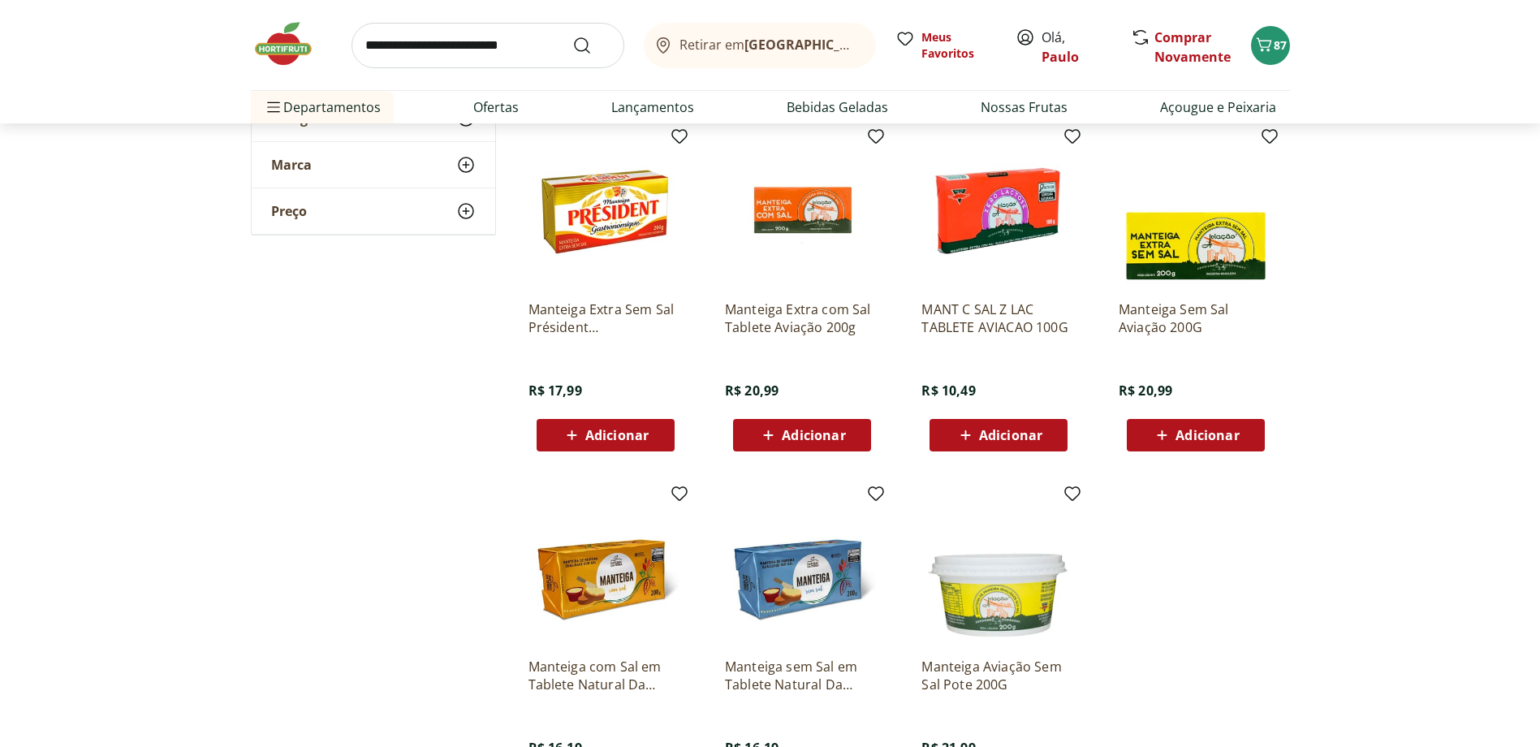
scroll to position [568, 0]
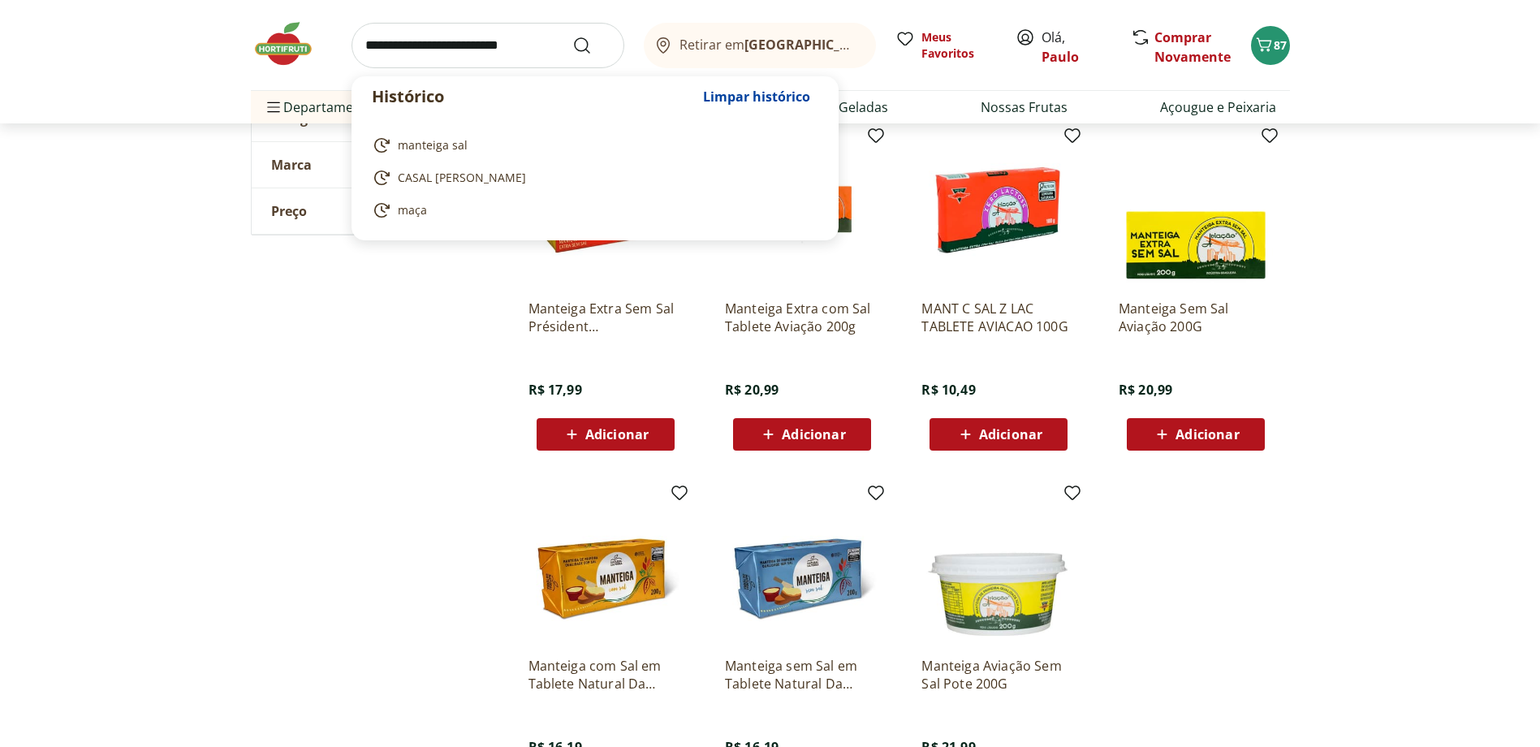
click at [477, 45] on input "search" at bounding box center [488, 45] width 273 height 45
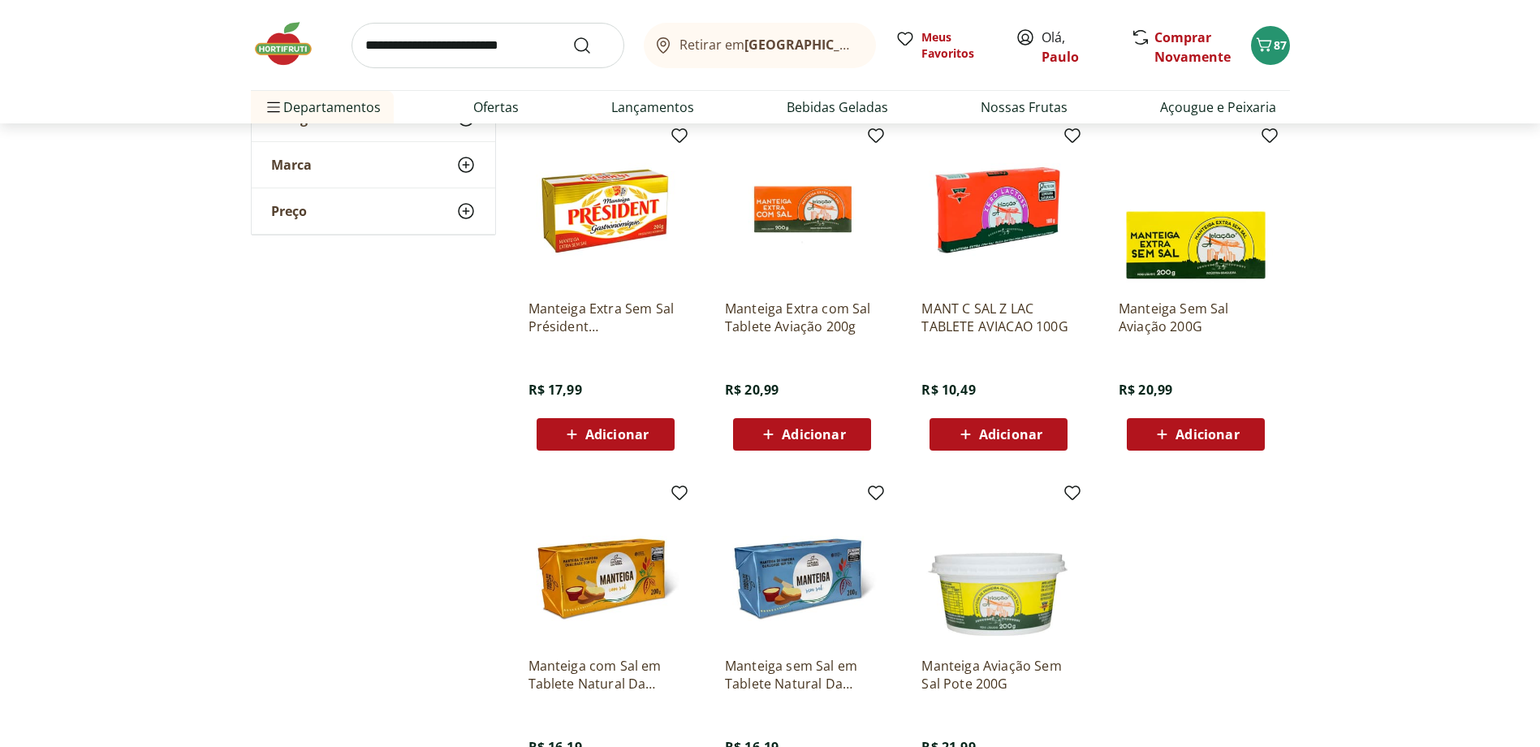
drag, startPoint x: 1298, startPoint y: 580, endPoint x: 1192, endPoint y: 529, distance: 117.3
click at [1293, 578] on section "**********" at bounding box center [770, 243] width 1540 height 1153
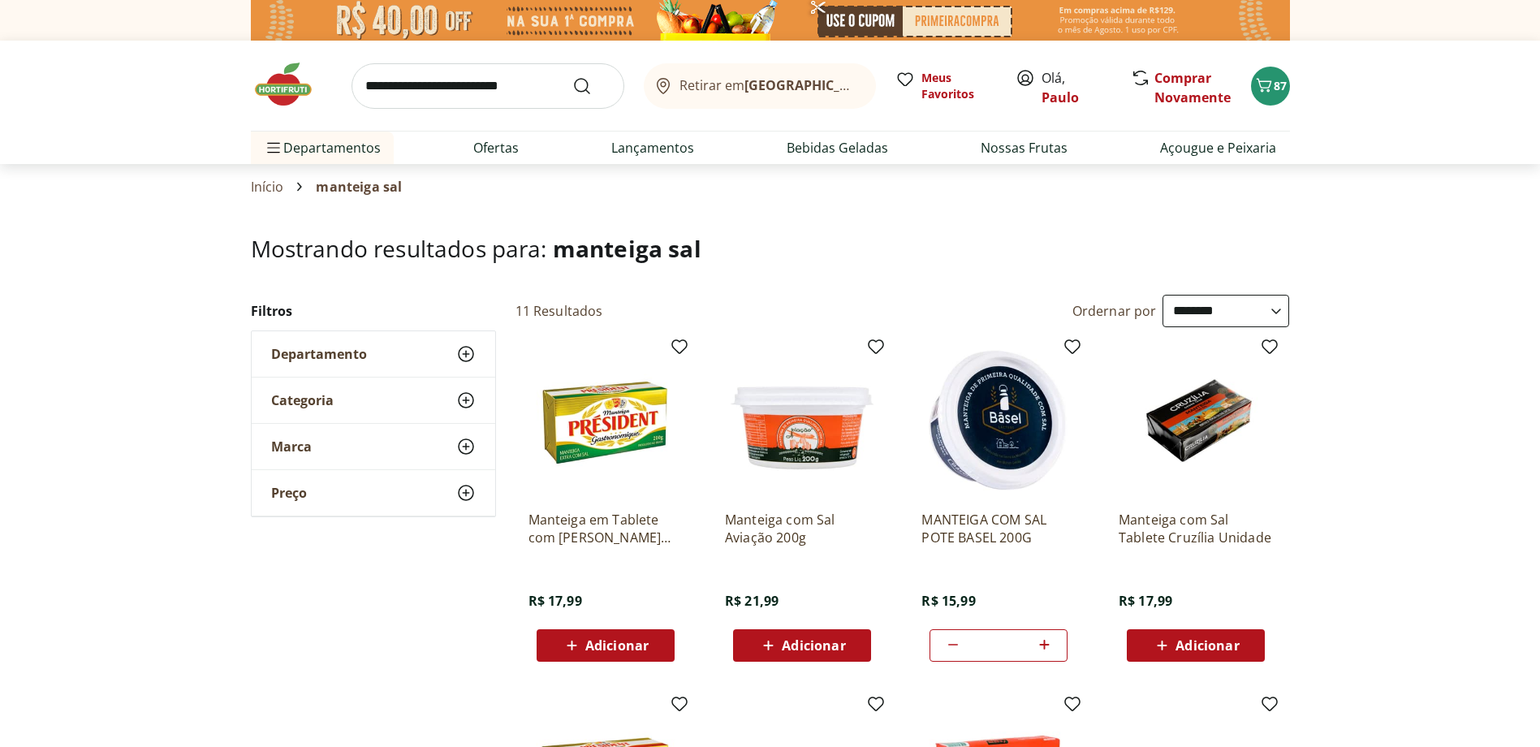
click at [287, 89] on img at bounding box center [291, 84] width 81 height 49
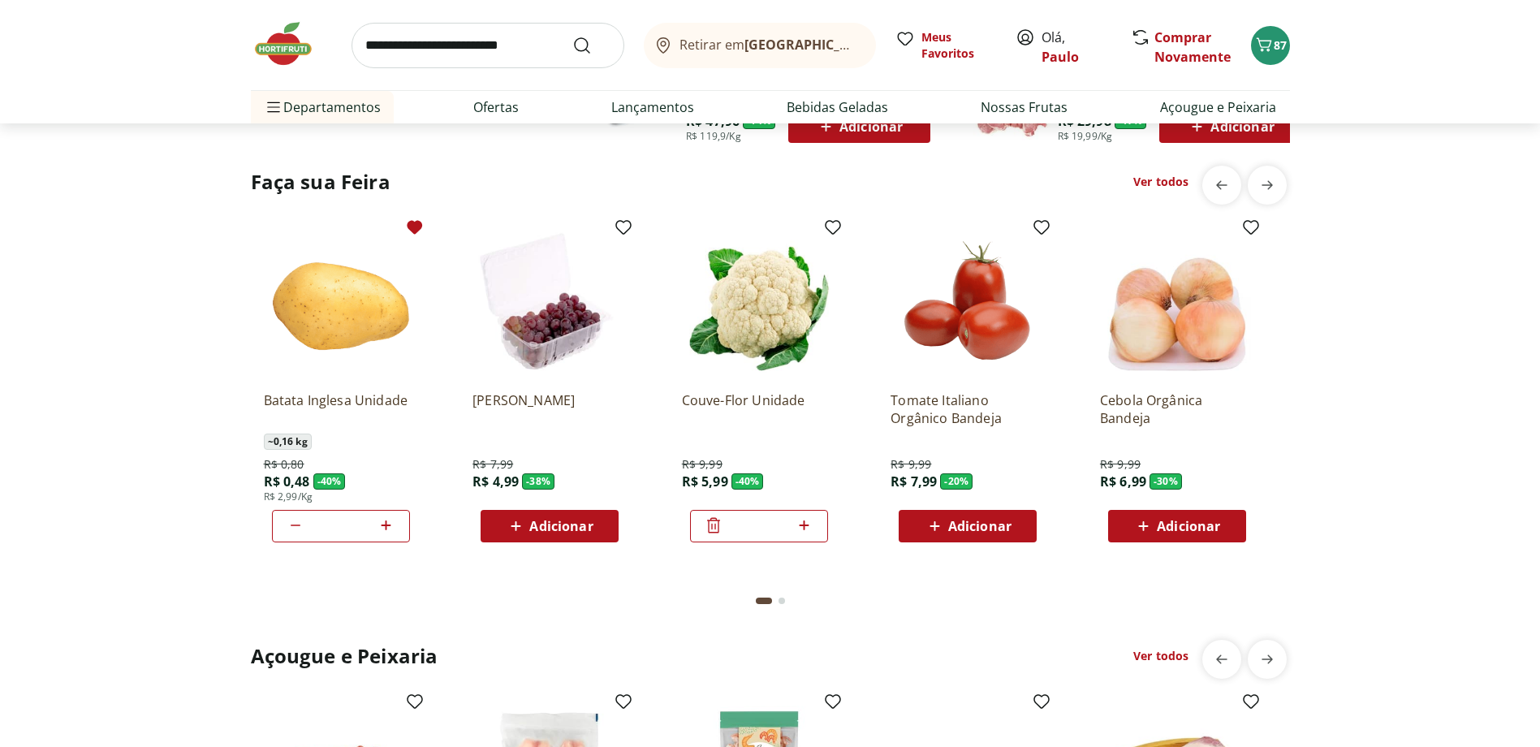
scroll to position [1299, 0]
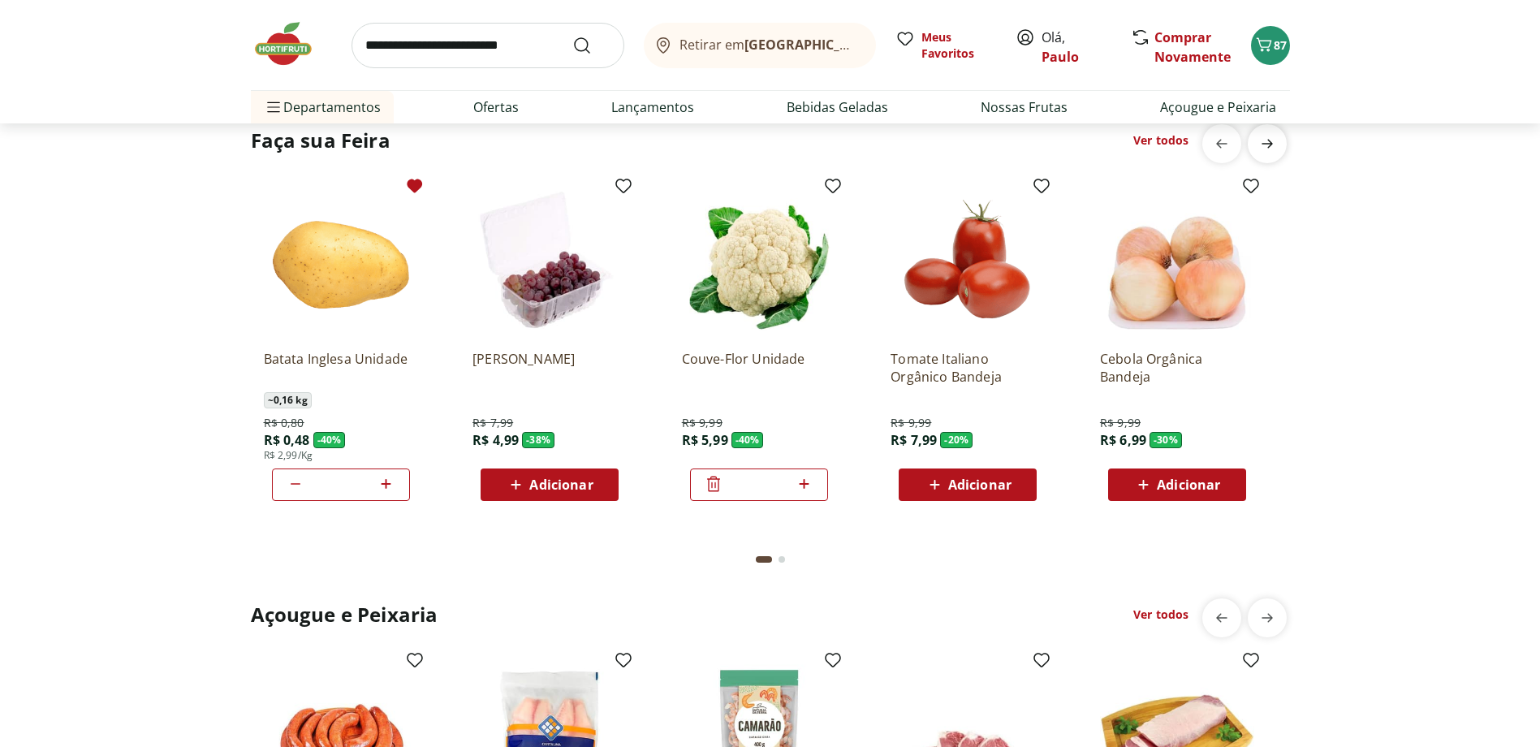
click at [1272, 155] on span "next" at bounding box center [1267, 143] width 32 height 32
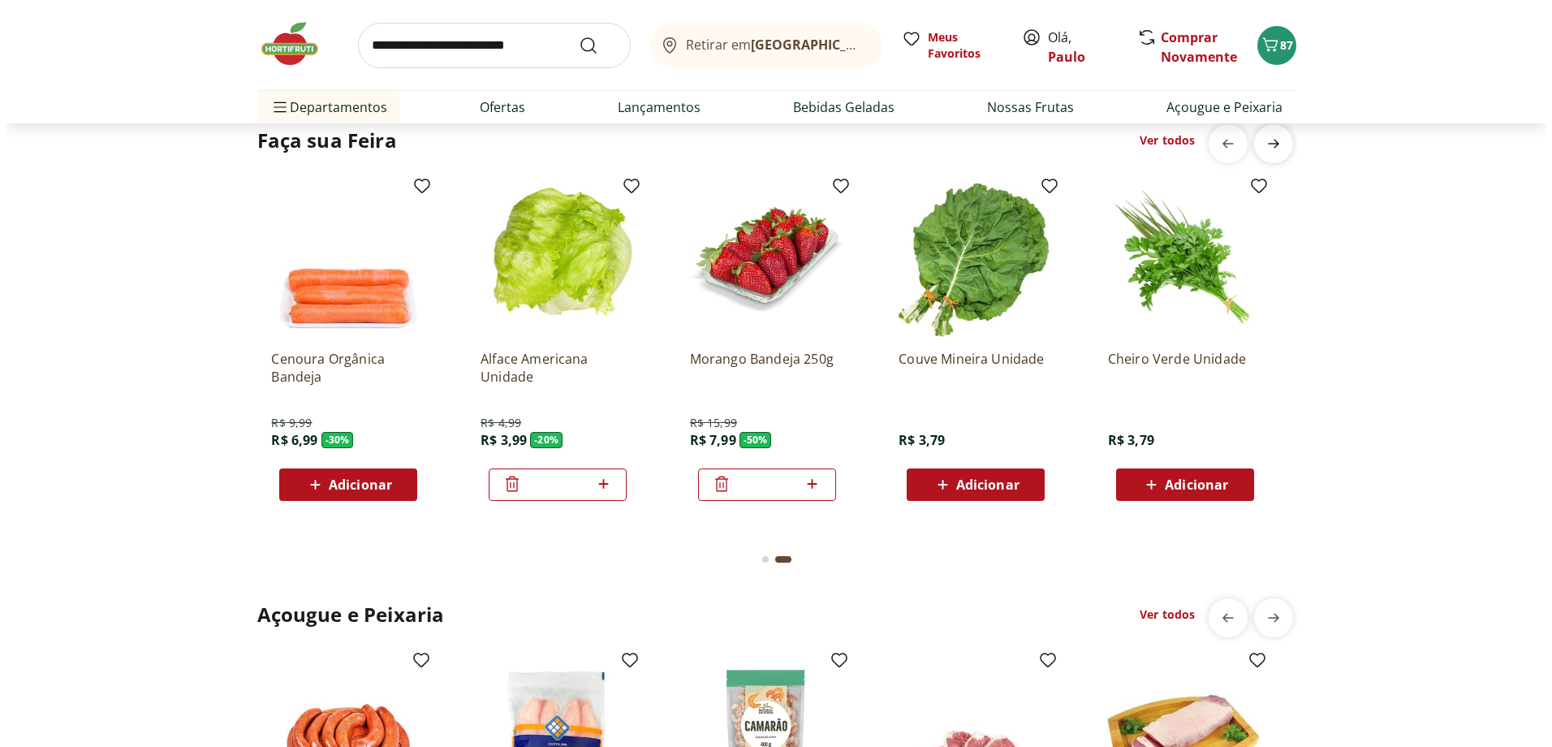
scroll to position [0, 1045]
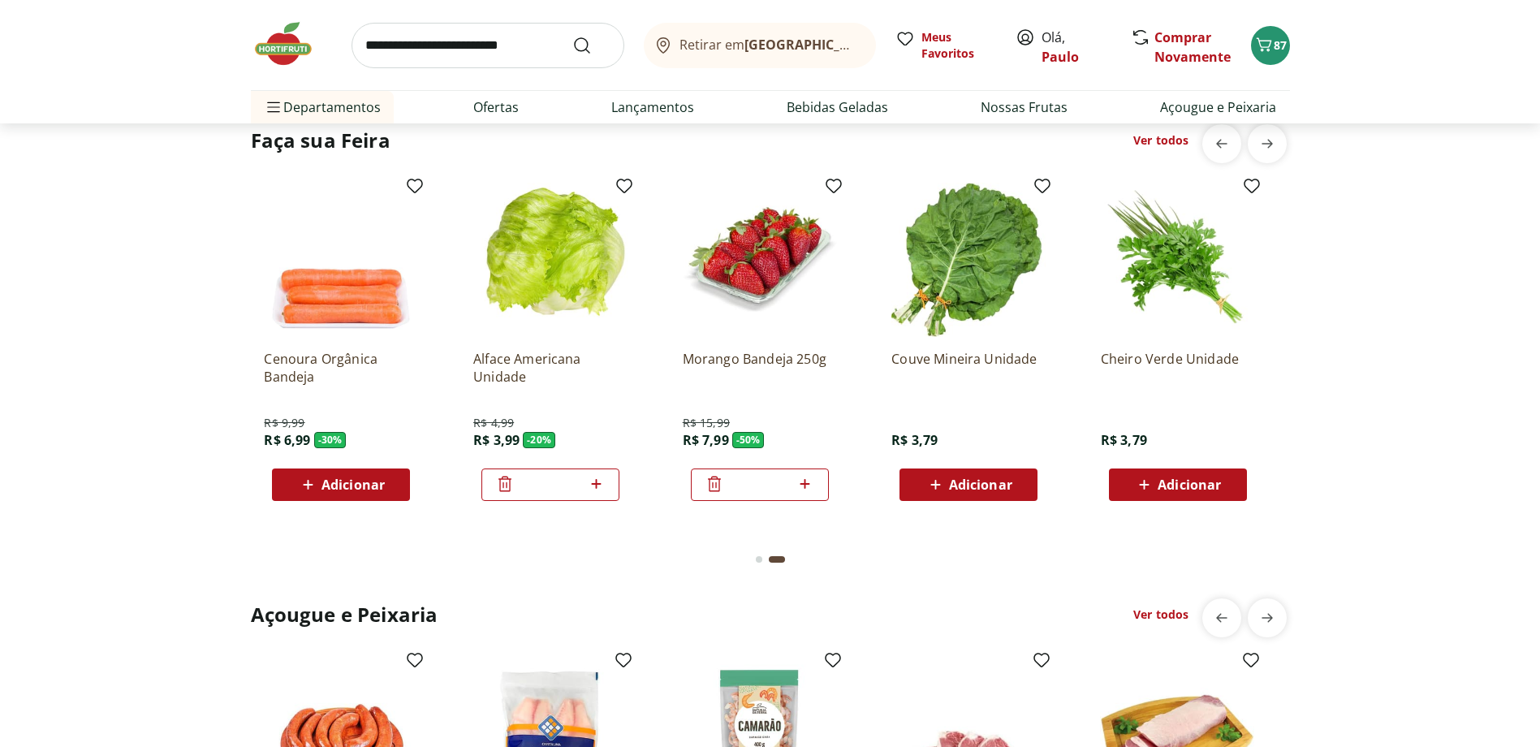
click at [807, 482] on icon at bounding box center [805, 483] width 20 height 19
type input "*"
click at [1271, 46] on icon "Carrinho" at bounding box center [1263, 44] width 19 height 19
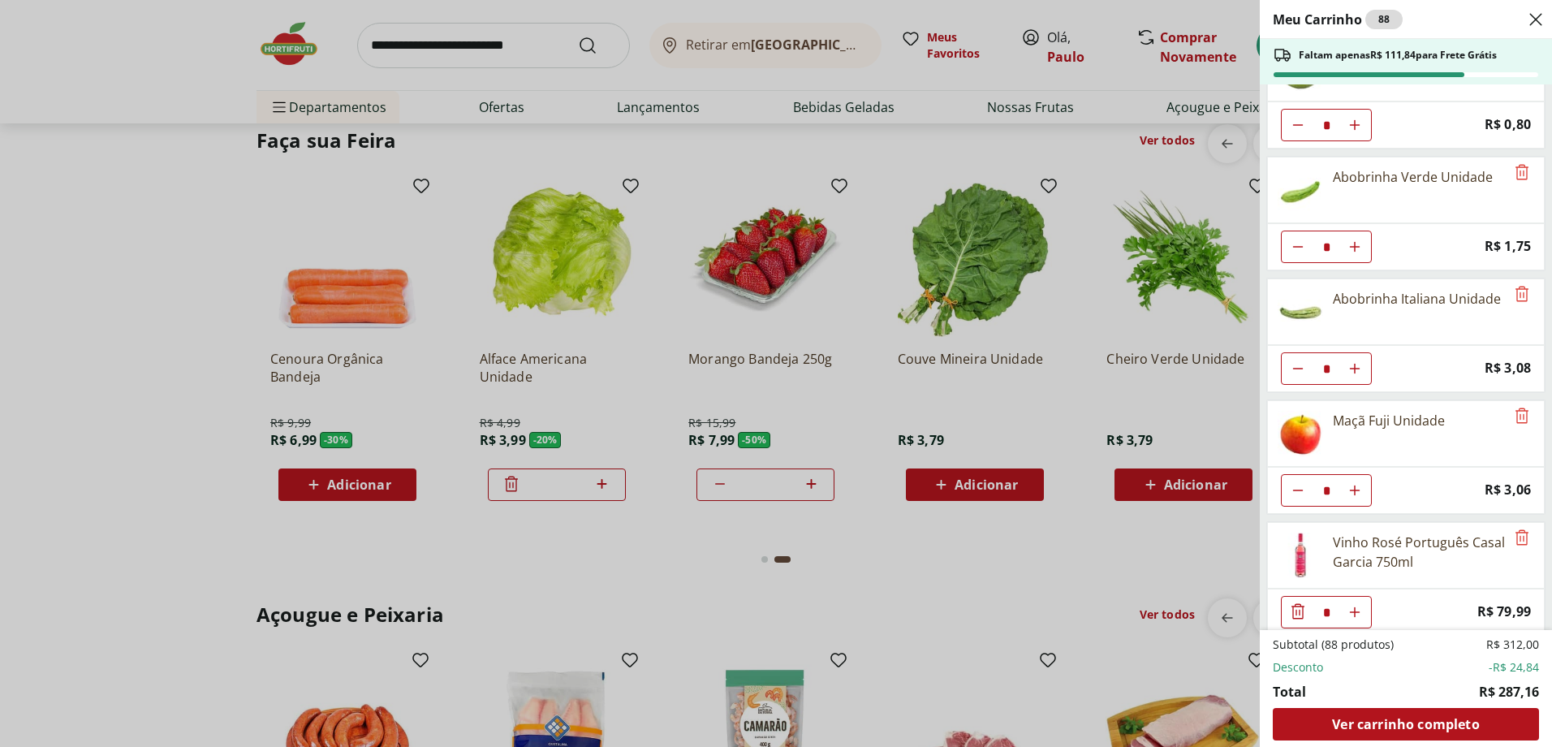
scroll to position [2627, 0]
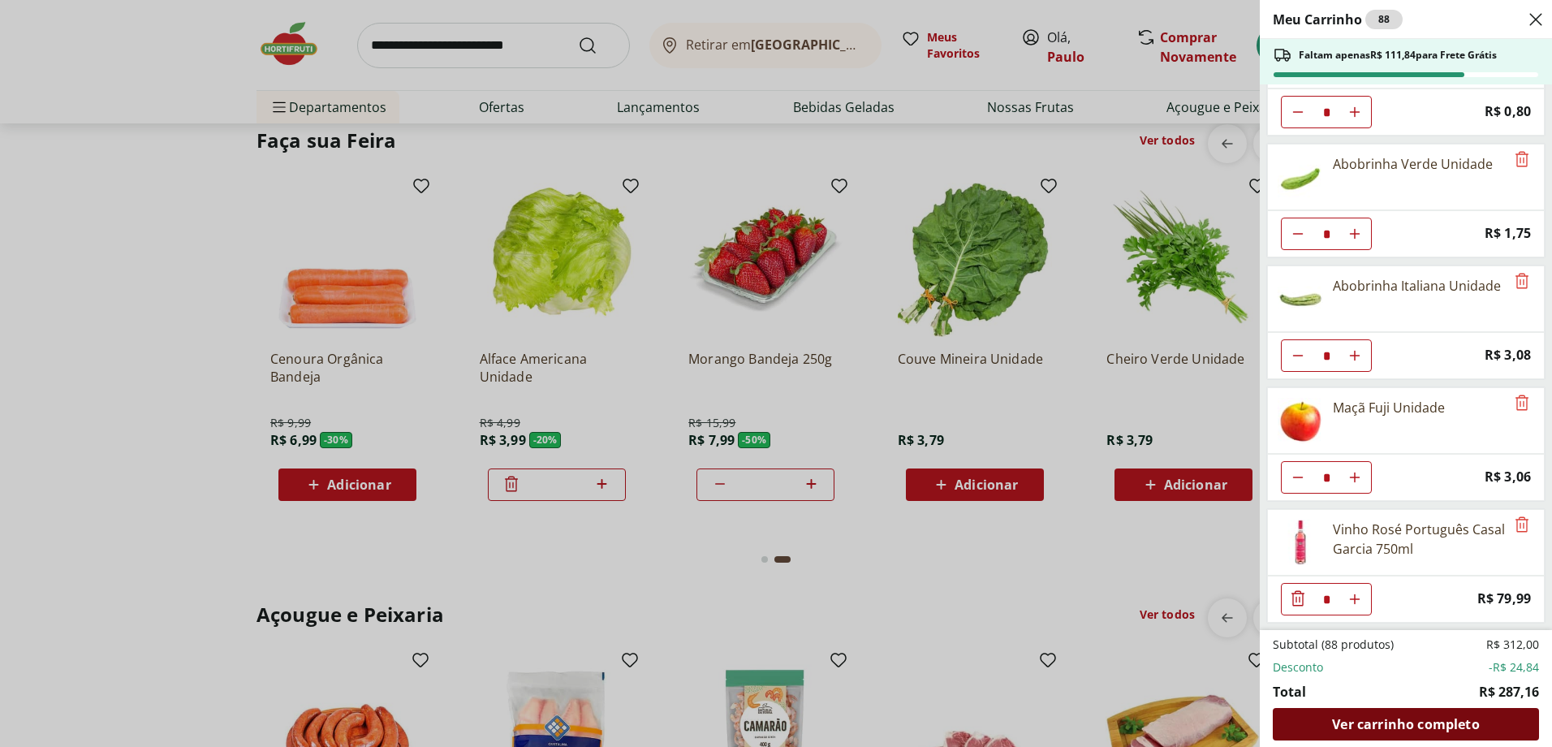
click at [1436, 723] on span "Ver carrinho completo" at bounding box center [1405, 724] width 147 height 13
